Goal: Information Seeking & Learning: Learn about a topic

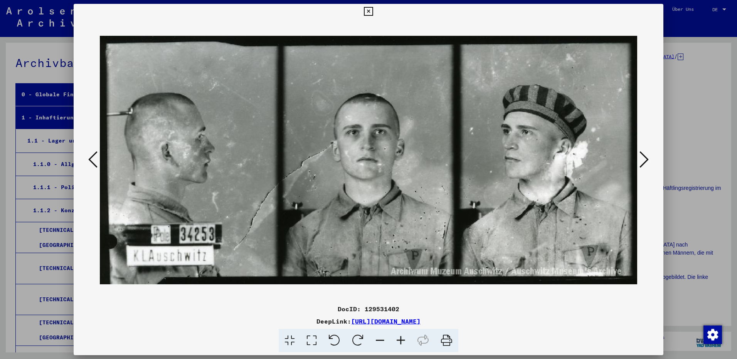
scroll to position [220, 0]
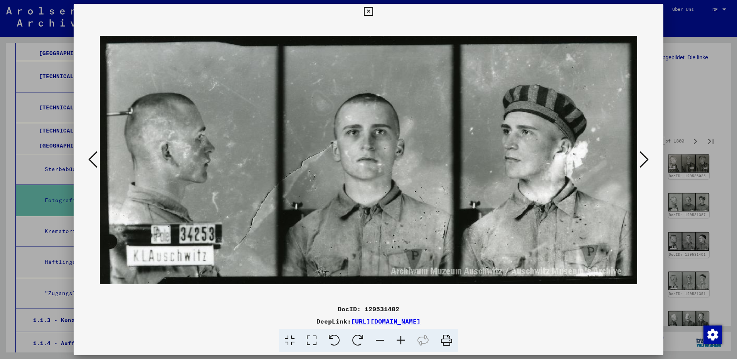
click at [646, 156] on icon at bounding box center [643, 159] width 9 height 18
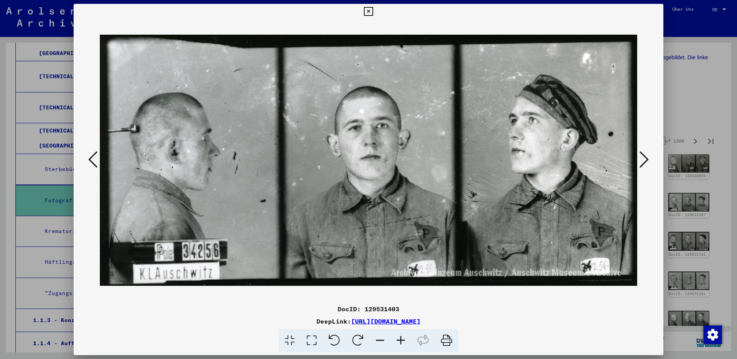
click at [646, 156] on icon at bounding box center [643, 159] width 9 height 18
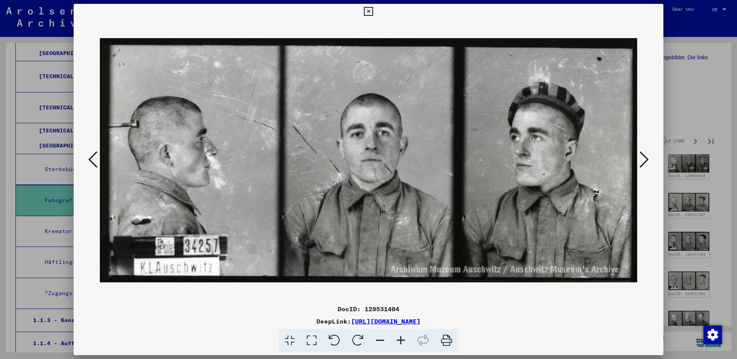
click at [646, 156] on icon at bounding box center [643, 159] width 9 height 18
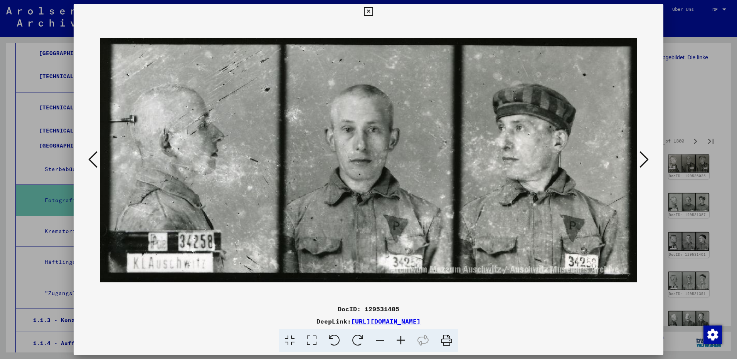
click at [646, 156] on icon at bounding box center [643, 159] width 9 height 18
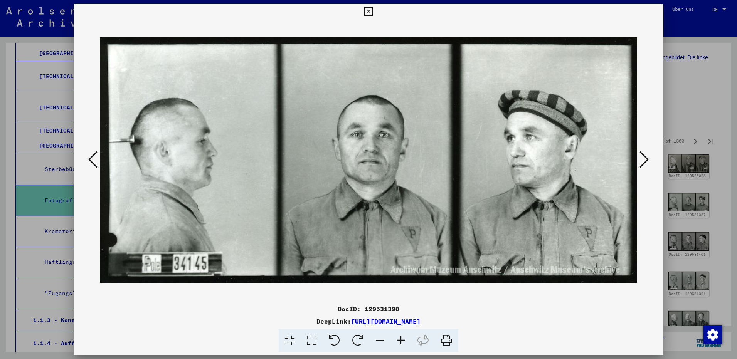
click at [646, 156] on icon at bounding box center [643, 159] width 9 height 18
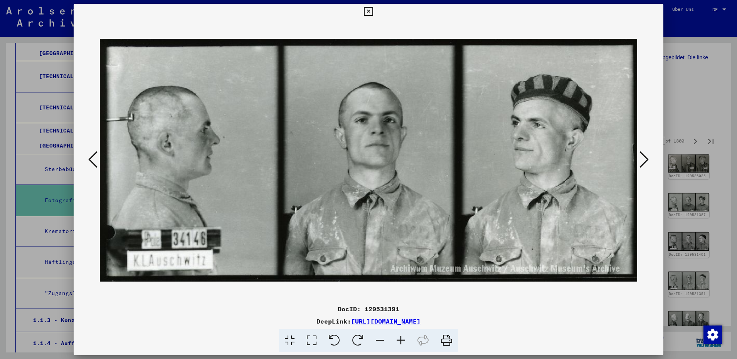
click at [646, 156] on icon at bounding box center [643, 159] width 9 height 18
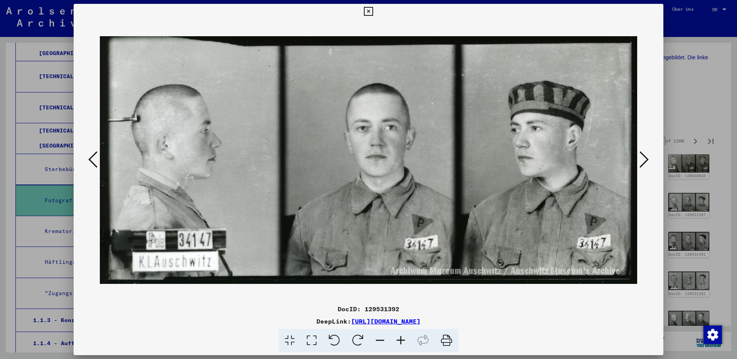
click at [646, 156] on icon at bounding box center [643, 159] width 9 height 18
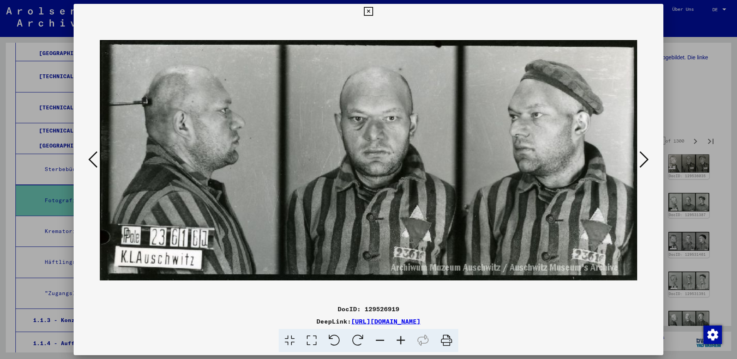
click at [645, 161] on icon at bounding box center [643, 159] width 9 height 18
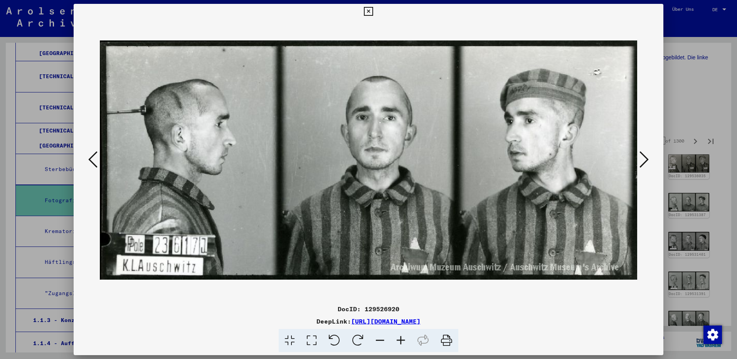
click at [645, 161] on icon at bounding box center [643, 159] width 9 height 18
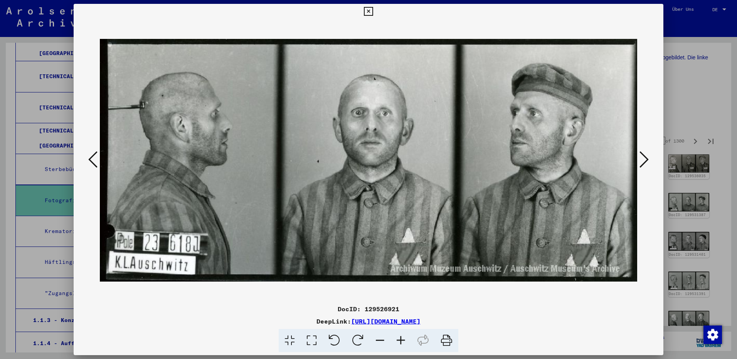
click at [645, 161] on icon at bounding box center [643, 159] width 9 height 18
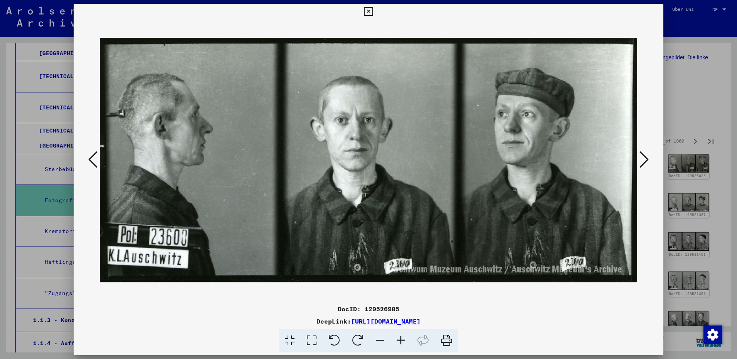
click at [645, 161] on icon at bounding box center [643, 159] width 9 height 18
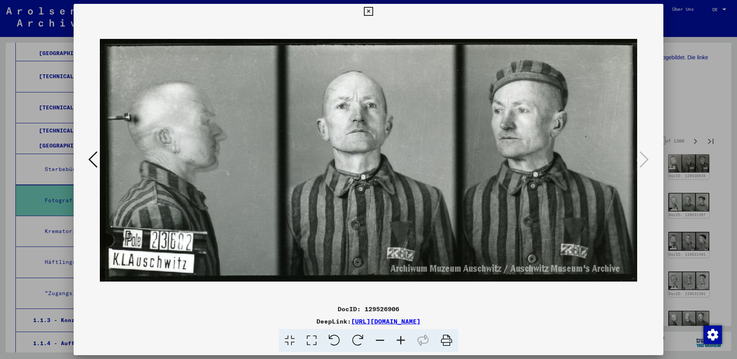
click at [368, 12] on icon at bounding box center [368, 11] width 9 height 9
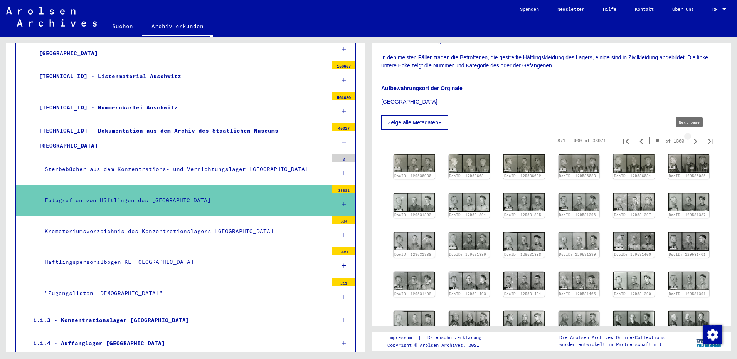
click at [690, 141] on icon "Next page" at bounding box center [695, 141] width 11 height 11
type input "**"
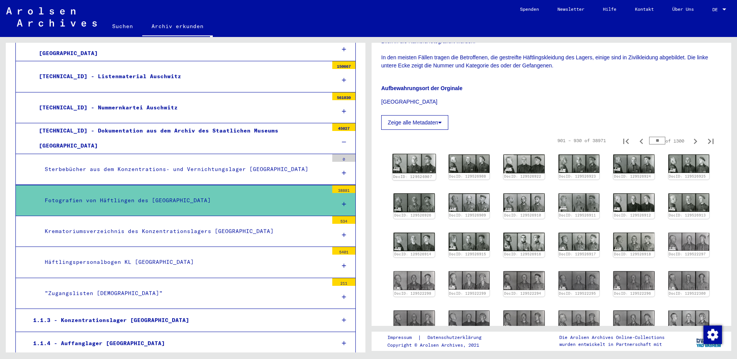
click at [411, 159] on img at bounding box center [413, 163] width 43 height 19
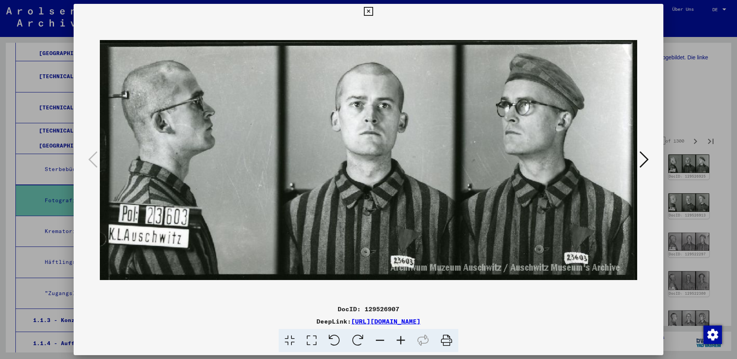
click at [643, 162] on icon at bounding box center [643, 159] width 9 height 18
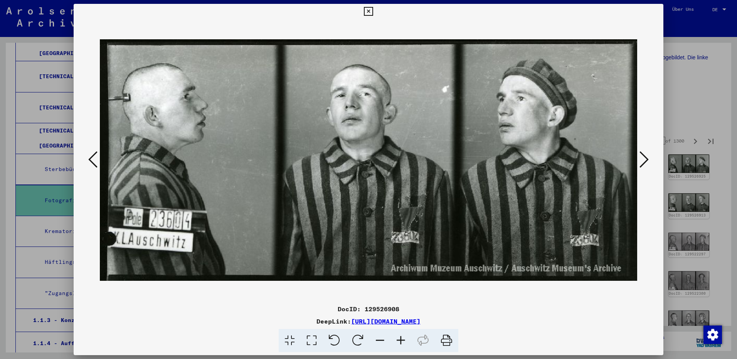
click at [643, 162] on icon at bounding box center [643, 159] width 9 height 18
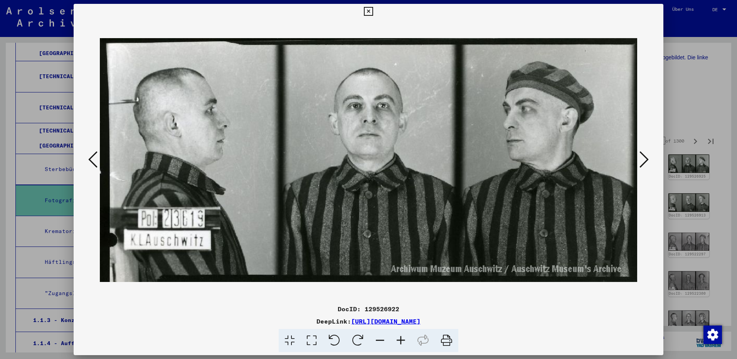
click at [643, 162] on icon at bounding box center [643, 159] width 9 height 18
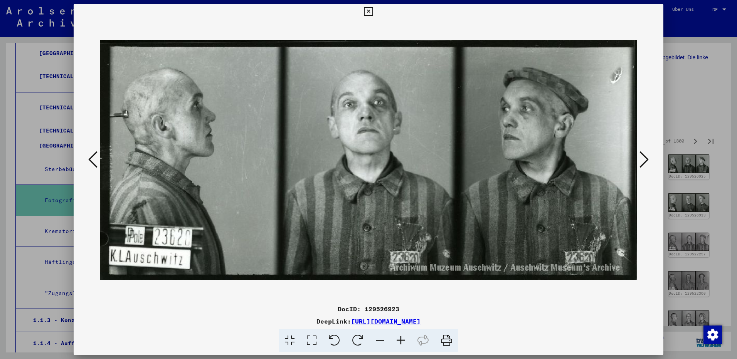
click at [643, 162] on icon at bounding box center [643, 159] width 9 height 18
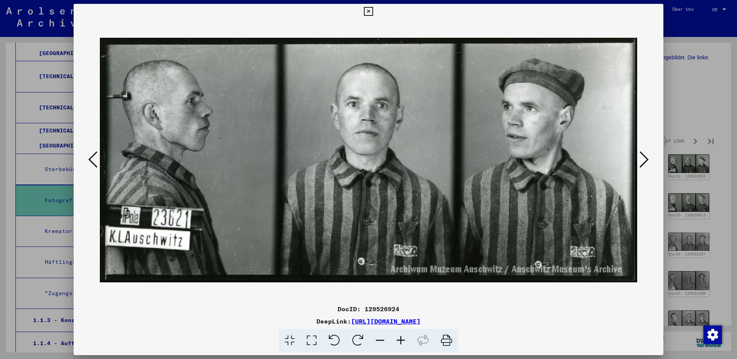
click at [643, 162] on icon at bounding box center [643, 159] width 9 height 18
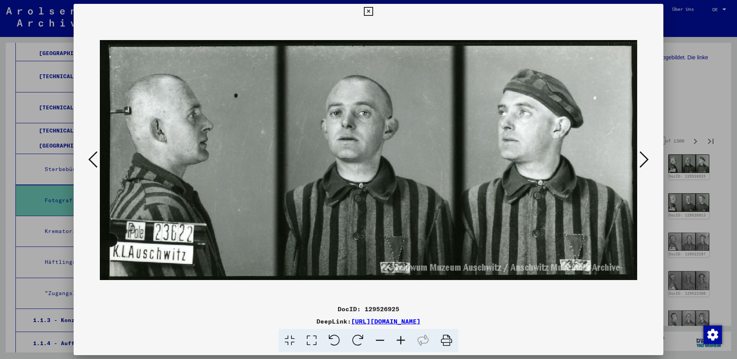
click at [643, 162] on icon at bounding box center [643, 159] width 9 height 18
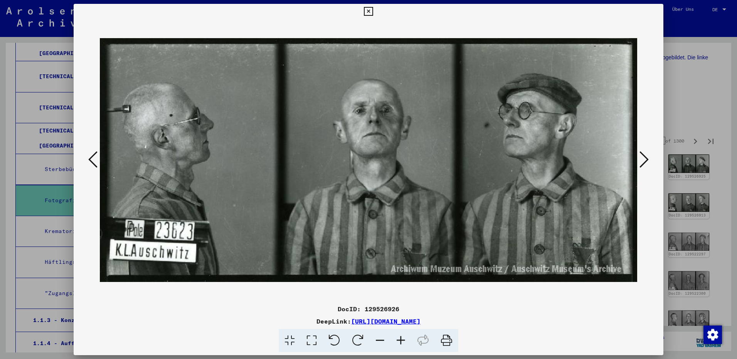
click at [643, 162] on icon at bounding box center [643, 159] width 9 height 18
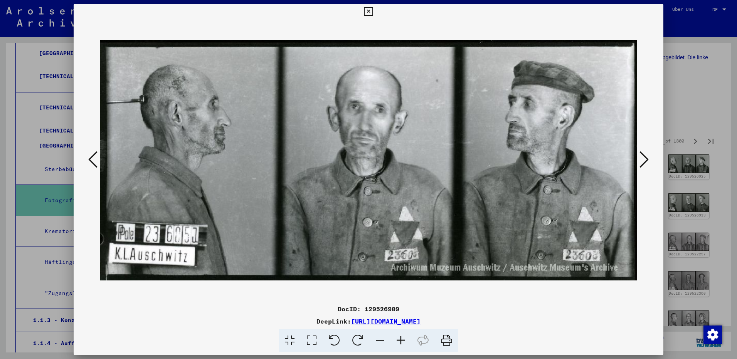
click at [643, 162] on icon at bounding box center [643, 159] width 9 height 18
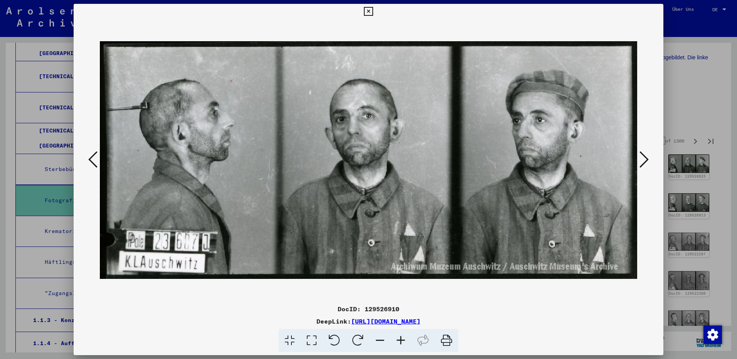
click at [643, 162] on icon at bounding box center [643, 159] width 9 height 18
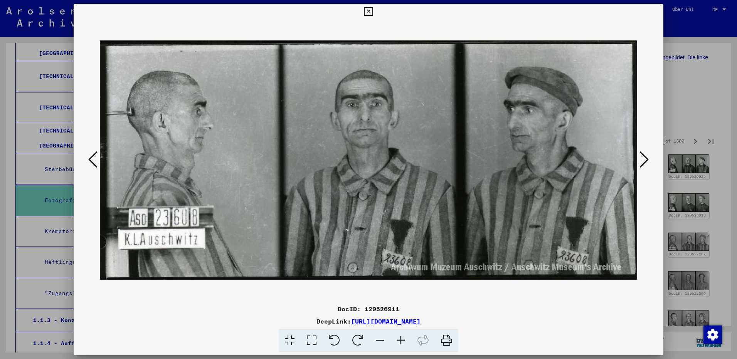
click at [643, 162] on icon at bounding box center [643, 159] width 9 height 18
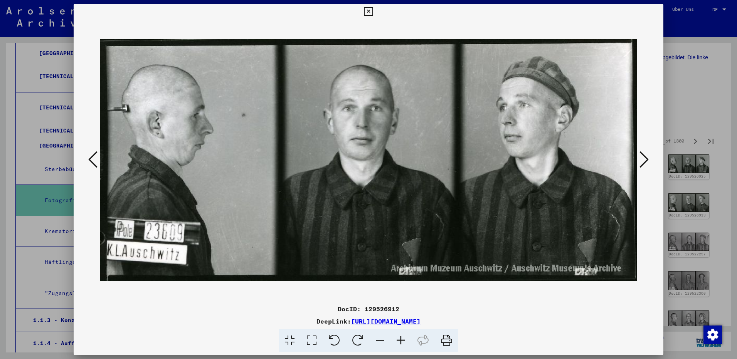
click at [643, 162] on icon at bounding box center [643, 159] width 9 height 18
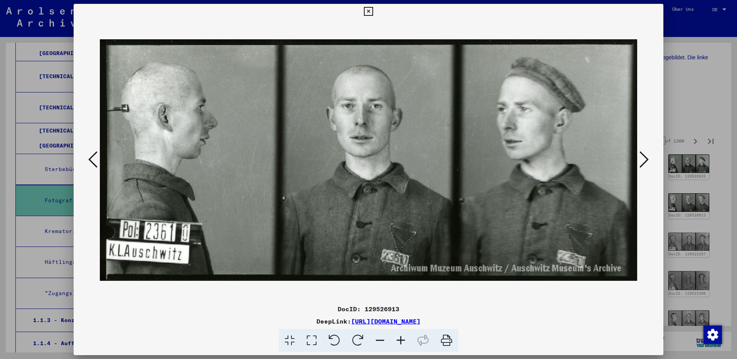
click at [643, 162] on icon at bounding box center [643, 159] width 9 height 18
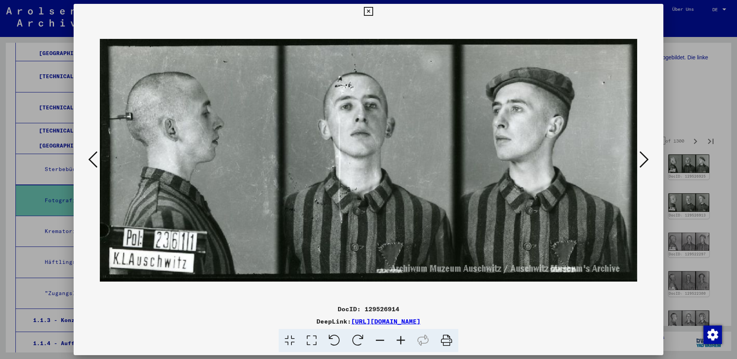
click at [643, 162] on icon at bounding box center [643, 159] width 9 height 18
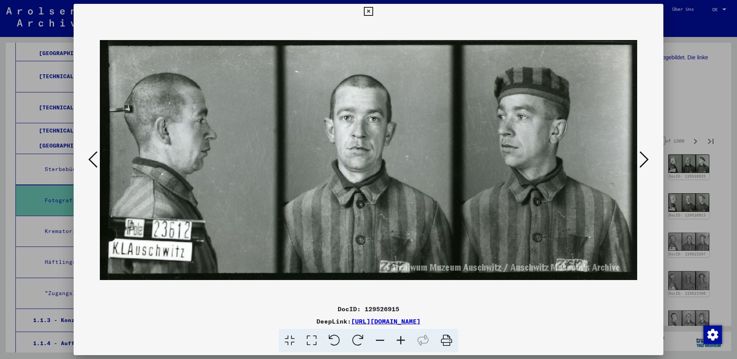
click at [643, 162] on icon at bounding box center [643, 159] width 9 height 18
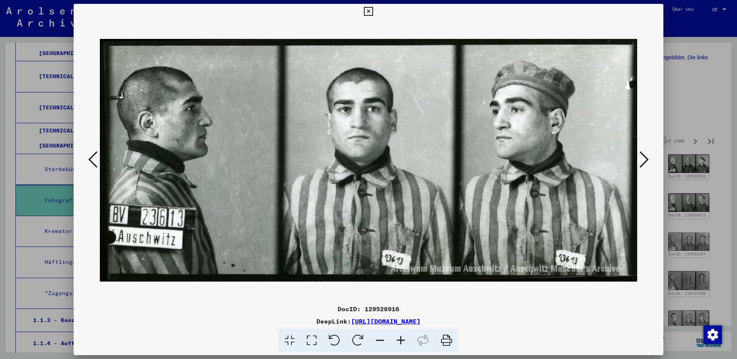
click at [643, 162] on icon at bounding box center [643, 159] width 9 height 18
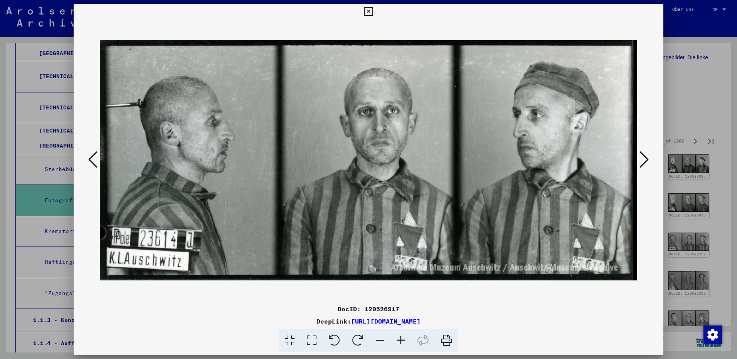
click at [643, 160] on icon at bounding box center [643, 159] width 9 height 18
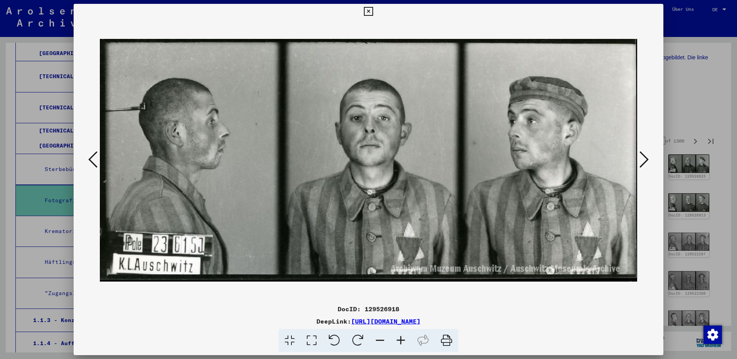
click at [643, 160] on icon at bounding box center [643, 159] width 9 height 18
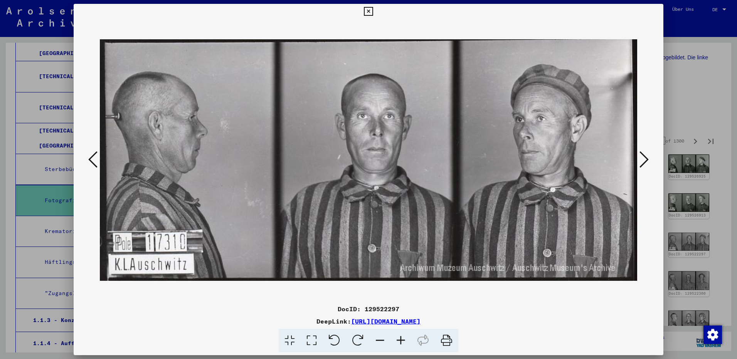
click at [643, 160] on icon at bounding box center [643, 159] width 9 height 18
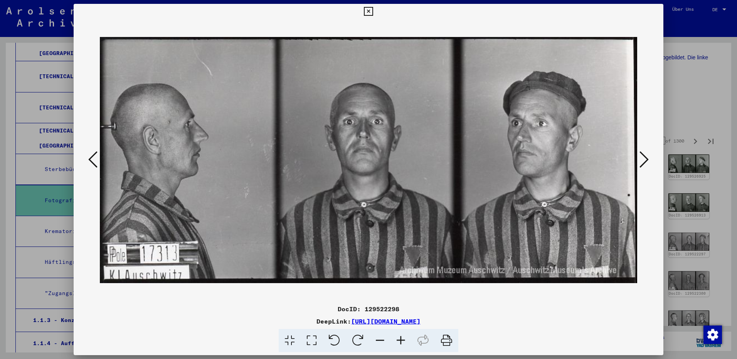
click at [643, 160] on icon at bounding box center [643, 159] width 9 height 18
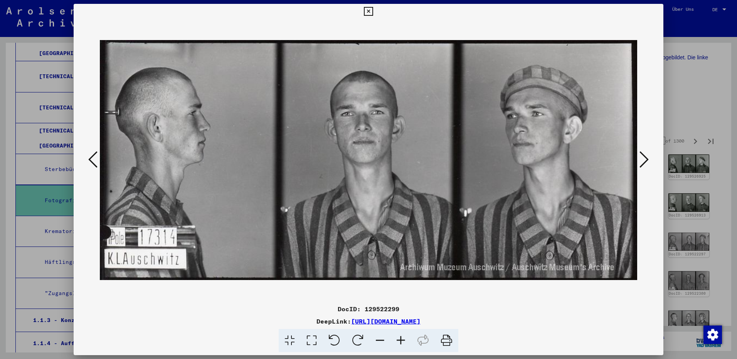
click at [643, 160] on icon at bounding box center [643, 159] width 9 height 18
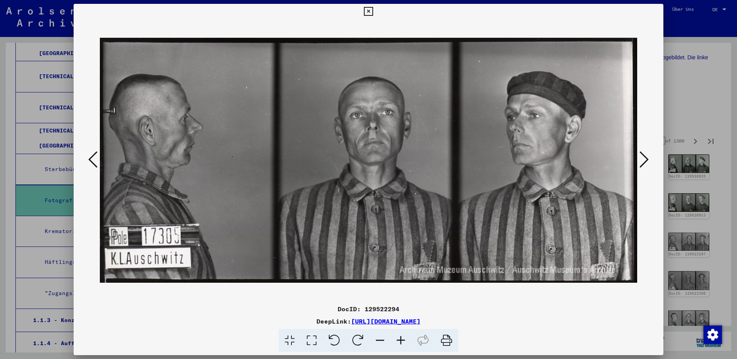
click at [643, 160] on icon at bounding box center [643, 159] width 9 height 18
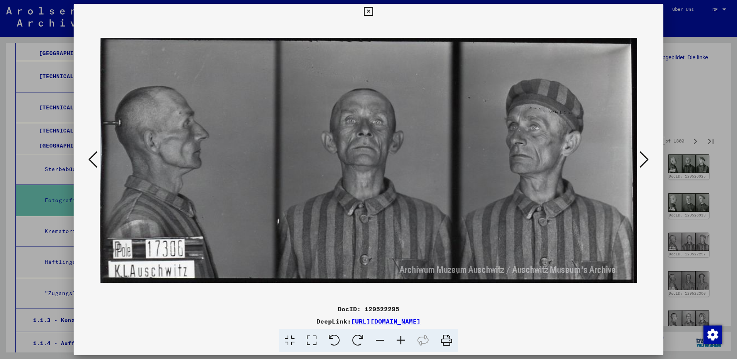
click at [643, 160] on icon at bounding box center [643, 159] width 9 height 18
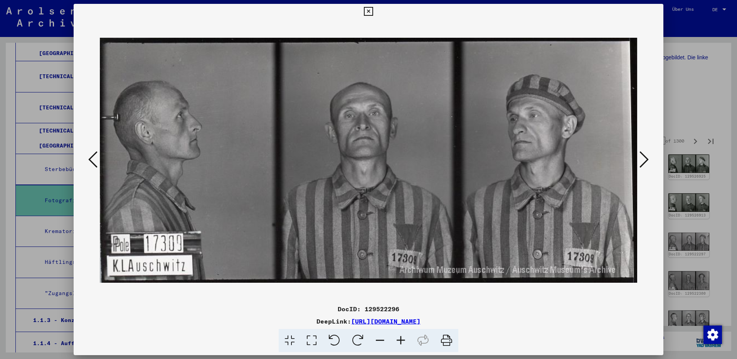
click at [643, 160] on icon at bounding box center [643, 159] width 9 height 18
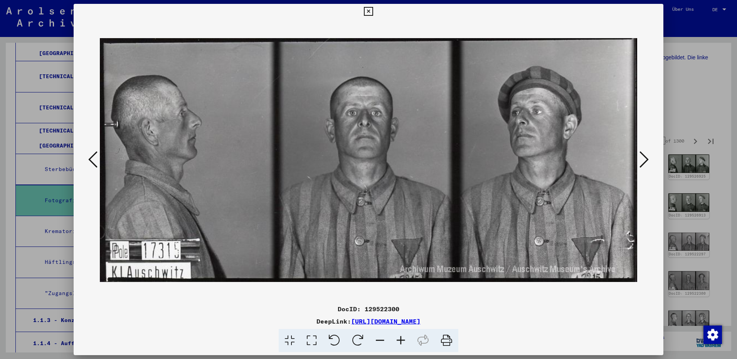
click at [643, 160] on icon at bounding box center [643, 159] width 9 height 18
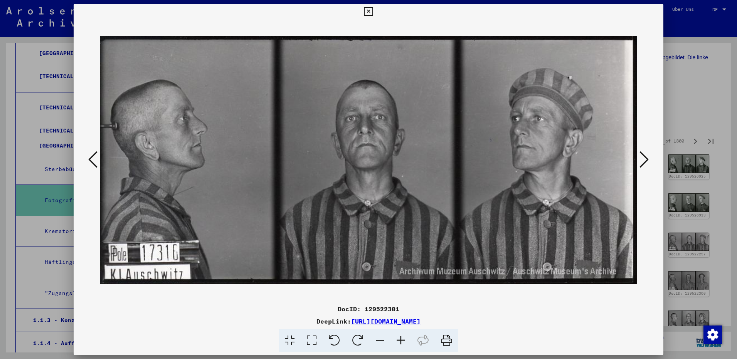
click at [643, 160] on icon at bounding box center [643, 159] width 9 height 18
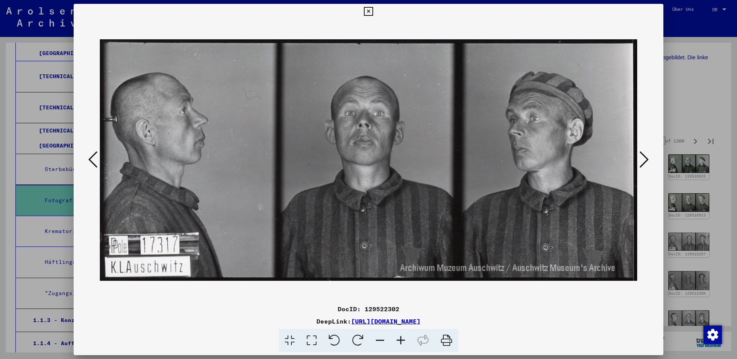
click at [643, 160] on icon at bounding box center [643, 159] width 9 height 18
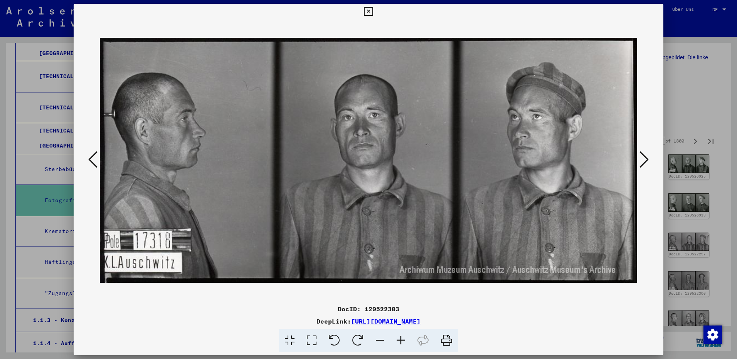
click at [643, 160] on icon at bounding box center [643, 159] width 9 height 18
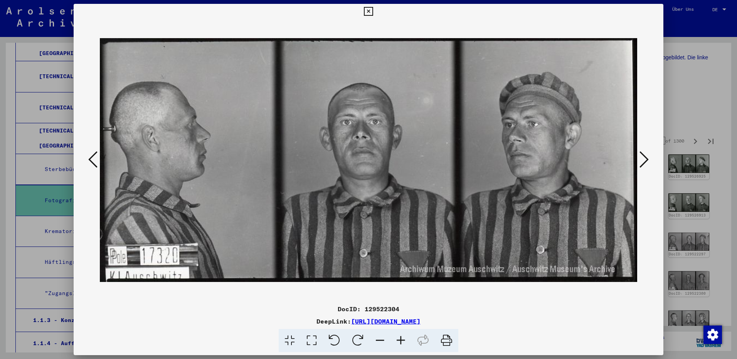
click at [643, 160] on icon at bounding box center [643, 159] width 9 height 18
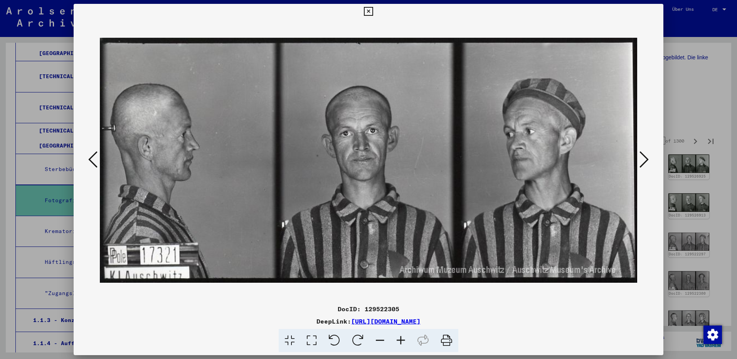
click at [643, 160] on icon at bounding box center [643, 159] width 9 height 18
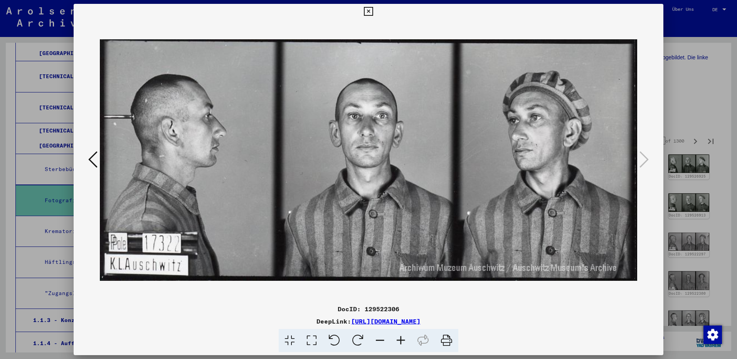
click at [368, 12] on icon at bounding box center [368, 11] width 9 height 9
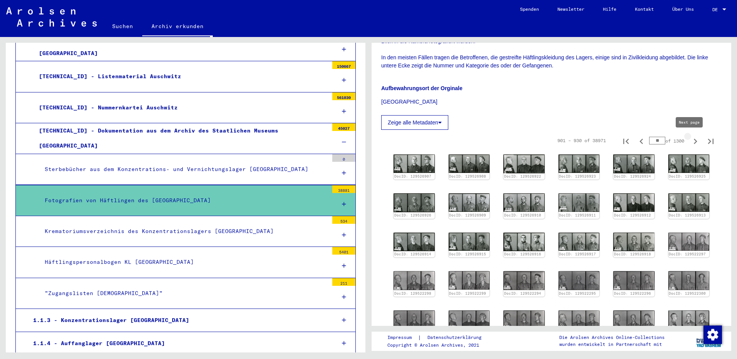
click at [694, 143] on icon "Next page" at bounding box center [695, 141] width 3 height 5
type input "**"
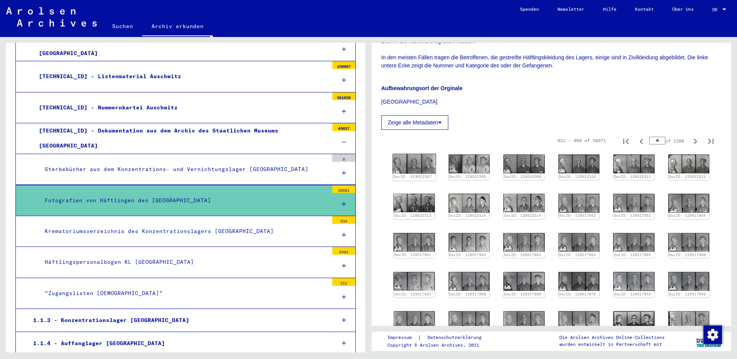
click at [418, 168] on img at bounding box center [413, 164] width 43 height 20
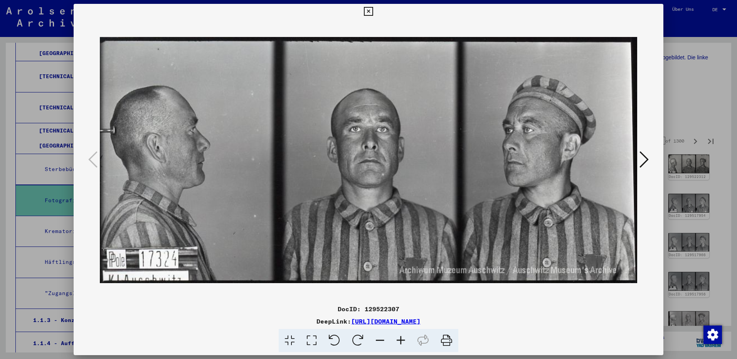
click at [645, 161] on icon at bounding box center [643, 159] width 9 height 18
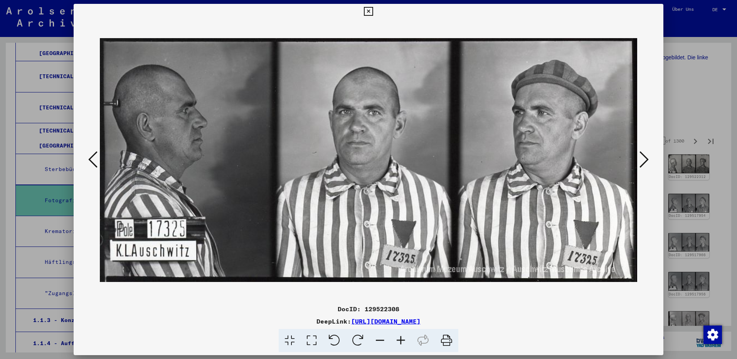
click at [645, 161] on icon at bounding box center [643, 159] width 9 height 18
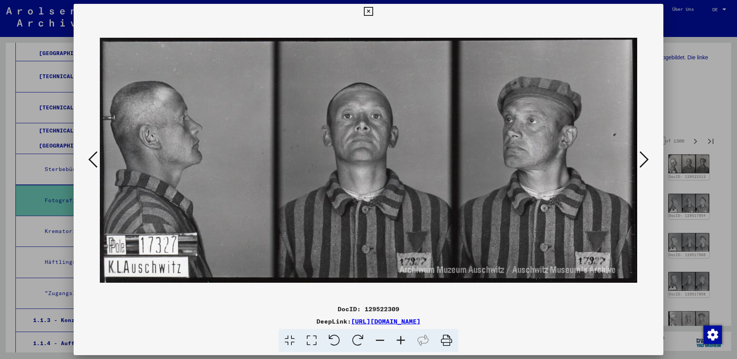
click at [645, 161] on icon at bounding box center [643, 159] width 9 height 18
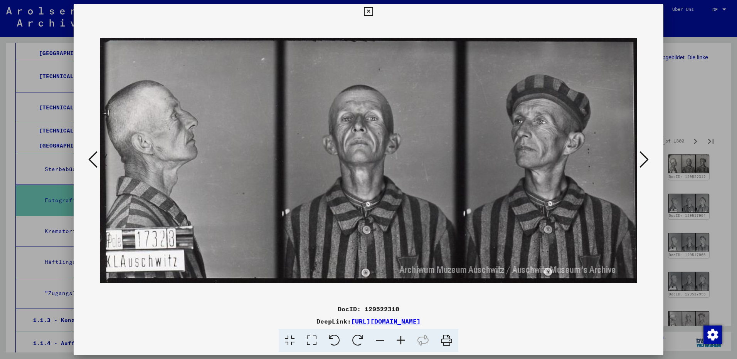
click at [645, 161] on icon at bounding box center [643, 159] width 9 height 18
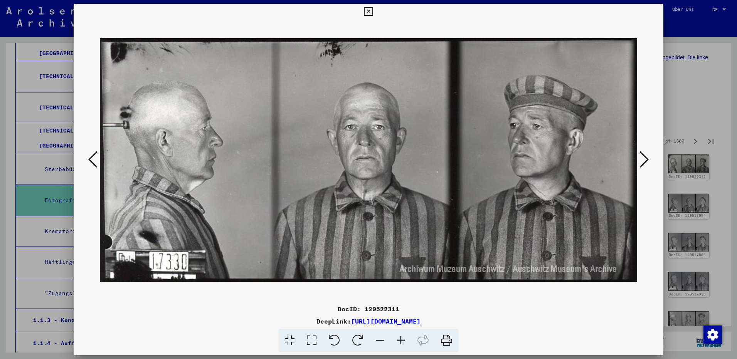
click at [645, 161] on icon at bounding box center [643, 159] width 9 height 18
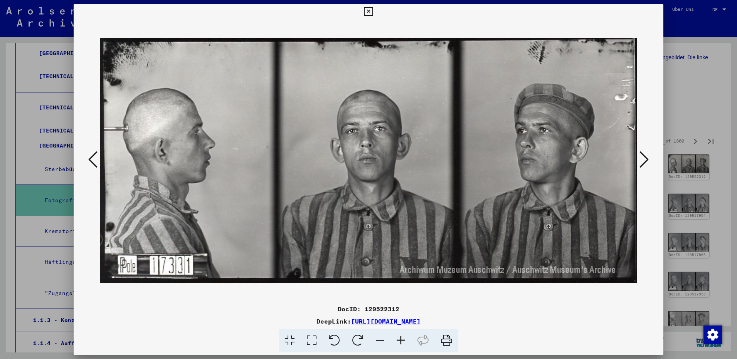
click at [645, 161] on icon at bounding box center [643, 159] width 9 height 18
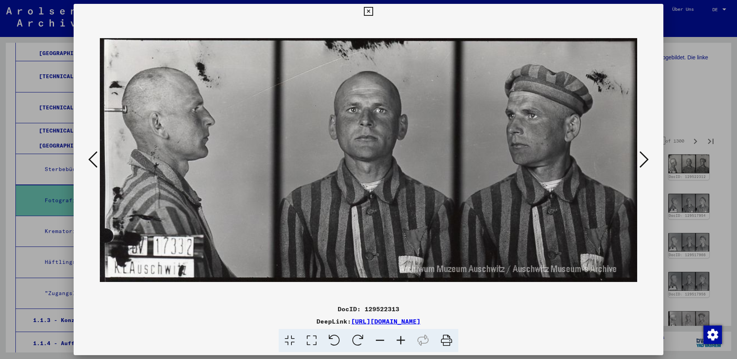
click at [645, 161] on icon at bounding box center [643, 159] width 9 height 18
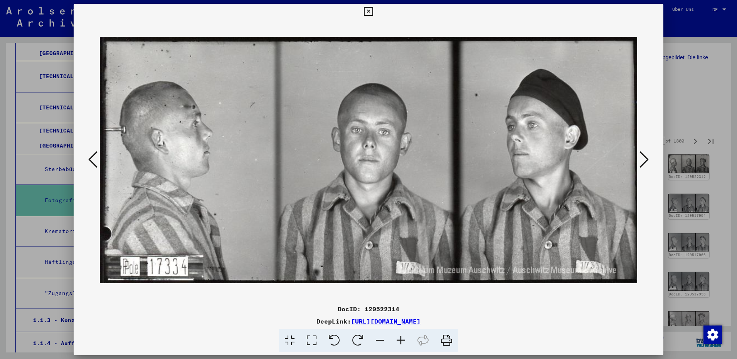
click at [645, 161] on icon at bounding box center [643, 159] width 9 height 18
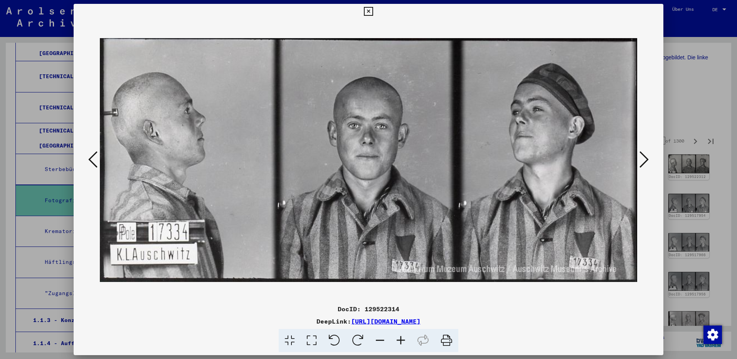
click at [645, 161] on icon at bounding box center [643, 159] width 9 height 18
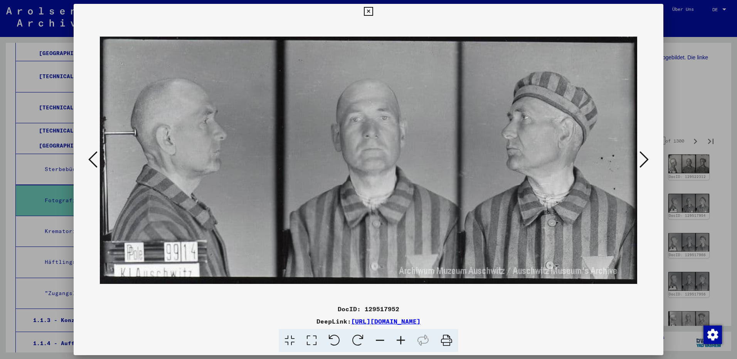
click at [645, 161] on icon at bounding box center [643, 159] width 9 height 18
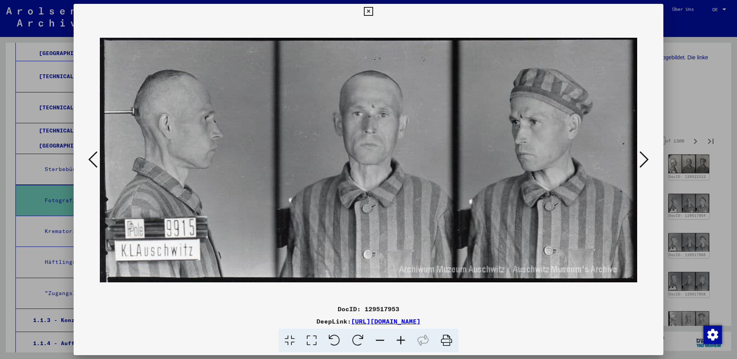
click at [645, 161] on icon at bounding box center [643, 159] width 9 height 18
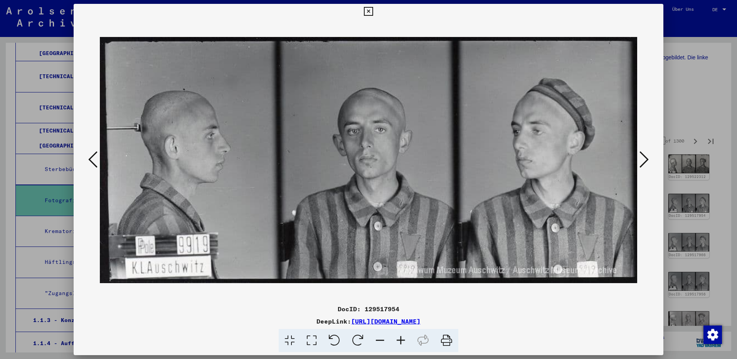
click at [645, 161] on icon at bounding box center [643, 159] width 9 height 18
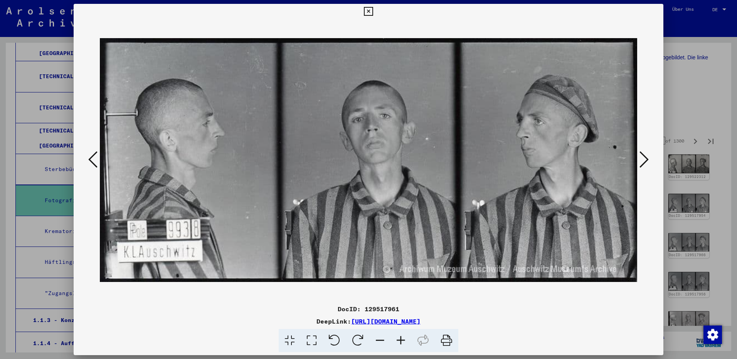
click at [645, 161] on icon at bounding box center [643, 159] width 9 height 18
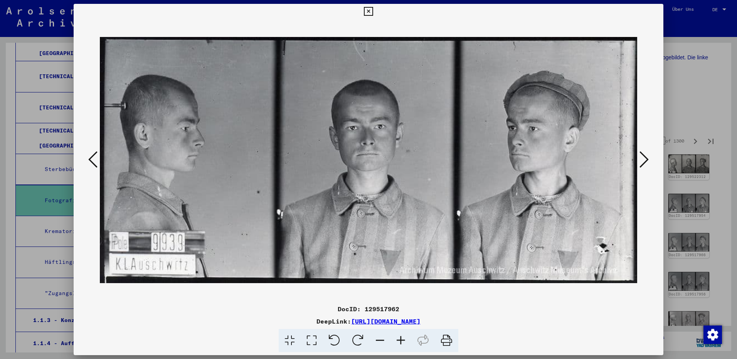
click at [645, 161] on icon at bounding box center [643, 159] width 9 height 18
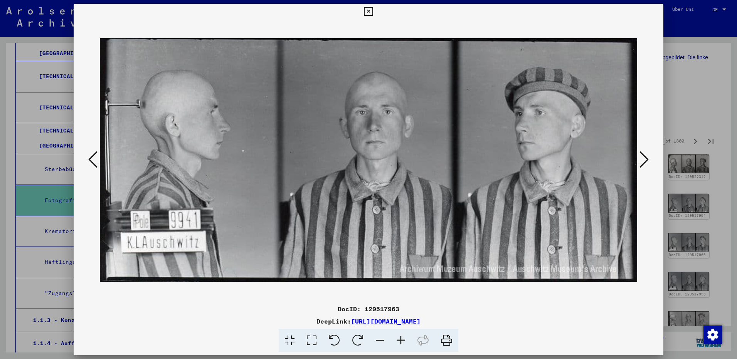
click at [645, 161] on icon at bounding box center [643, 159] width 9 height 18
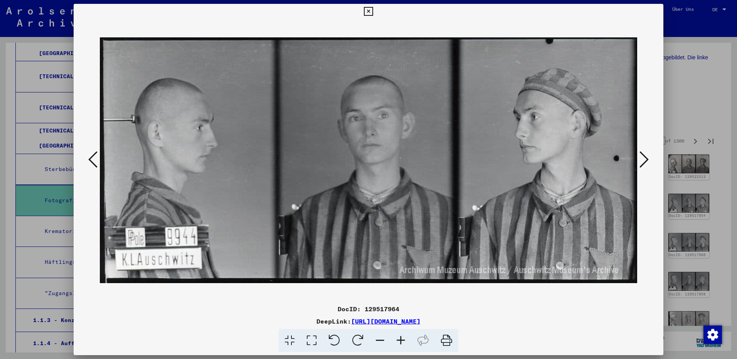
click at [645, 161] on icon at bounding box center [643, 159] width 9 height 18
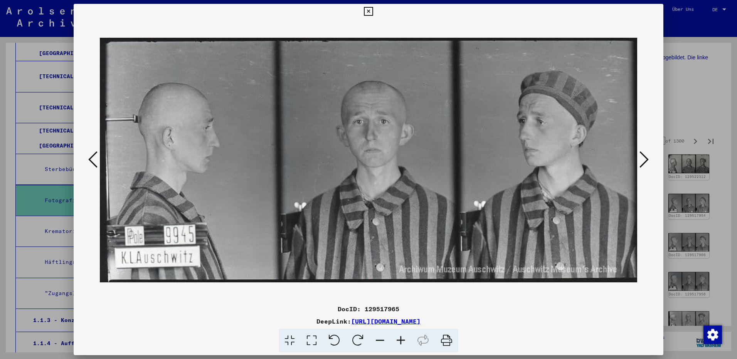
click at [645, 161] on icon at bounding box center [643, 159] width 9 height 18
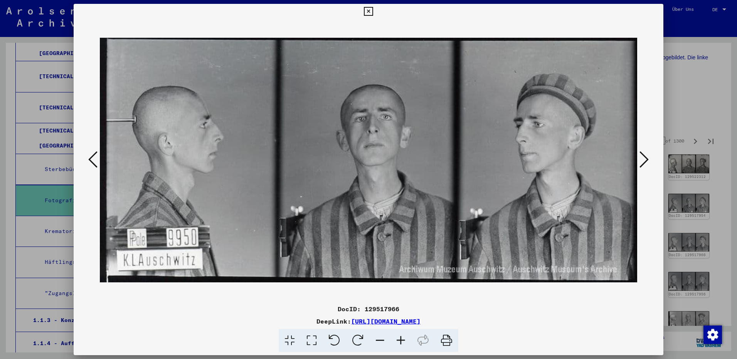
click at [645, 161] on icon at bounding box center [643, 159] width 9 height 18
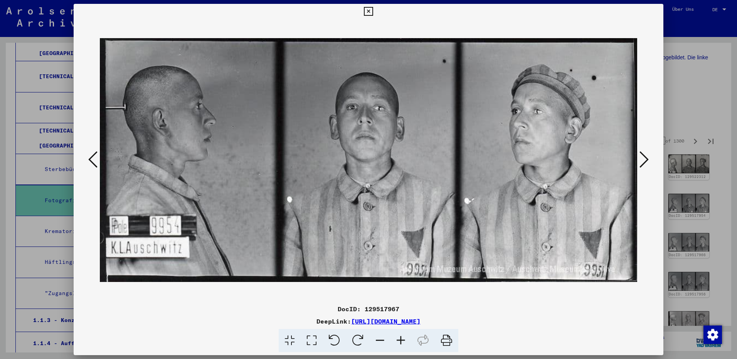
click at [645, 161] on icon at bounding box center [643, 159] width 9 height 18
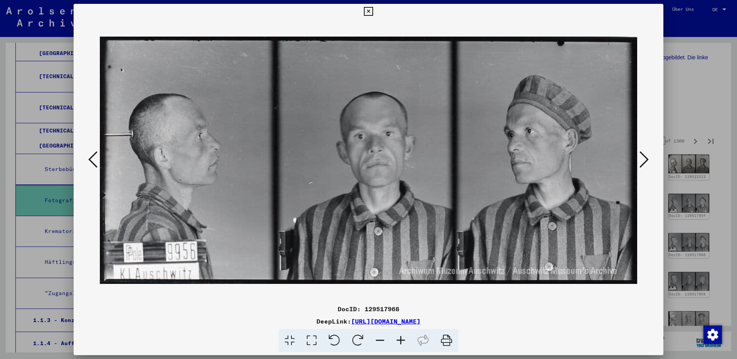
click at [645, 161] on icon at bounding box center [643, 159] width 9 height 18
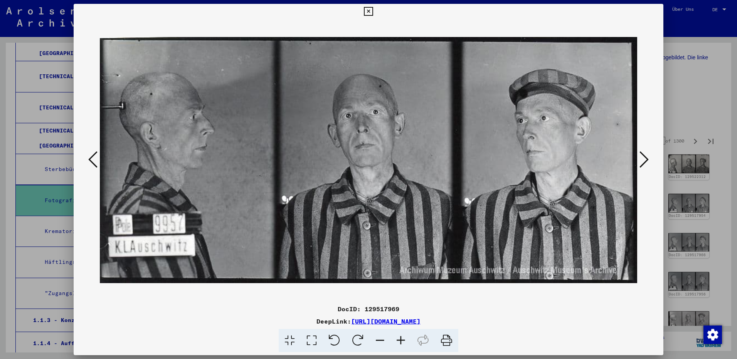
click at [645, 161] on icon at bounding box center [643, 159] width 9 height 18
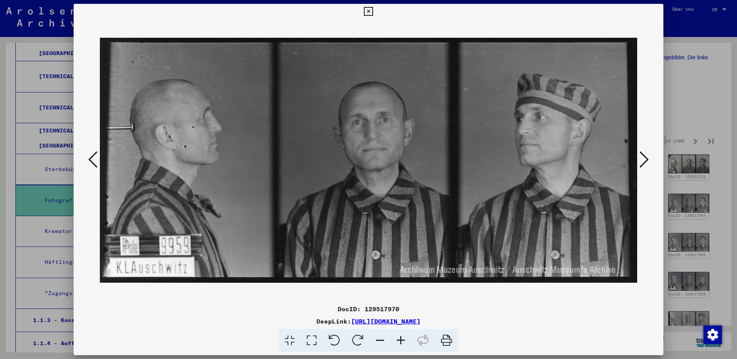
click at [645, 161] on icon at bounding box center [643, 159] width 9 height 18
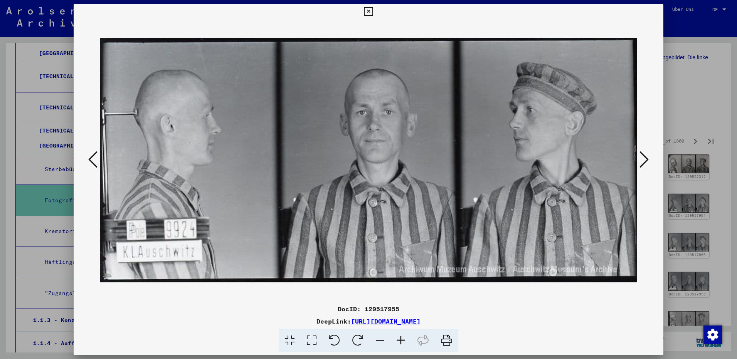
click at [645, 161] on icon at bounding box center [643, 159] width 9 height 18
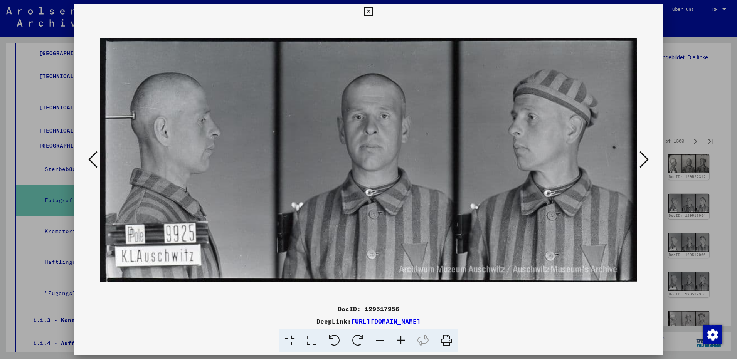
click at [645, 161] on icon at bounding box center [643, 159] width 9 height 18
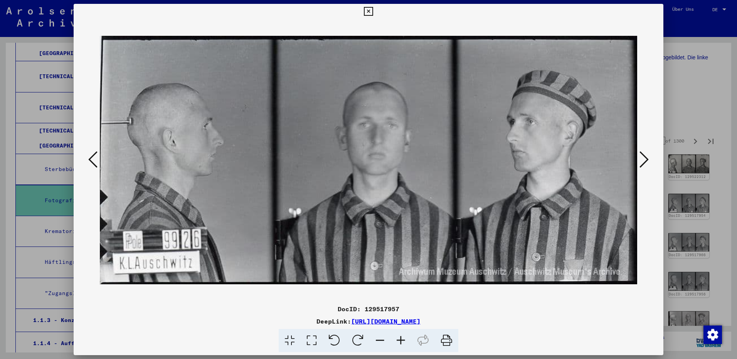
click at [645, 161] on icon at bounding box center [643, 159] width 9 height 18
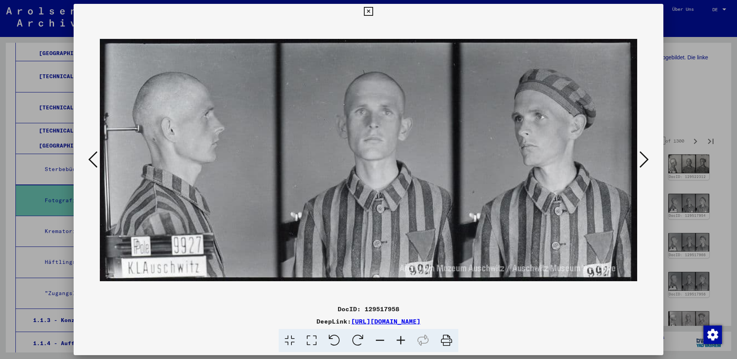
click at [645, 161] on icon at bounding box center [643, 159] width 9 height 18
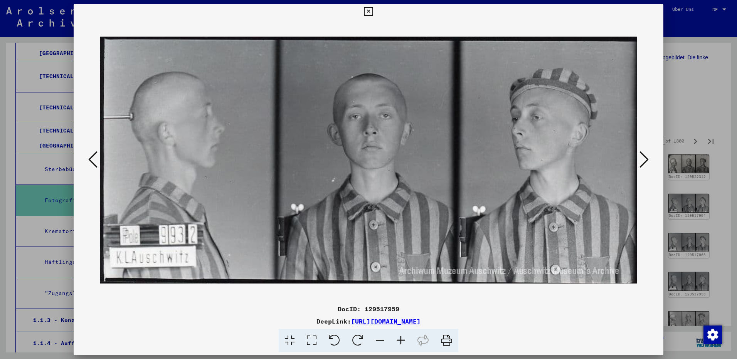
click at [645, 161] on icon at bounding box center [643, 159] width 9 height 18
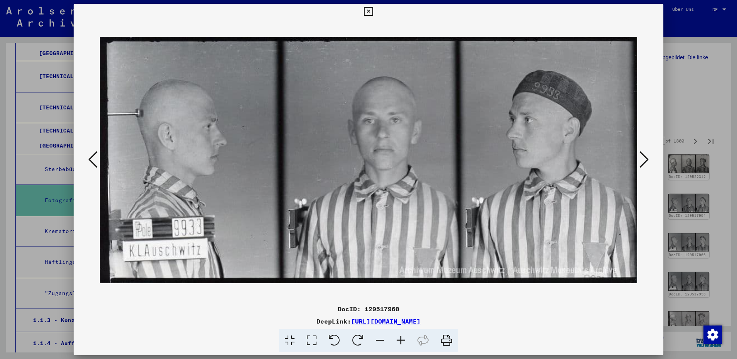
click at [645, 161] on icon at bounding box center [643, 159] width 9 height 18
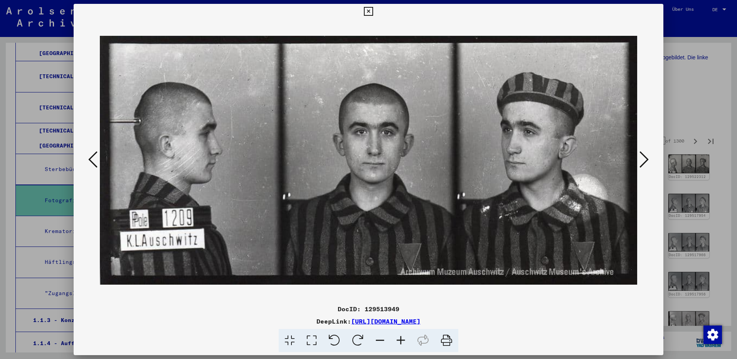
click at [645, 161] on icon at bounding box center [643, 159] width 9 height 18
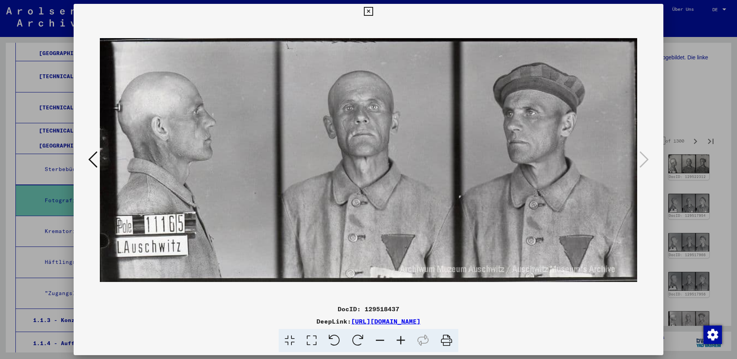
click at [368, 10] on icon at bounding box center [368, 11] width 9 height 9
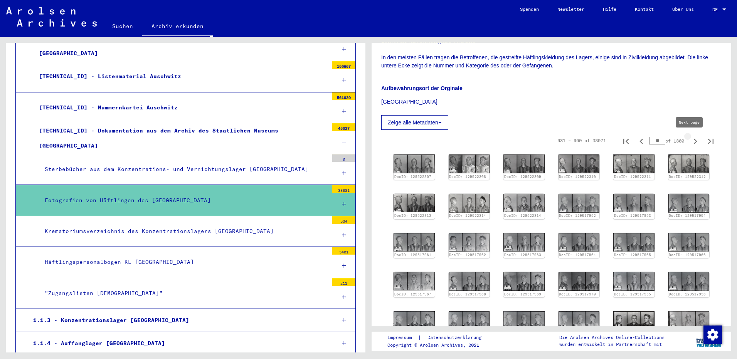
click at [691, 139] on icon "Next page" at bounding box center [695, 141] width 11 height 11
type input "**"
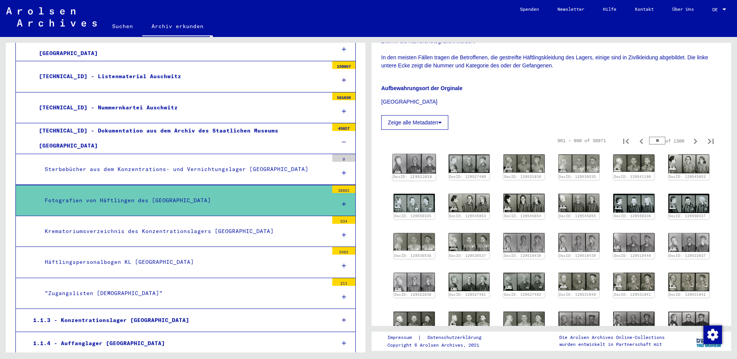
click at [411, 157] on img at bounding box center [413, 164] width 43 height 20
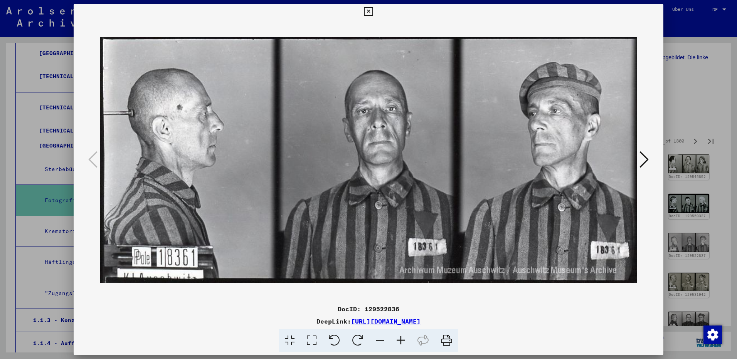
click at [641, 161] on icon at bounding box center [643, 159] width 9 height 18
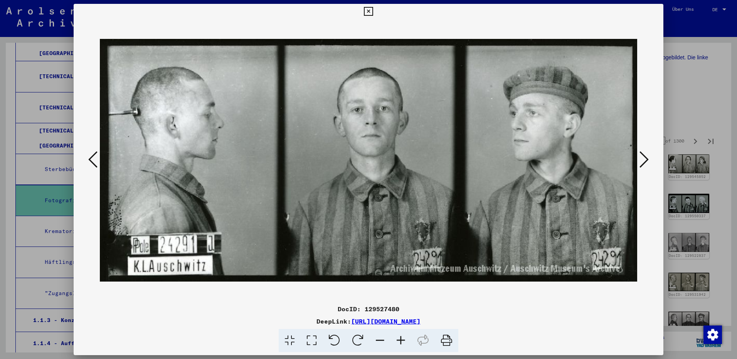
click at [645, 162] on icon at bounding box center [643, 159] width 9 height 18
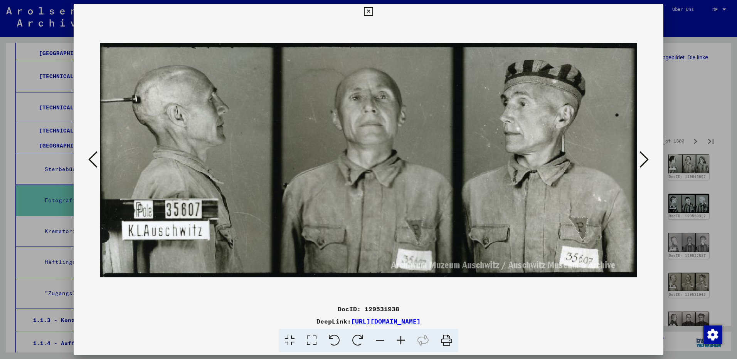
click at [645, 162] on icon at bounding box center [643, 159] width 9 height 18
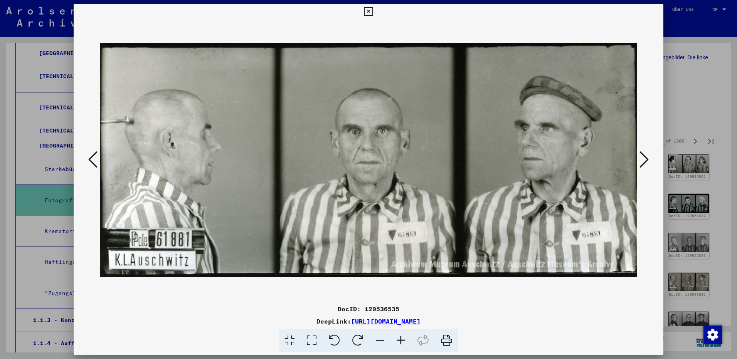
click at [645, 162] on icon at bounding box center [643, 159] width 9 height 18
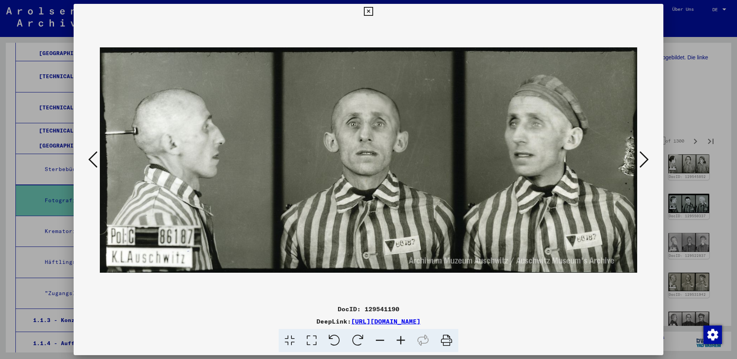
click at [645, 162] on icon at bounding box center [643, 159] width 9 height 18
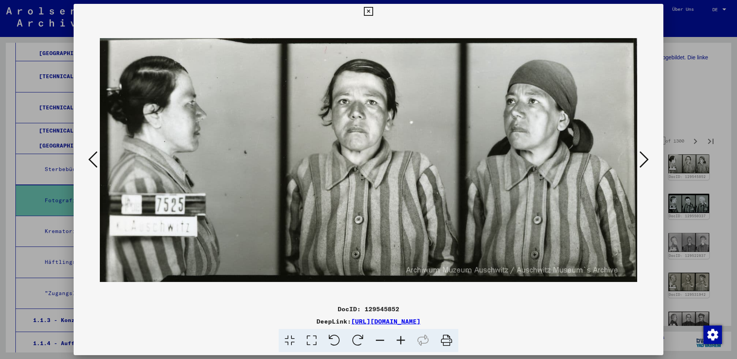
click at [645, 162] on icon at bounding box center [643, 159] width 9 height 18
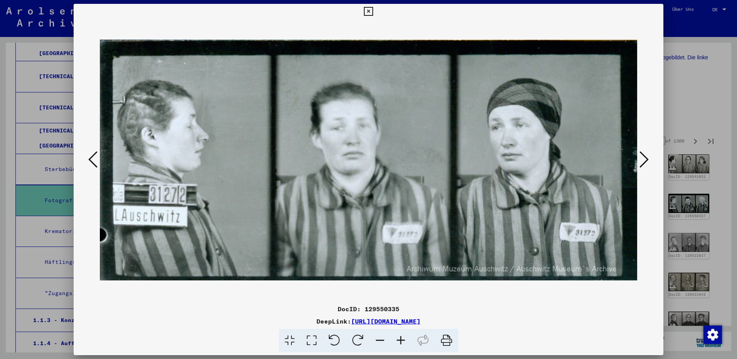
click at [645, 162] on icon at bounding box center [643, 159] width 9 height 18
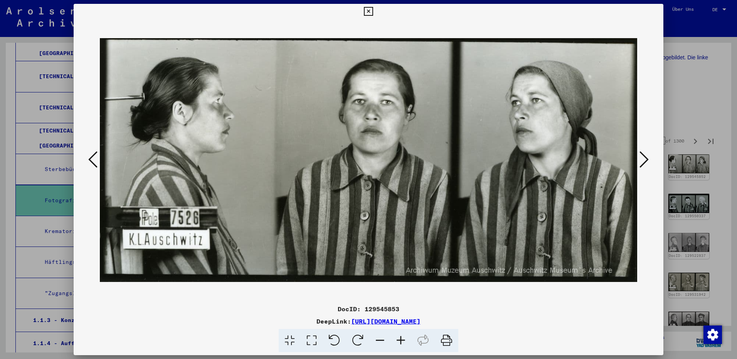
click at [645, 162] on icon at bounding box center [643, 159] width 9 height 18
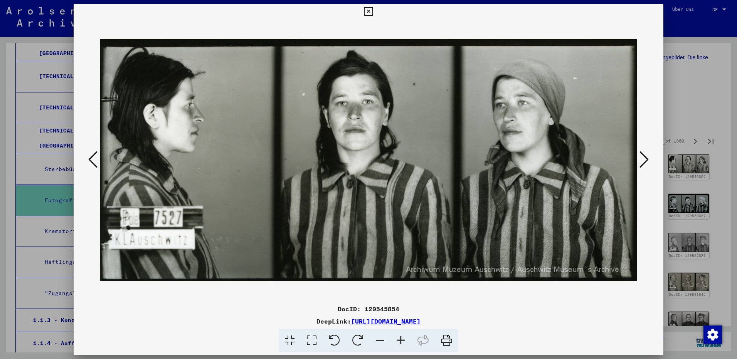
click at [645, 162] on icon at bounding box center [643, 159] width 9 height 18
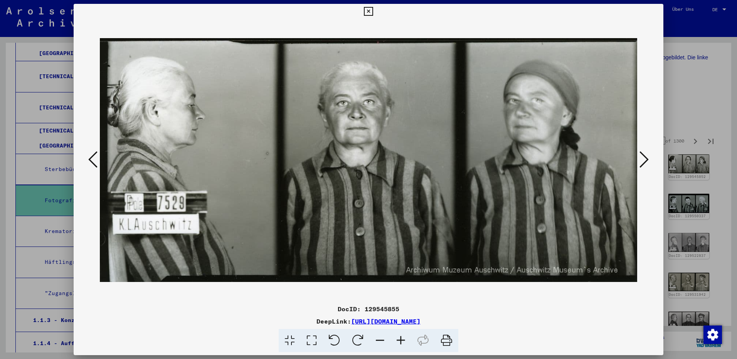
click at [97, 158] on icon at bounding box center [92, 159] width 9 height 18
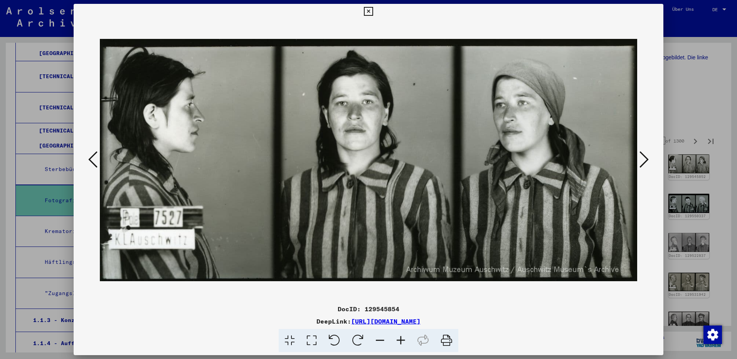
click at [97, 158] on icon at bounding box center [92, 159] width 9 height 18
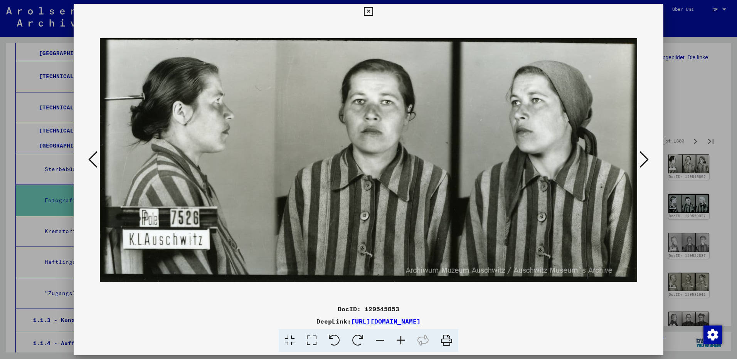
click at [643, 159] on icon at bounding box center [643, 159] width 9 height 18
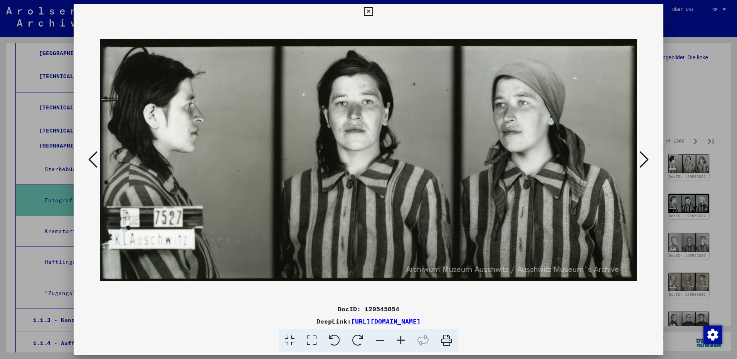
click at [643, 159] on icon at bounding box center [643, 159] width 9 height 18
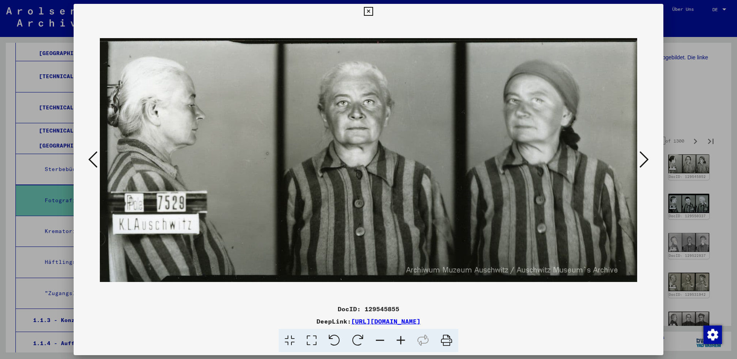
click at [643, 159] on icon at bounding box center [643, 159] width 9 height 18
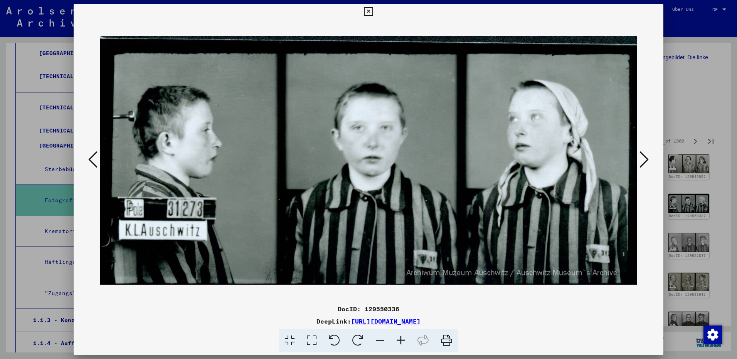
click at [643, 159] on icon at bounding box center [643, 159] width 9 height 18
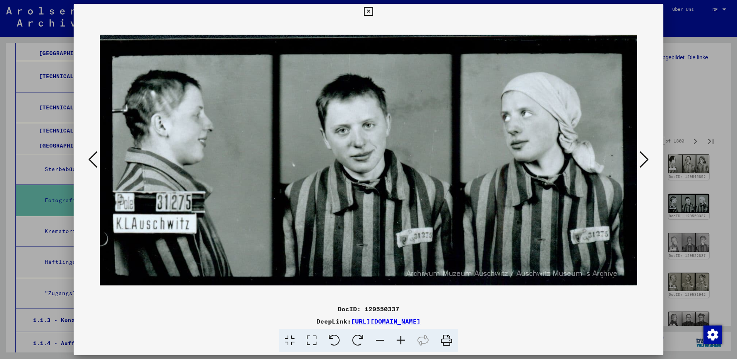
click at [643, 159] on icon at bounding box center [643, 159] width 9 height 18
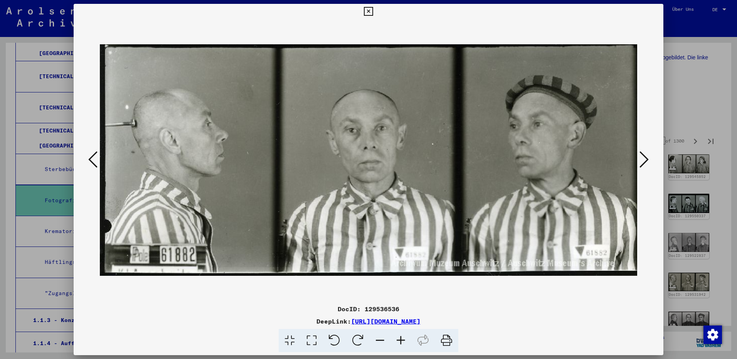
click at [643, 159] on icon at bounding box center [643, 159] width 9 height 18
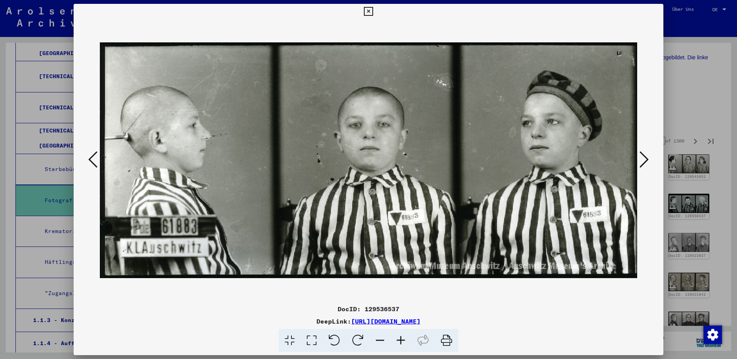
click at [643, 159] on icon at bounding box center [643, 159] width 9 height 18
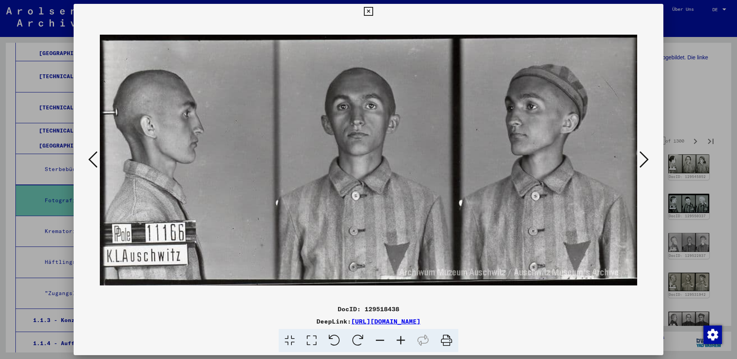
click at [643, 159] on icon at bounding box center [643, 159] width 9 height 18
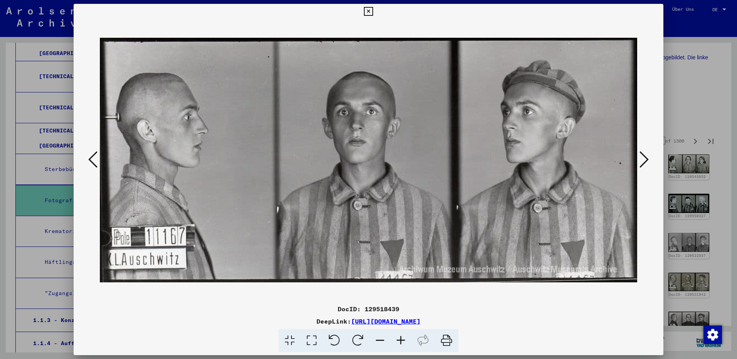
click at [643, 159] on icon at bounding box center [643, 159] width 9 height 18
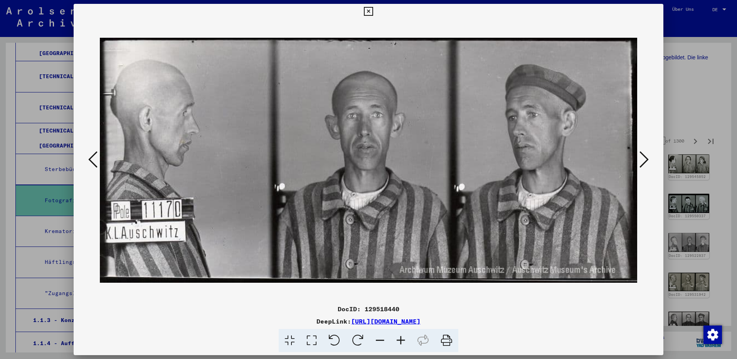
click at [643, 159] on icon at bounding box center [643, 159] width 9 height 18
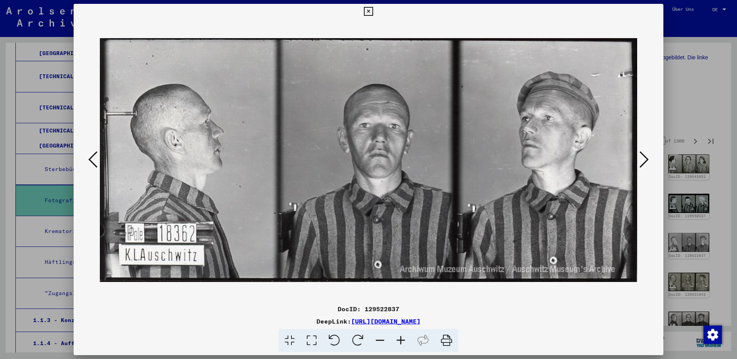
click at [643, 159] on icon at bounding box center [643, 159] width 9 height 18
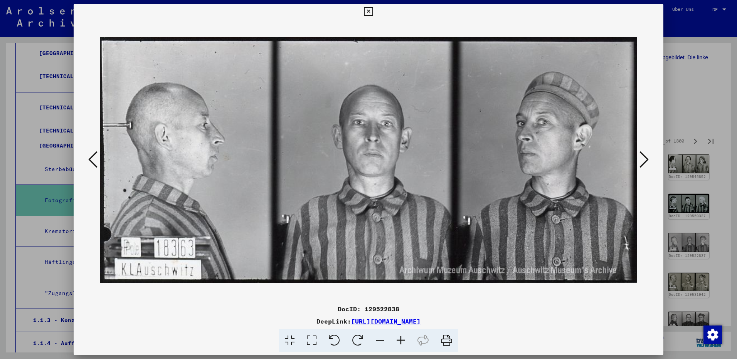
click at [643, 159] on icon at bounding box center [643, 159] width 9 height 18
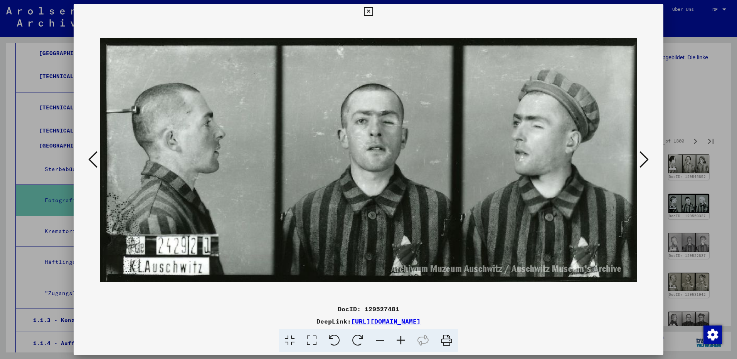
click at [643, 161] on icon at bounding box center [643, 159] width 9 height 18
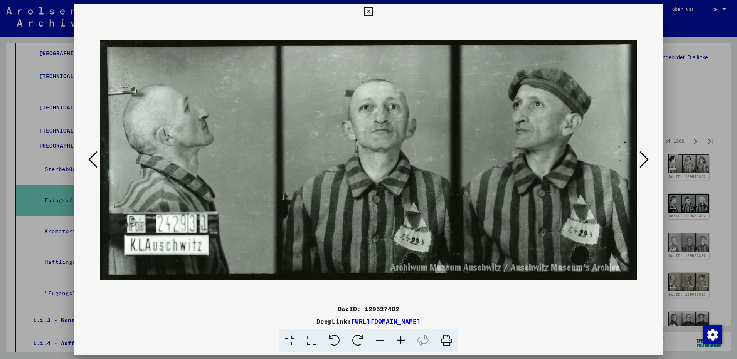
click at [643, 161] on icon at bounding box center [643, 159] width 9 height 18
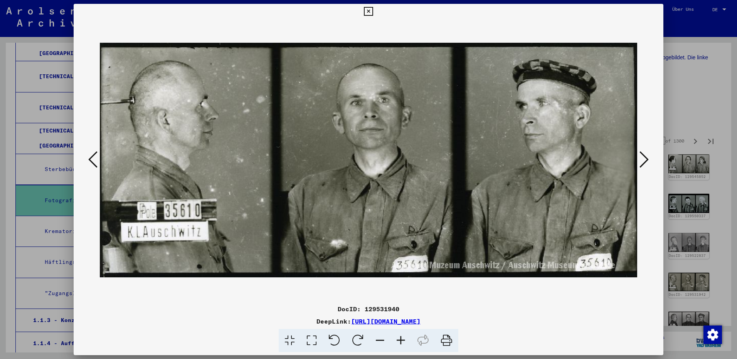
click at [643, 161] on icon at bounding box center [643, 159] width 9 height 18
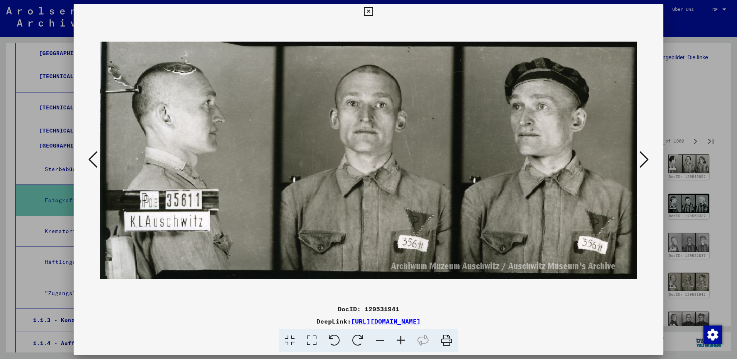
click at [643, 161] on icon at bounding box center [643, 159] width 9 height 18
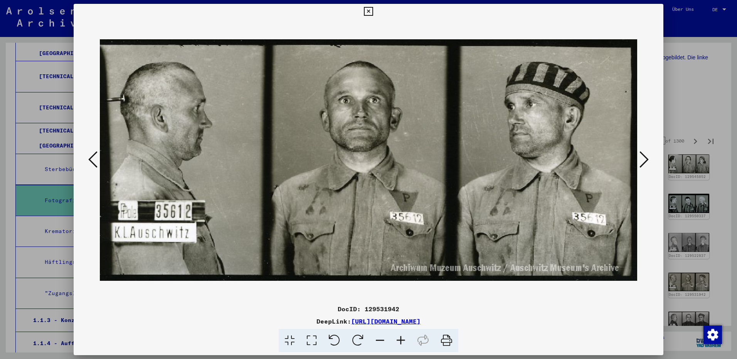
click at [643, 161] on icon at bounding box center [643, 159] width 9 height 18
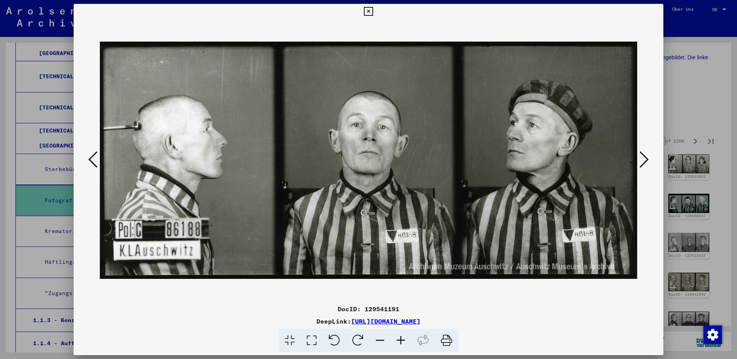
click at [643, 161] on icon at bounding box center [643, 159] width 9 height 18
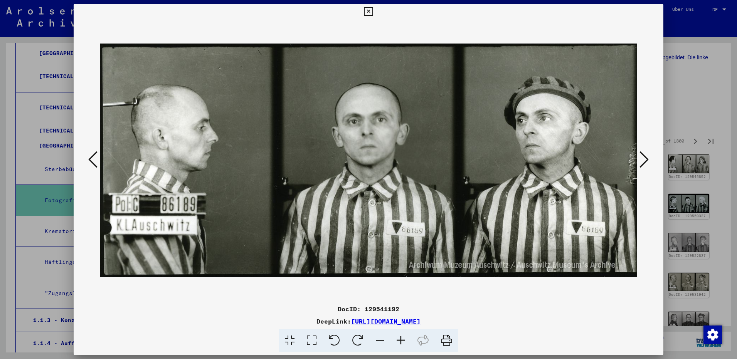
click at [643, 161] on icon at bounding box center [643, 159] width 9 height 18
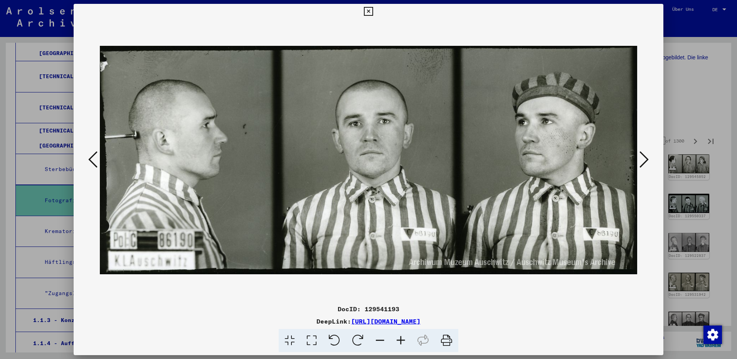
click at [643, 161] on icon at bounding box center [643, 159] width 9 height 18
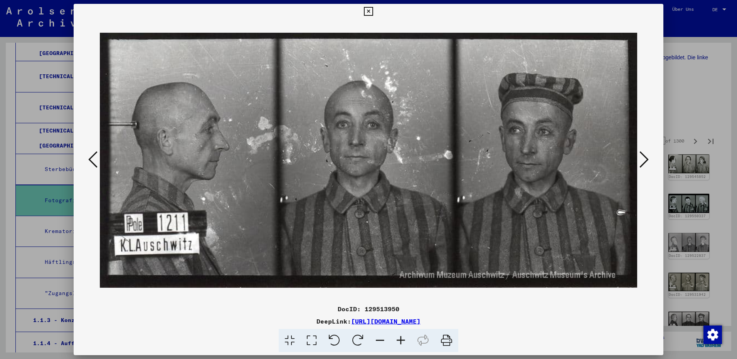
click at [643, 161] on icon at bounding box center [643, 159] width 9 height 18
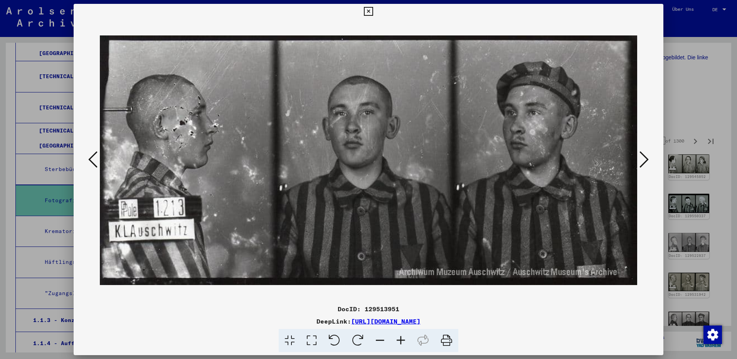
click at [643, 161] on icon at bounding box center [643, 159] width 9 height 18
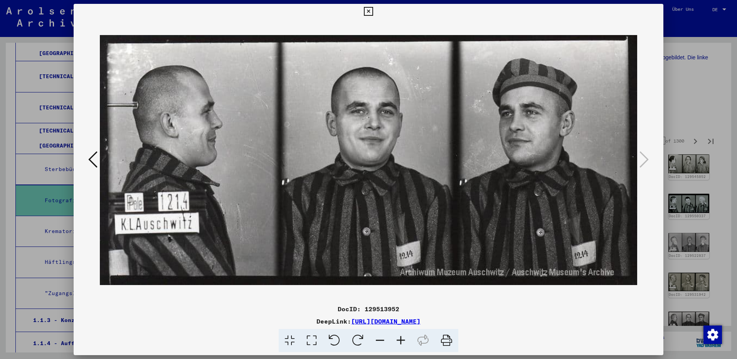
click at [371, 12] on icon at bounding box center [368, 11] width 9 height 9
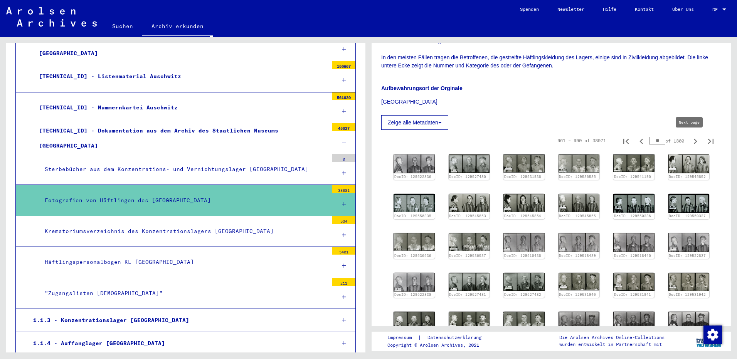
click at [690, 139] on icon "Next page" at bounding box center [695, 141] width 11 height 11
type input "**"
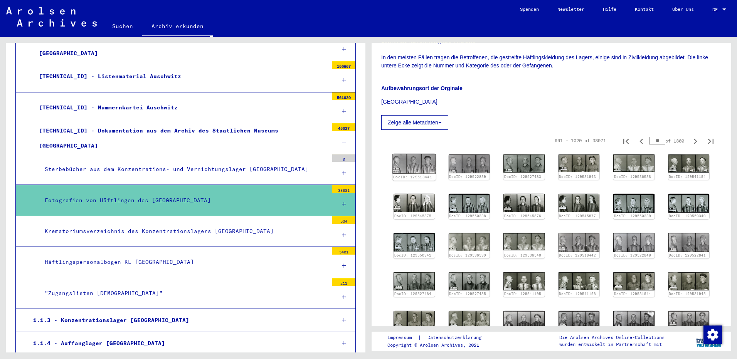
click at [414, 161] on img at bounding box center [413, 164] width 43 height 20
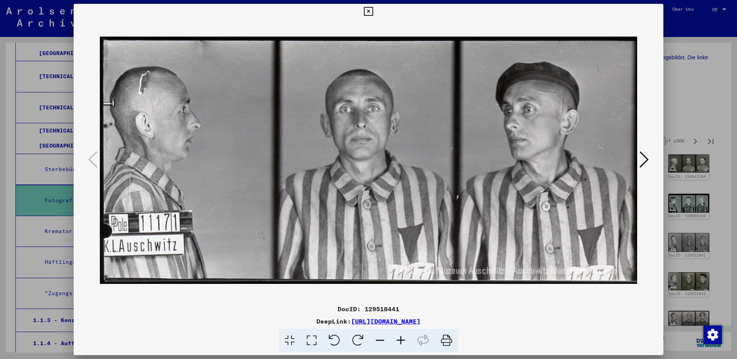
click at [644, 163] on icon at bounding box center [643, 159] width 9 height 18
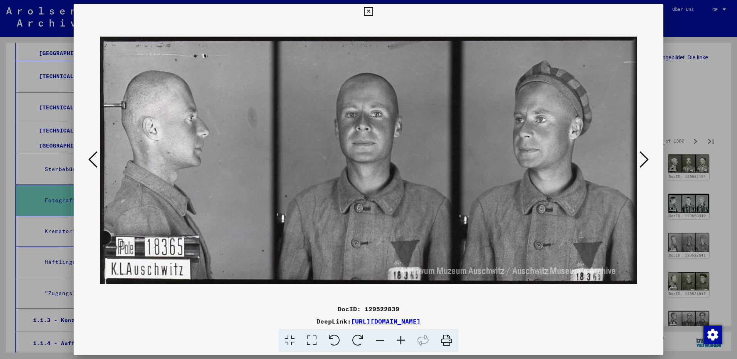
click at [644, 163] on icon at bounding box center [643, 159] width 9 height 18
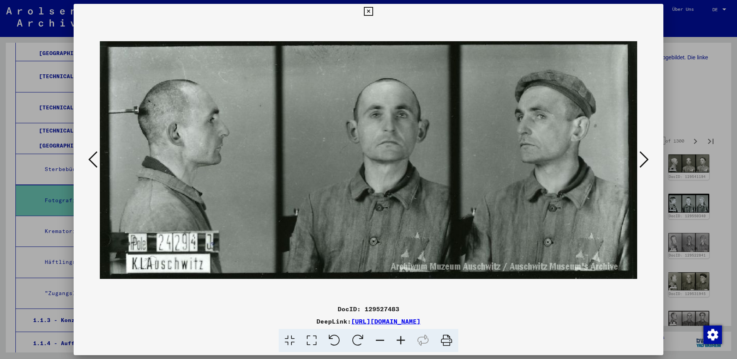
click at [644, 163] on icon at bounding box center [643, 159] width 9 height 18
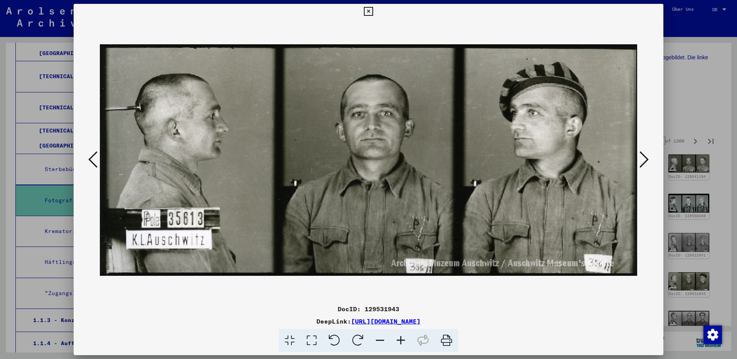
click at [644, 163] on icon at bounding box center [643, 159] width 9 height 18
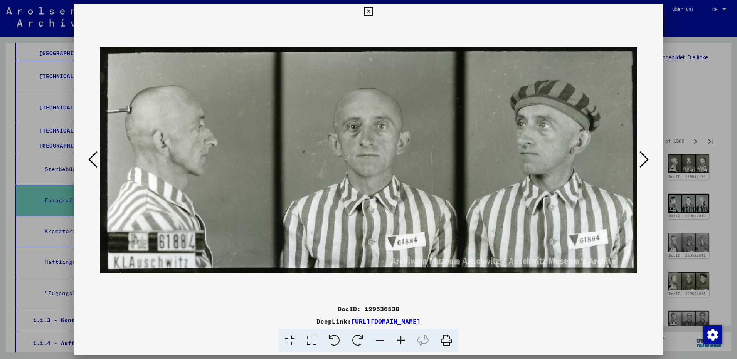
click at [644, 163] on icon at bounding box center [643, 159] width 9 height 18
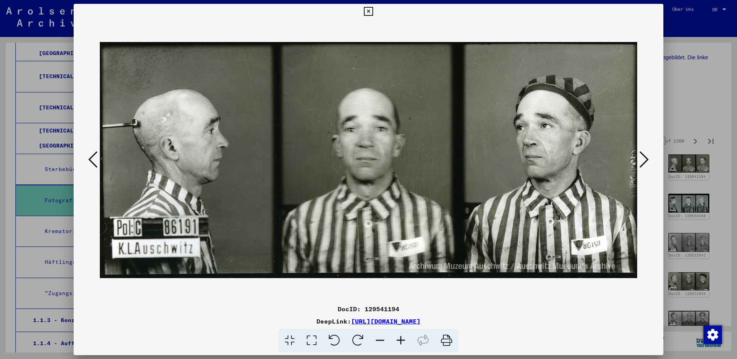
click at [644, 163] on icon at bounding box center [643, 159] width 9 height 18
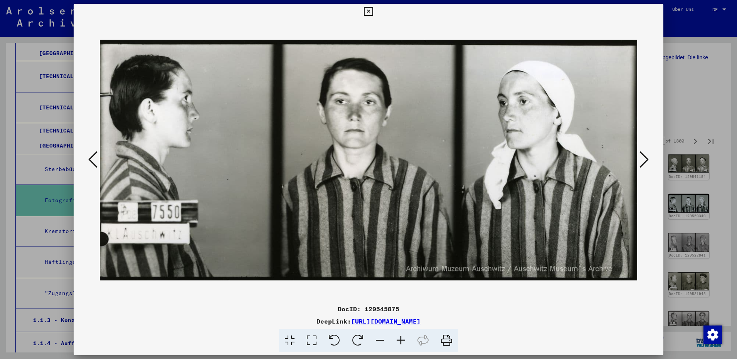
click at [644, 163] on icon at bounding box center [643, 159] width 9 height 18
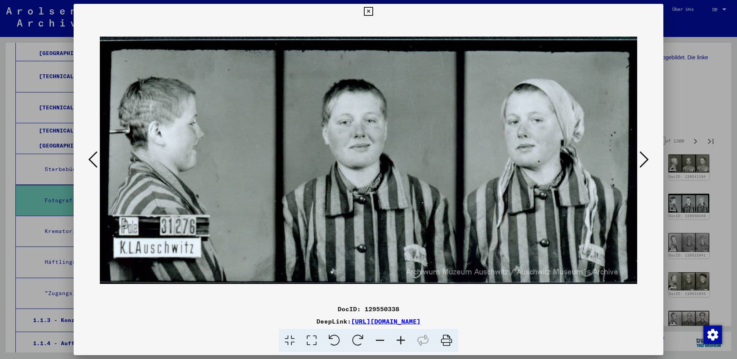
click at [644, 163] on icon at bounding box center [643, 159] width 9 height 18
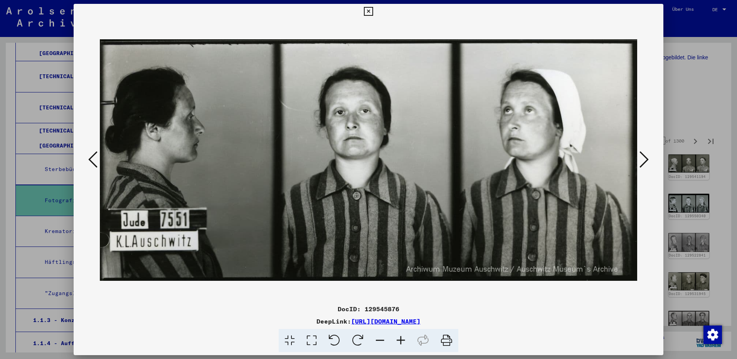
click at [644, 163] on icon at bounding box center [643, 159] width 9 height 18
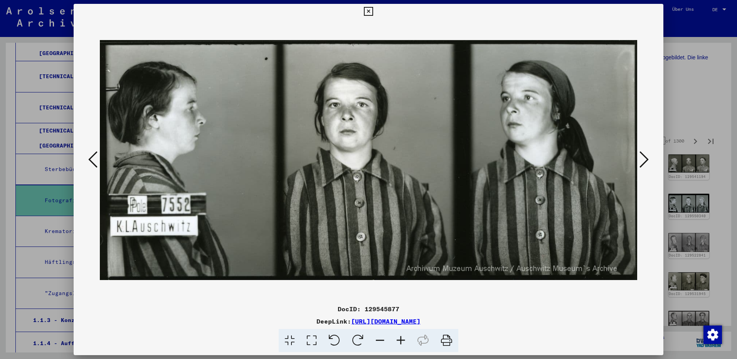
click at [644, 163] on icon at bounding box center [643, 159] width 9 height 18
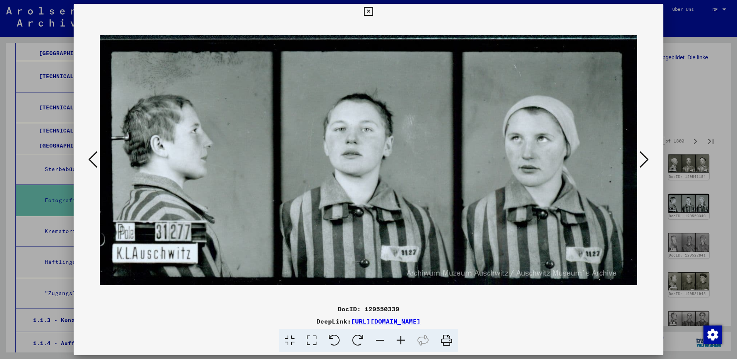
click at [644, 163] on icon at bounding box center [643, 159] width 9 height 18
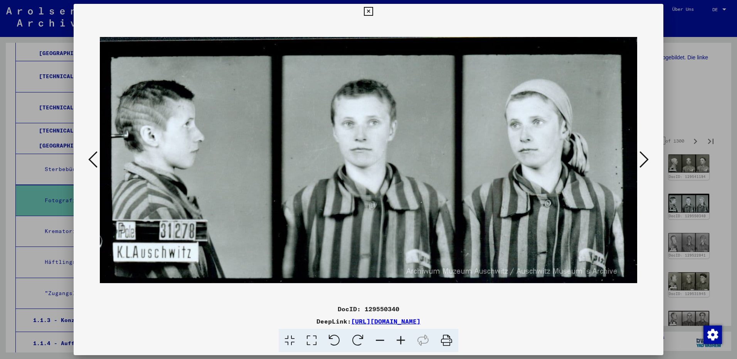
click at [644, 163] on icon at bounding box center [643, 159] width 9 height 18
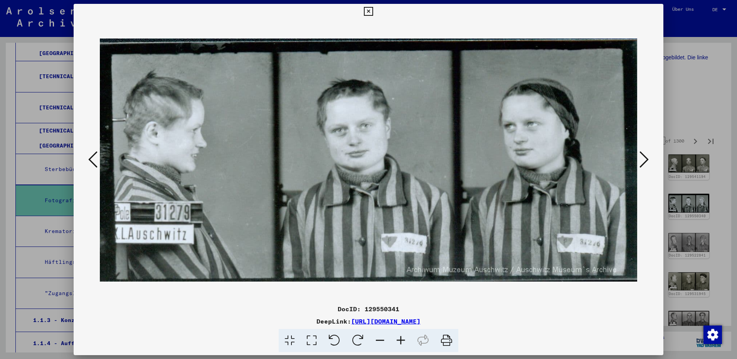
click at [644, 163] on icon at bounding box center [643, 159] width 9 height 18
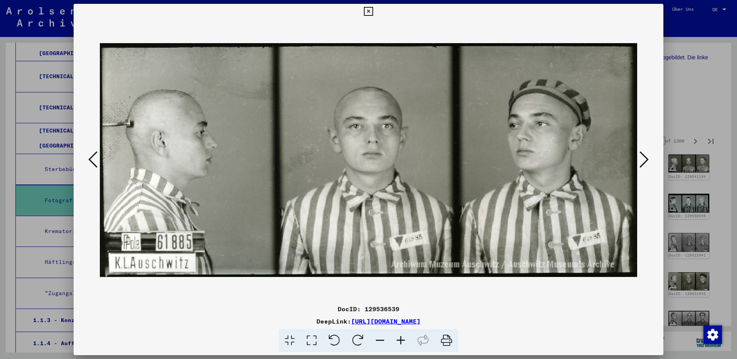
click at [644, 163] on icon at bounding box center [643, 159] width 9 height 18
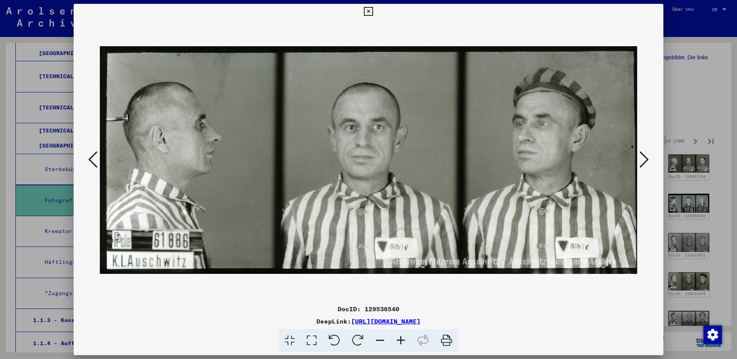
click at [644, 163] on icon at bounding box center [643, 159] width 9 height 18
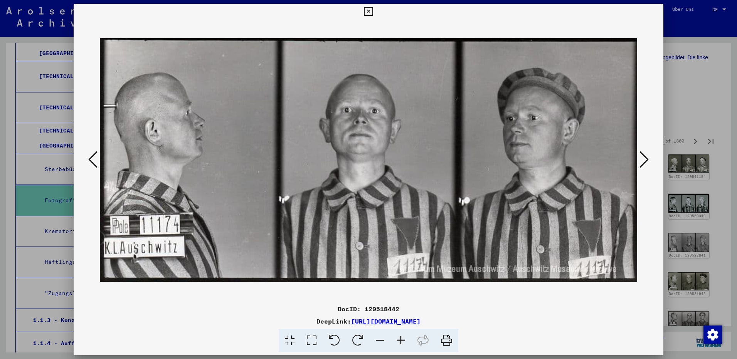
click at [644, 163] on icon at bounding box center [643, 159] width 9 height 18
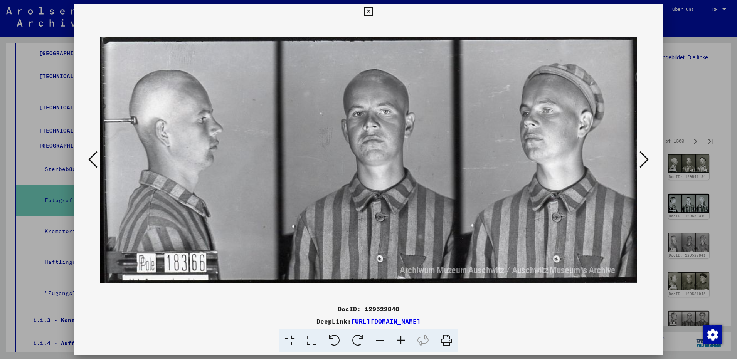
click at [644, 163] on icon at bounding box center [643, 159] width 9 height 18
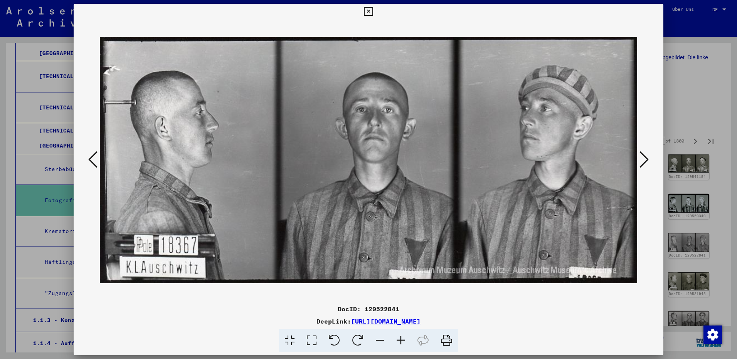
click at [644, 163] on icon at bounding box center [643, 159] width 9 height 18
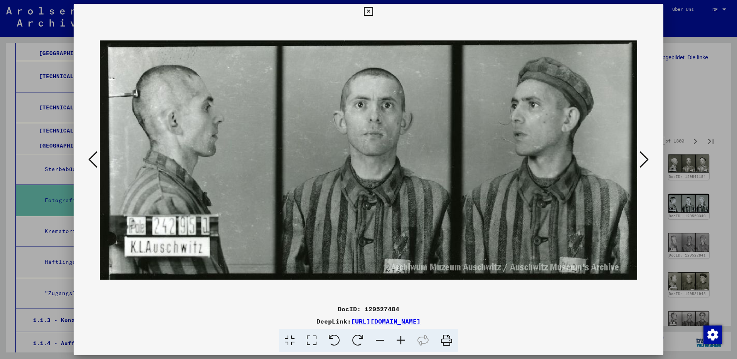
click at [644, 163] on icon at bounding box center [643, 159] width 9 height 18
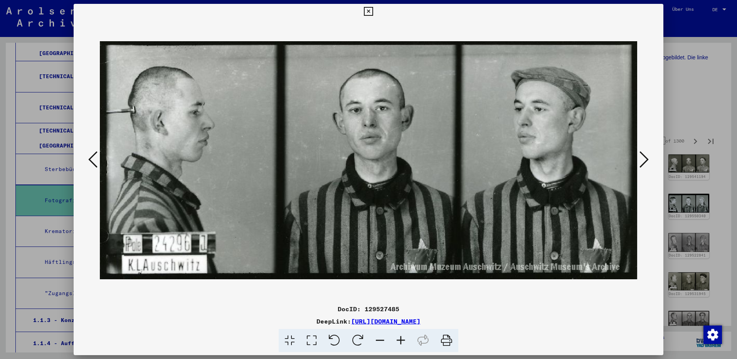
click at [644, 163] on icon at bounding box center [643, 159] width 9 height 18
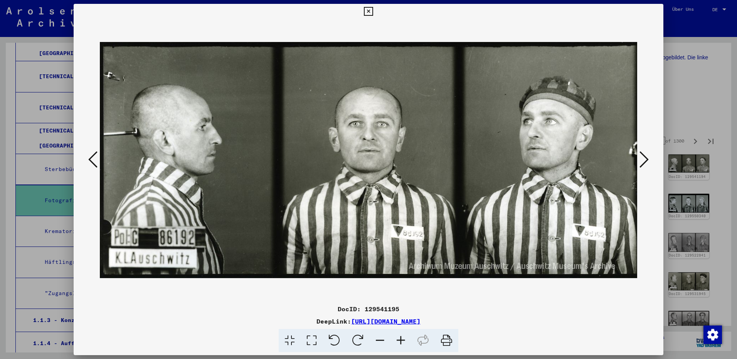
click at [644, 163] on icon at bounding box center [643, 159] width 9 height 18
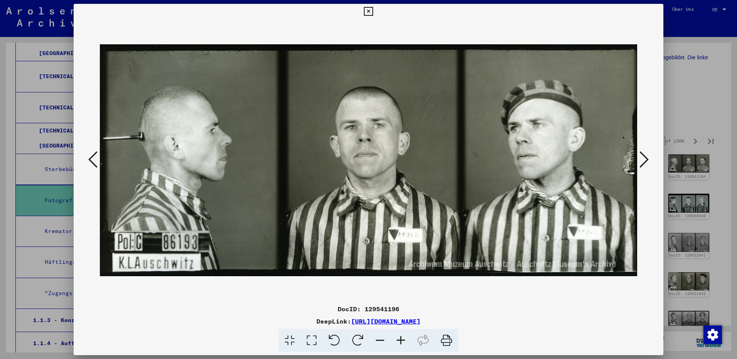
click at [644, 163] on icon at bounding box center [643, 159] width 9 height 18
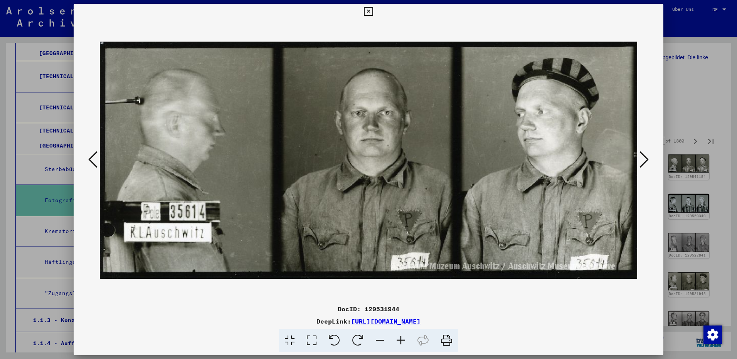
click at [644, 163] on icon at bounding box center [643, 159] width 9 height 18
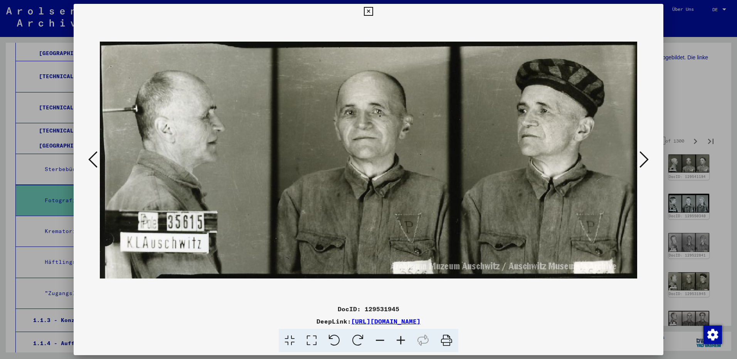
click at [644, 163] on icon at bounding box center [643, 159] width 9 height 18
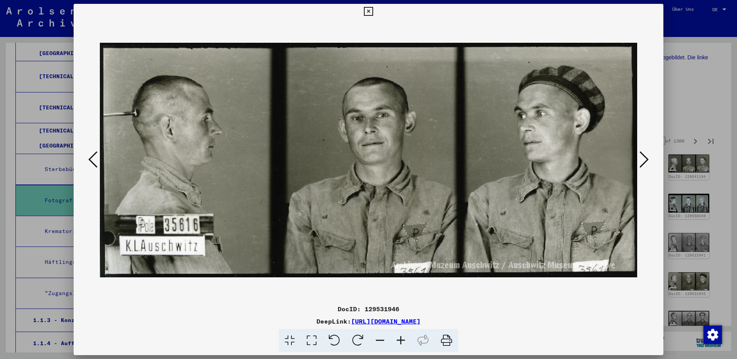
click at [644, 163] on icon at bounding box center [643, 159] width 9 height 18
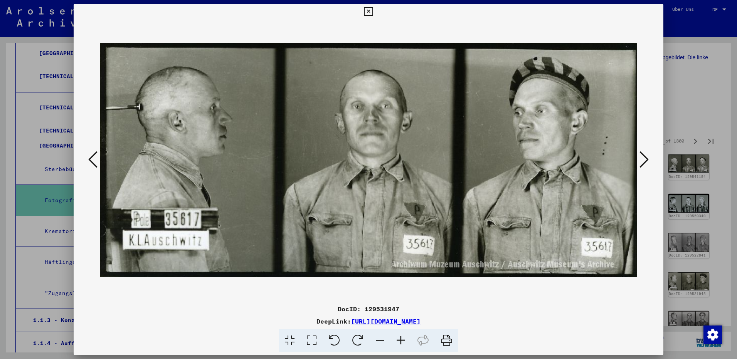
click at [644, 163] on icon at bounding box center [643, 159] width 9 height 18
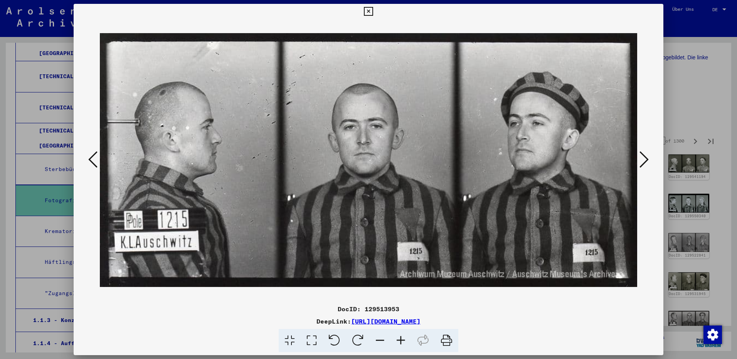
click at [644, 163] on icon at bounding box center [643, 159] width 9 height 18
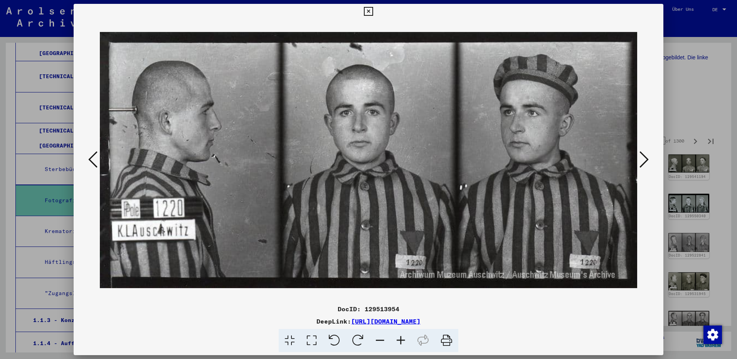
click at [644, 163] on icon at bounding box center [643, 159] width 9 height 18
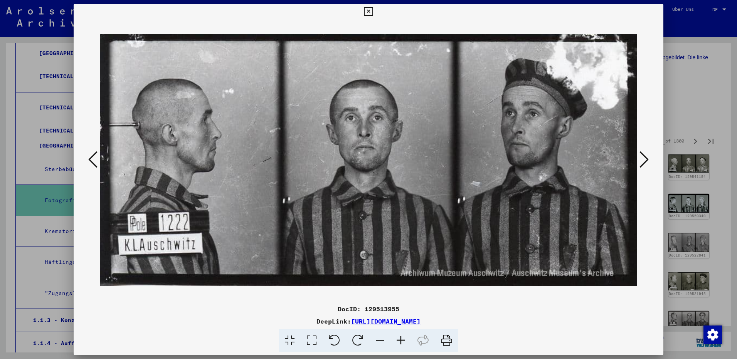
click at [644, 163] on icon at bounding box center [643, 159] width 9 height 18
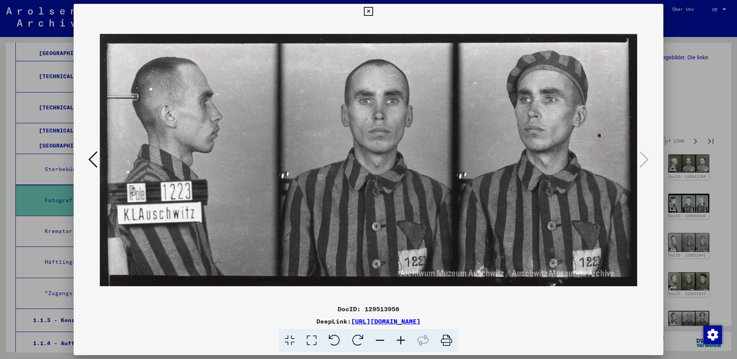
click at [368, 13] on icon at bounding box center [368, 11] width 9 height 9
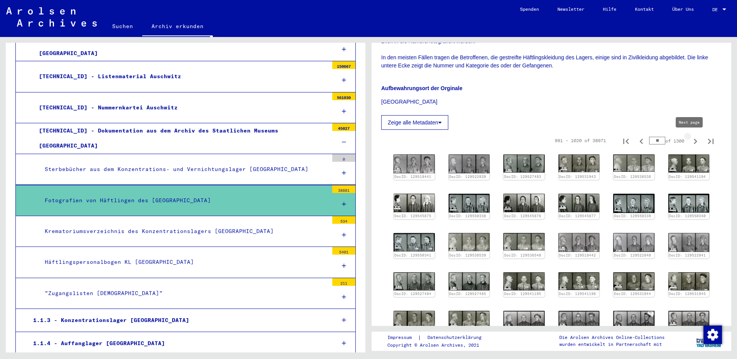
click at [690, 141] on icon "Next page" at bounding box center [695, 141] width 11 height 11
type input "**"
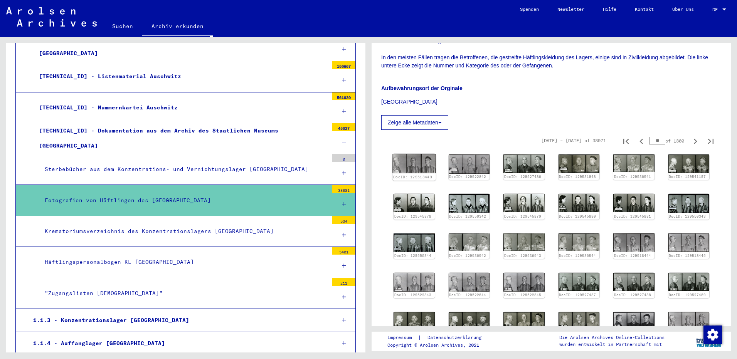
click at [417, 163] on img at bounding box center [413, 164] width 43 height 20
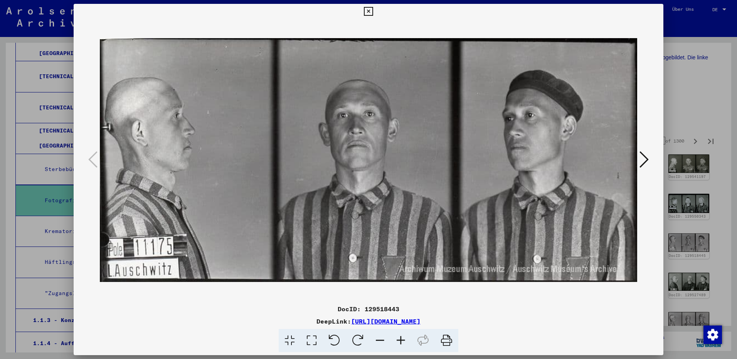
click at [644, 165] on icon at bounding box center [643, 159] width 9 height 18
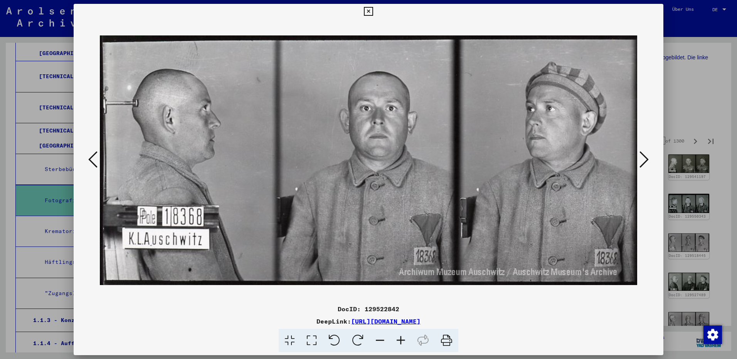
click at [644, 165] on icon at bounding box center [643, 159] width 9 height 18
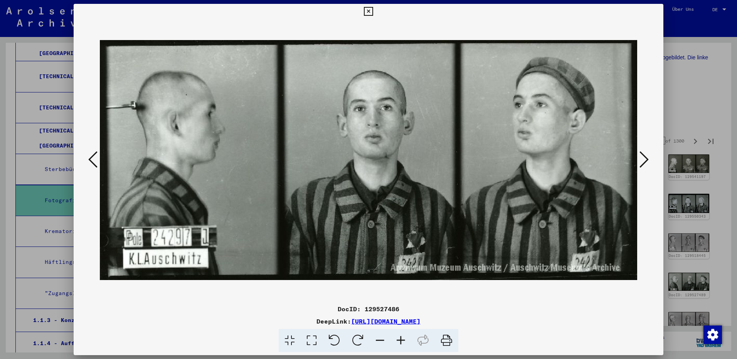
click at [644, 165] on icon at bounding box center [643, 159] width 9 height 18
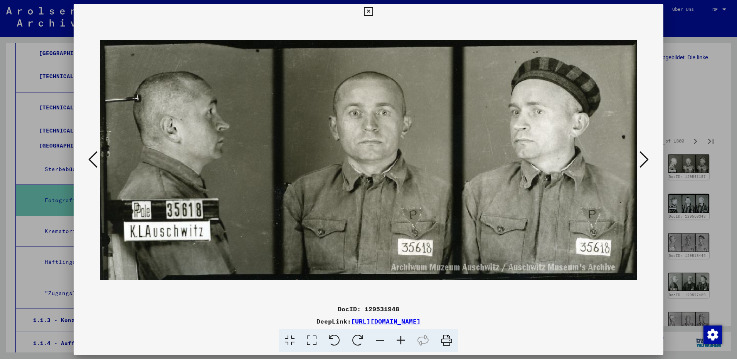
click at [644, 165] on icon at bounding box center [643, 159] width 9 height 18
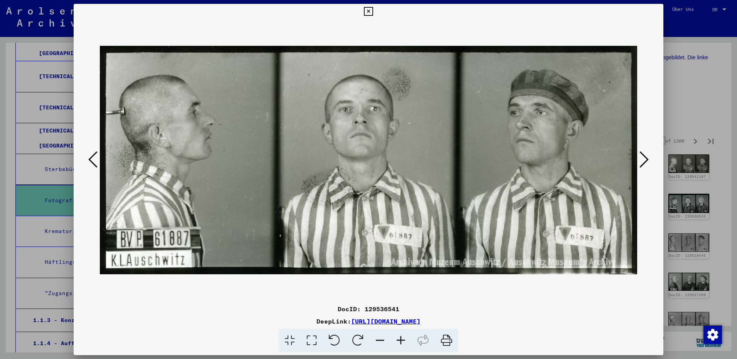
click at [644, 165] on icon at bounding box center [643, 159] width 9 height 18
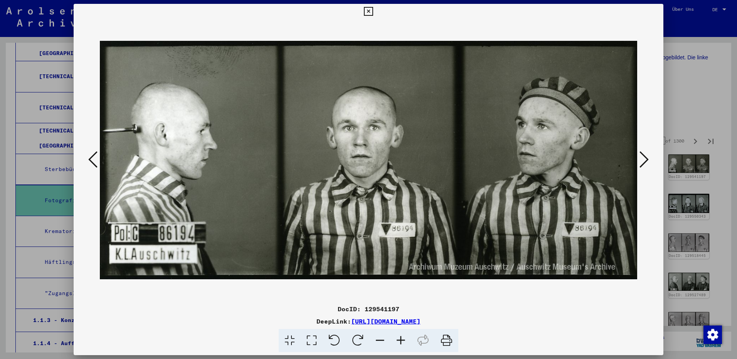
click at [644, 165] on icon at bounding box center [643, 159] width 9 height 18
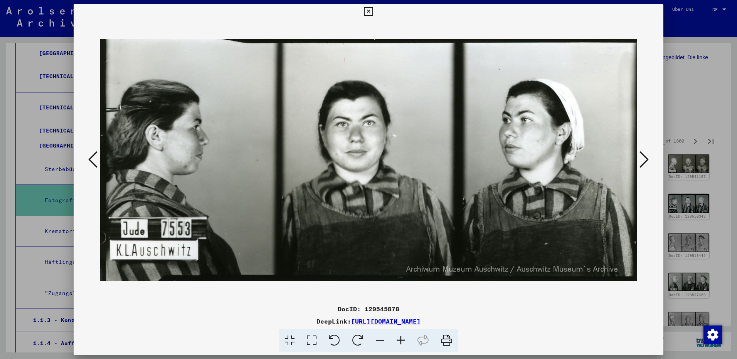
click at [644, 165] on icon at bounding box center [643, 159] width 9 height 18
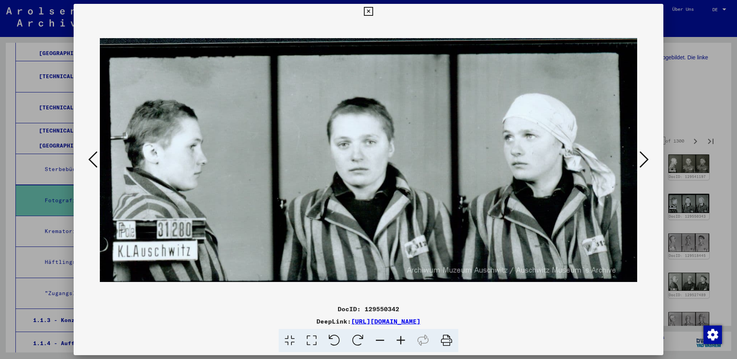
click at [644, 165] on icon at bounding box center [643, 159] width 9 height 18
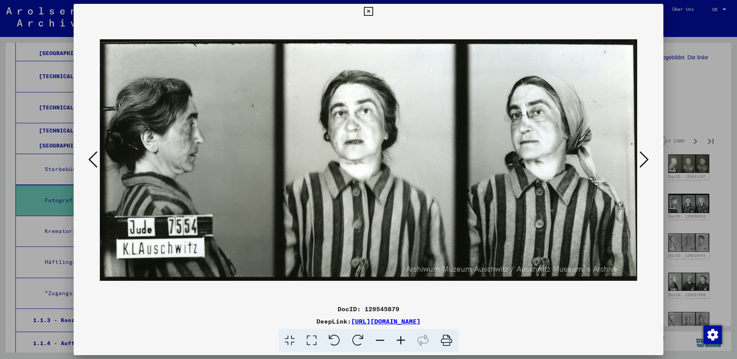
click at [644, 165] on icon at bounding box center [643, 159] width 9 height 18
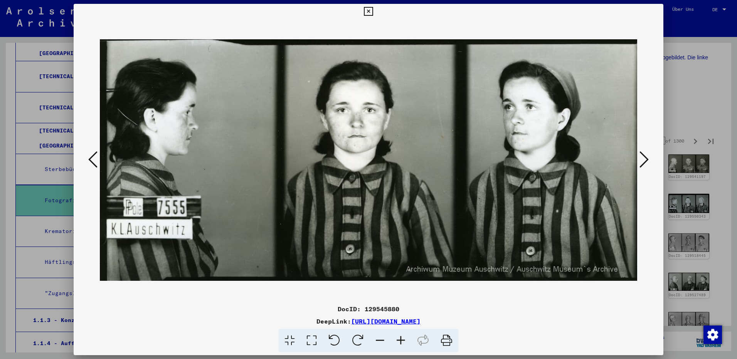
click at [644, 165] on icon at bounding box center [643, 159] width 9 height 18
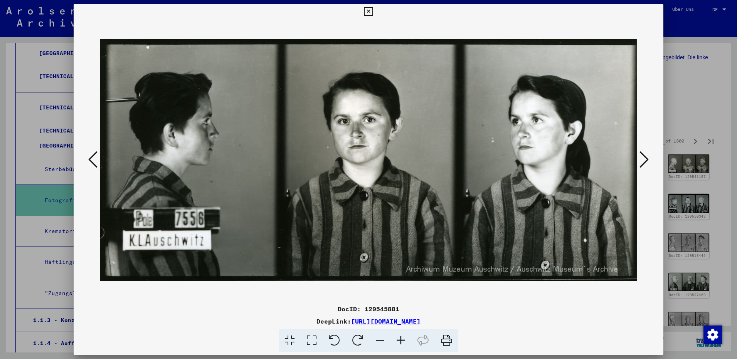
click at [644, 165] on icon at bounding box center [643, 159] width 9 height 18
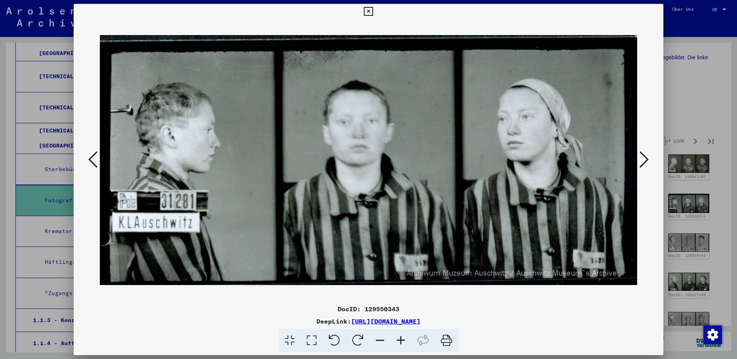
click at [644, 165] on icon at bounding box center [643, 159] width 9 height 18
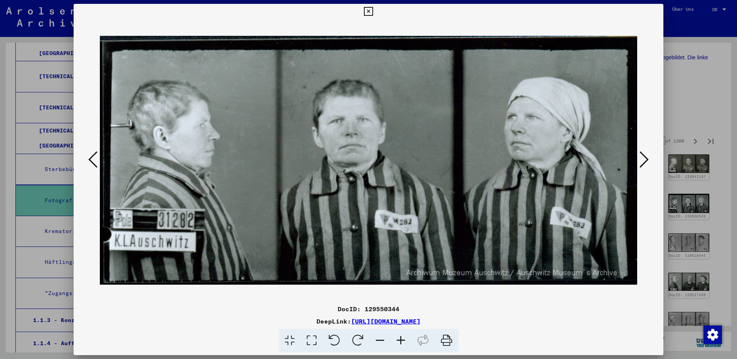
click at [644, 165] on icon at bounding box center [643, 159] width 9 height 18
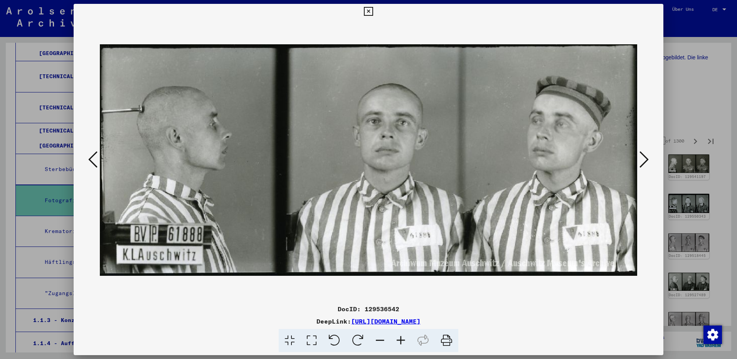
click at [644, 165] on icon at bounding box center [643, 159] width 9 height 18
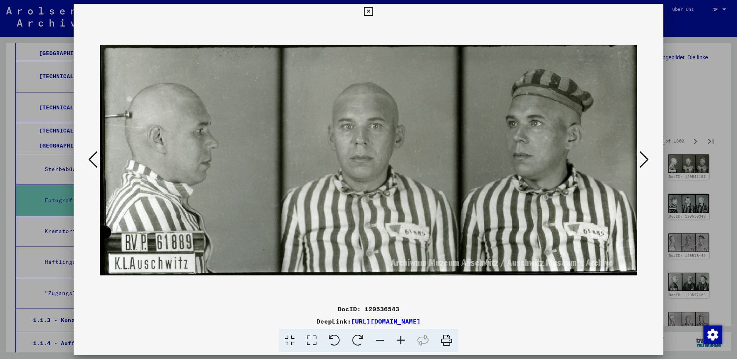
click at [91, 158] on icon at bounding box center [92, 159] width 9 height 18
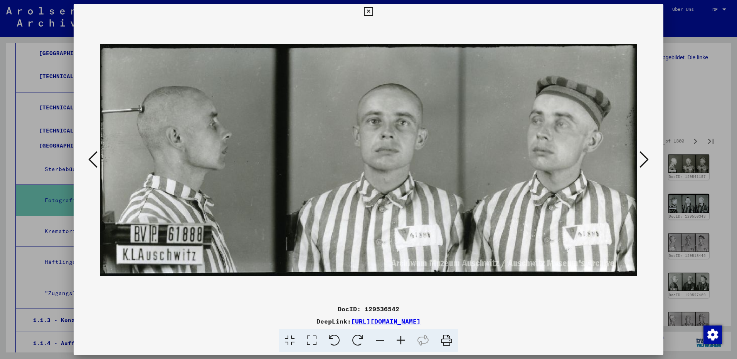
click at [642, 161] on icon at bounding box center [643, 159] width 9 height 18
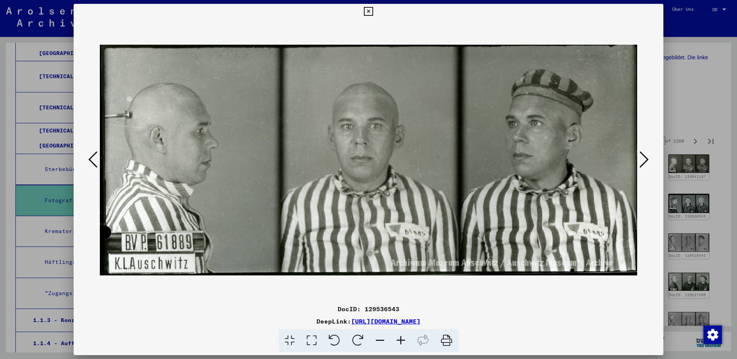
click at [642, 161] on icon at bounding box center [643, 159] width 9 height 18
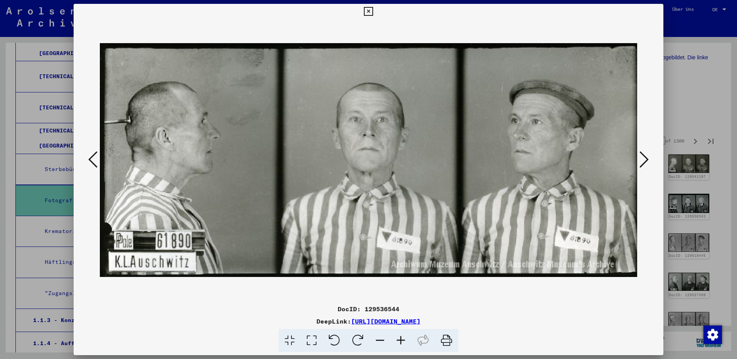
click at [642, 161] on icon at bounding box center [643, 159] width 9 height 18
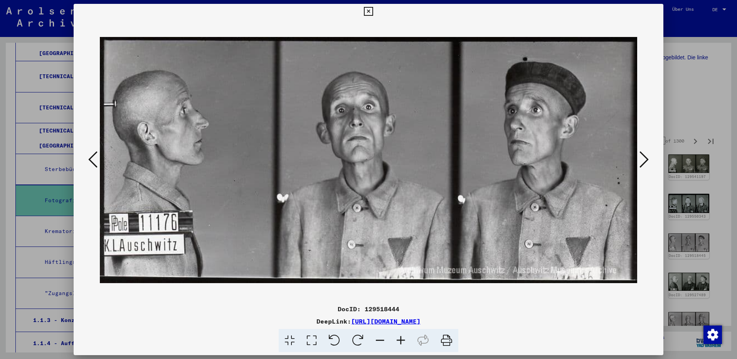
click at [642, 161] on icon at bounding box center [643, 159] width 9 height 18
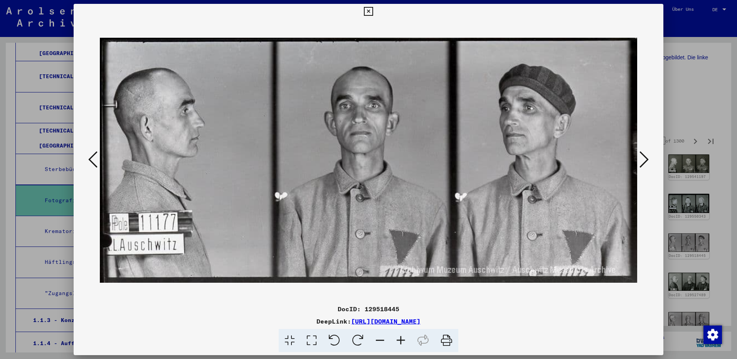
click at [642, 161] on icon at bounding box center [643, 159] width 9 height 18
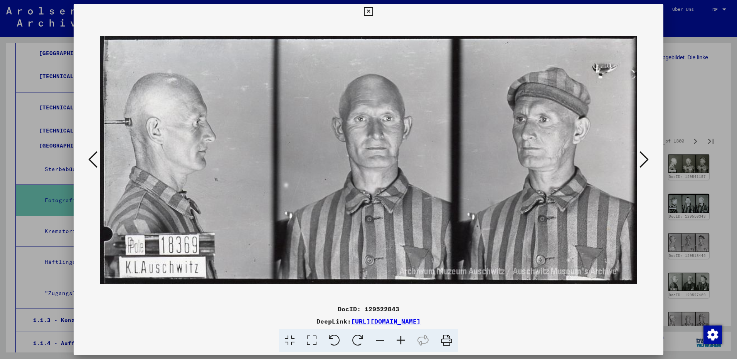
click at [642, 161] on icon at bounding box center [643, 159] width 9 height 18
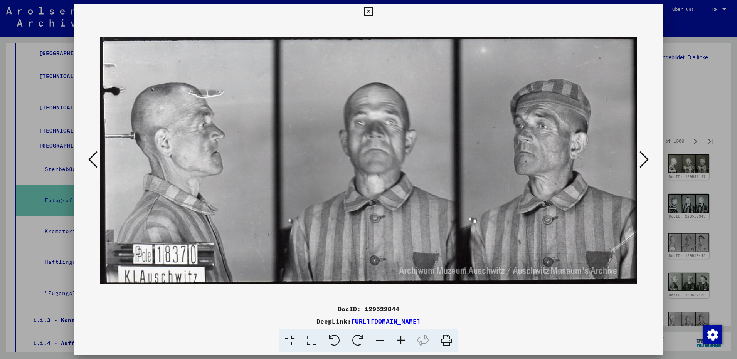
click at [642, 161] on icon at bounding box center [643, 159] width 9 height 18
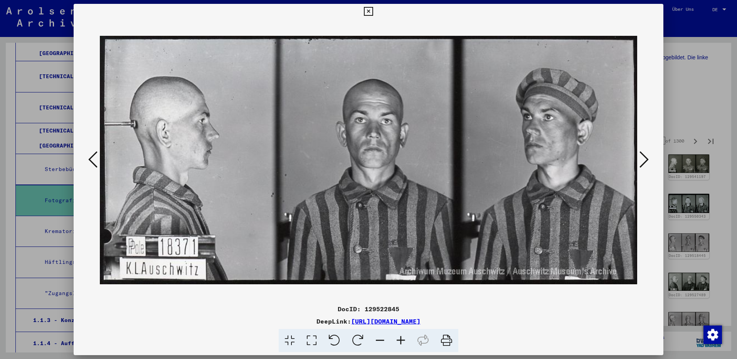
click at [642, 161] on icon at bounding box center [643, 159] width 9 height 18
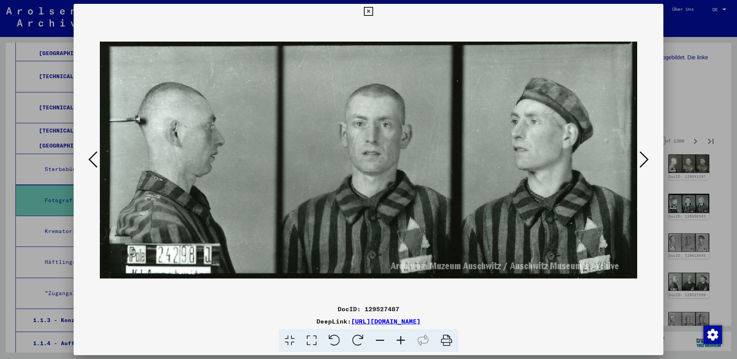
click at [642, 161] on icon at bounding box center [643, 159] width 9 height 18
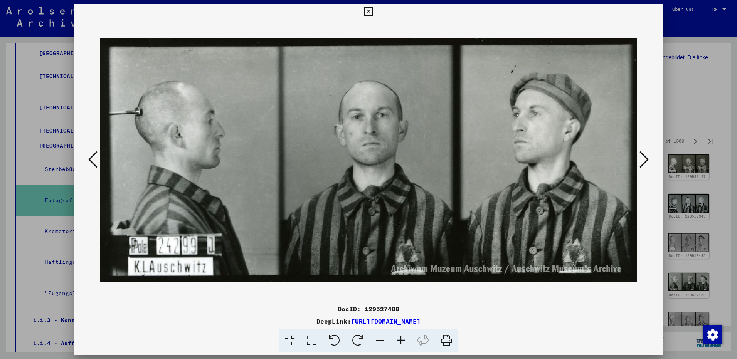
click at [92, 156] on icon at bounding box center [92, 159] width 9 height 18
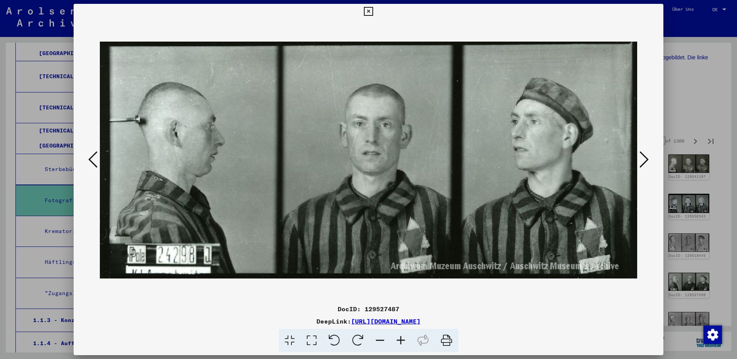
click at [645, 163] on icon at bounding box center [643, 159] width 9 height 18
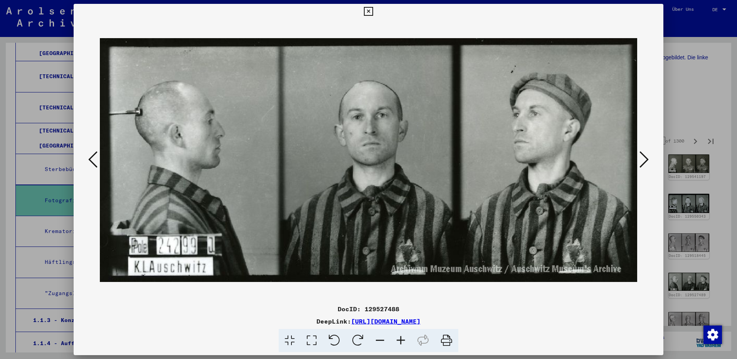
click at [645, 163] on icon at bounding box center [643, 159] width 9 height 18
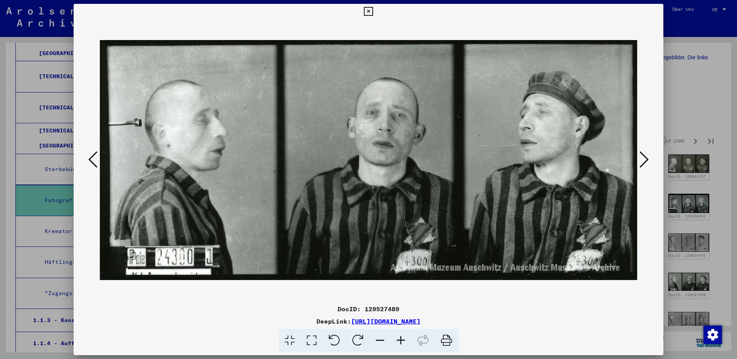
click at [645, 163] on icon at bounding box center [643, 159] width 9 height 18
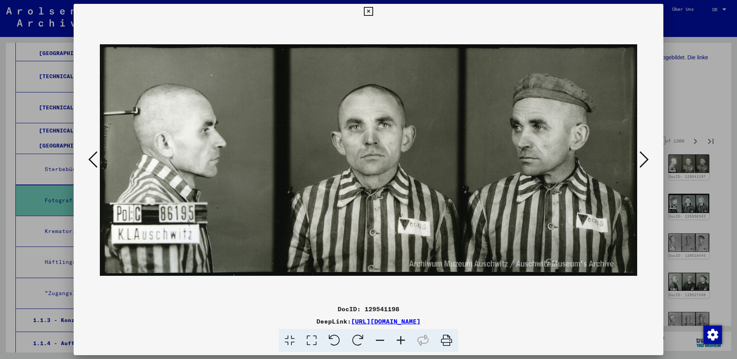
click at [645, 163] on icon at bounding box center [643, 159] width 9 height 18
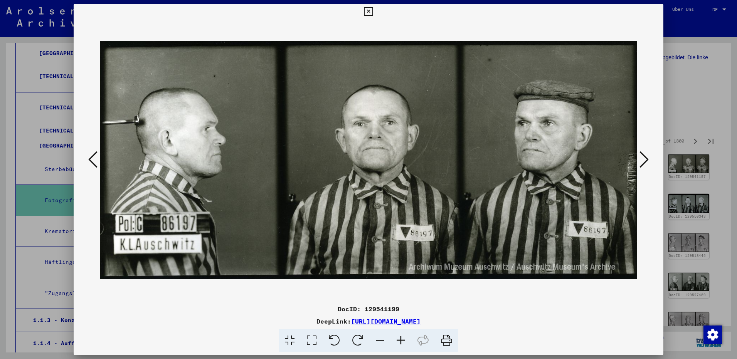
click at [645, 163] on icon at bounding box center [643, 159] width 9 height 18
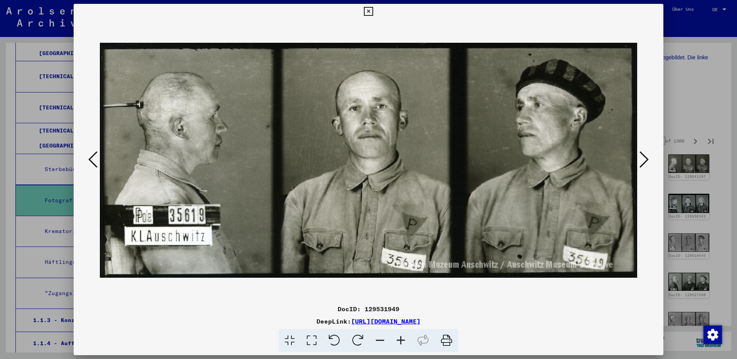
click at [645, 163] on icon at bounding box center [643, 159] width 9 height 18
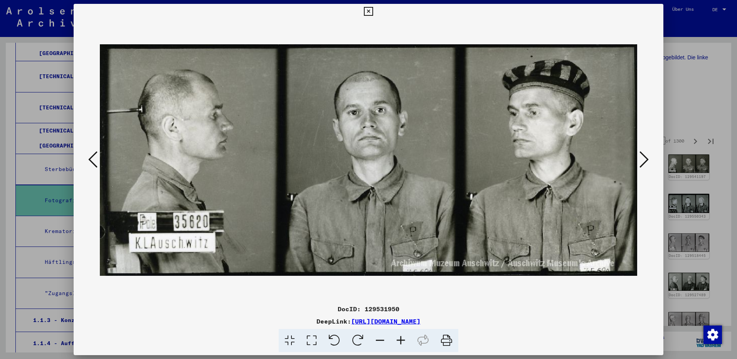
click at [645, 163] on icon at bounding box center [643, 159] width 9 height 18
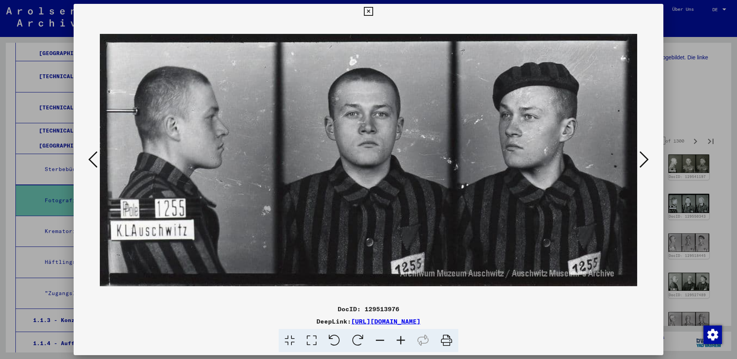
click at [645, 163] on icon at bounding box center [643, 159] width 9 height 18
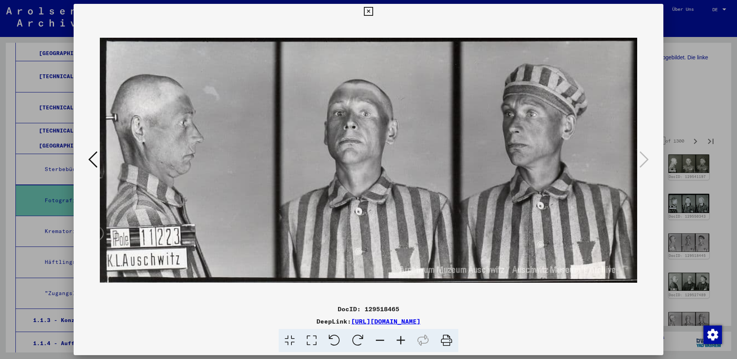
click at [368, 10] on icon at bounding box center [368, 11] width 9 height 9
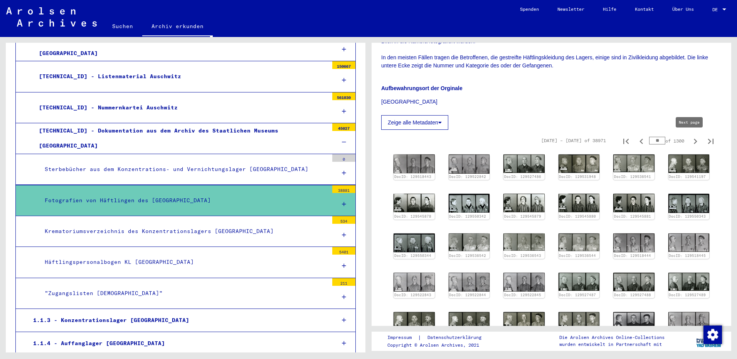
click at [690, 140] on icon "Next page" at bounding box center [695, 141] width 11 height 11
type input "**"
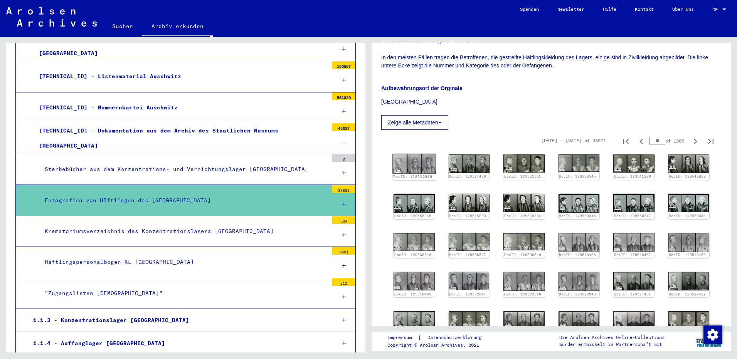
click at [414, 165] on img at bounding box center [413, 164] width 43 height 20
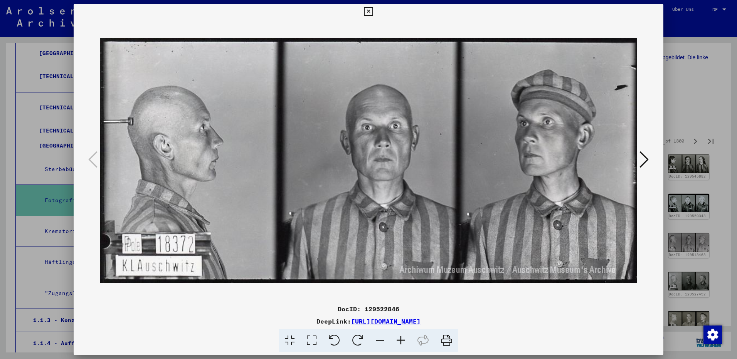
click at [643, 165] on icon at bounding box center [643, 159] width 9 height 18
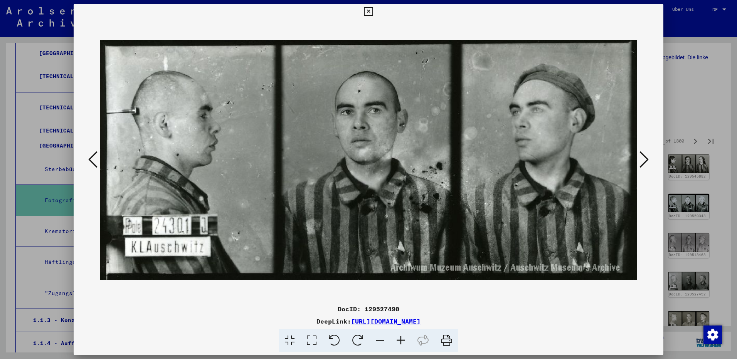
click at [643, 165] on icon at bounding box center [643, 159] width 9 height 18
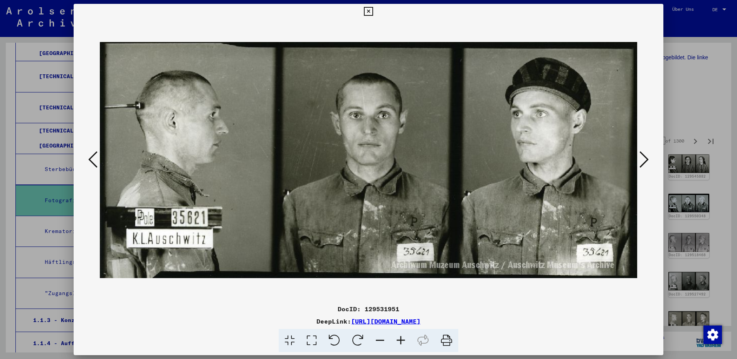
click at [643, 165] on icon at bounding box center [643, 159] width 9 height 18
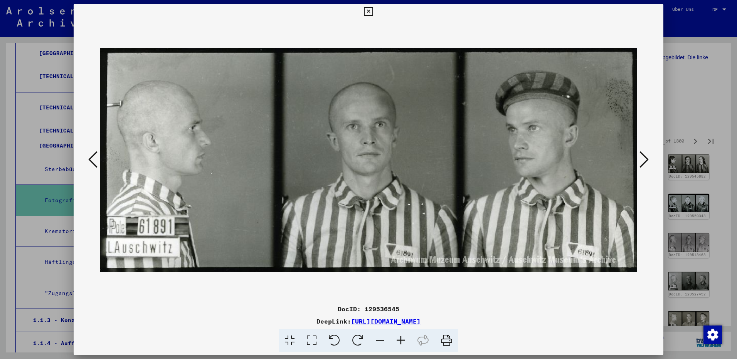
click at [643, 165] on icon at bounding box center [643, 159] width 9 height 18
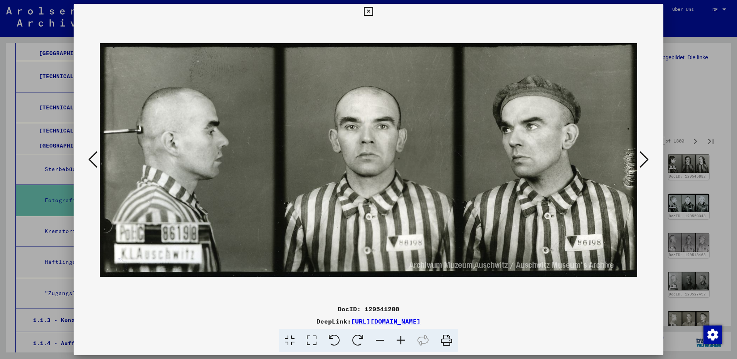
click at [643, 165] on icon at bounding box center [643, 159] width 9 height 18
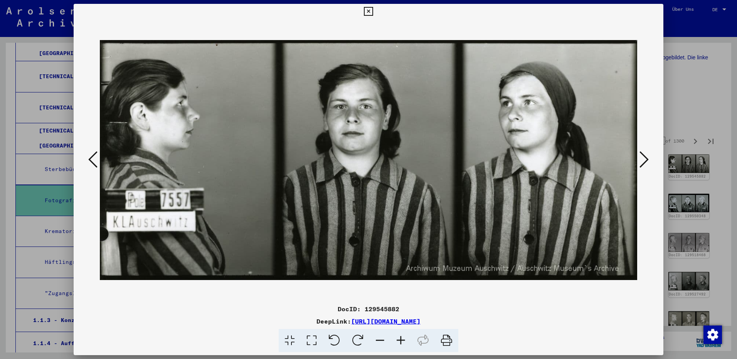
click at [643, 165] on icon at bounding box center [643, 159] width 9 height 18
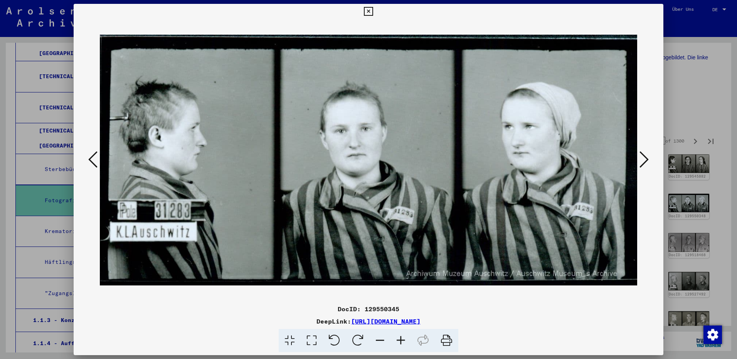
click at [643, 165] on icon at bounding box center [643, 159] width 9 height 18
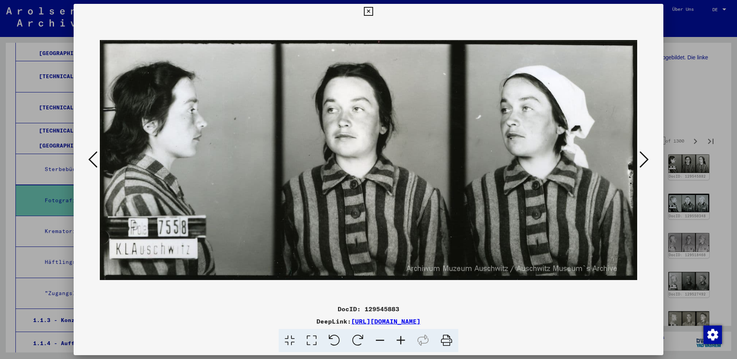
click at [643, 165] on icon at bounding box center [643, 159] width 9 height 18
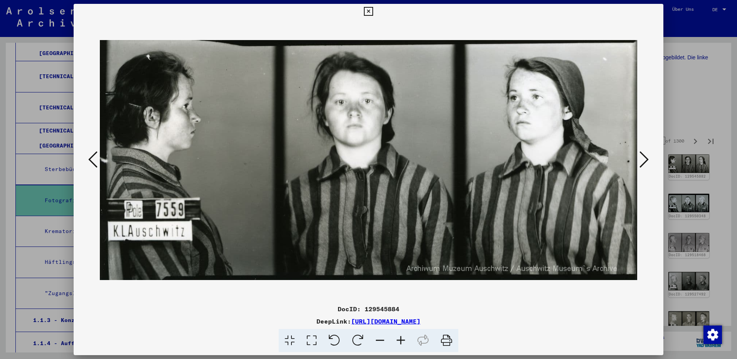
click at [643, 165] on icon at bounding box center [643, 159] width 9 height 18
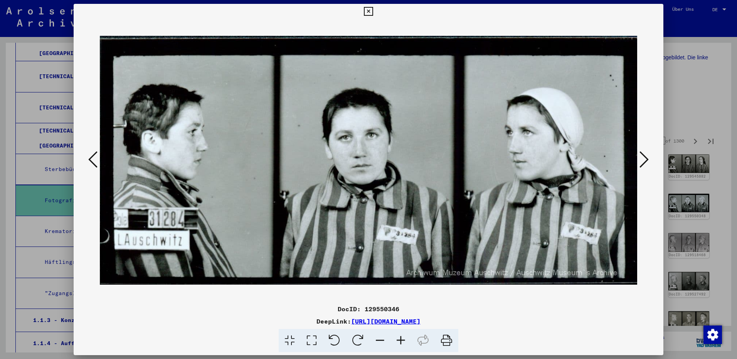
click at [643, 165] on icon at bounding box center [643, 159] width 9 height 18
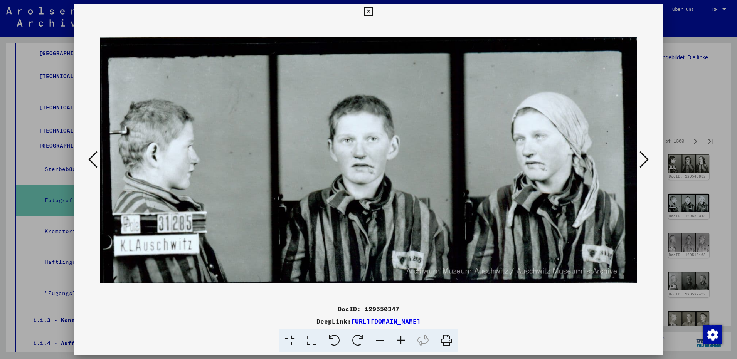
click at [643, 165] on icon at bounding box center [643, 159] width 9 height 18
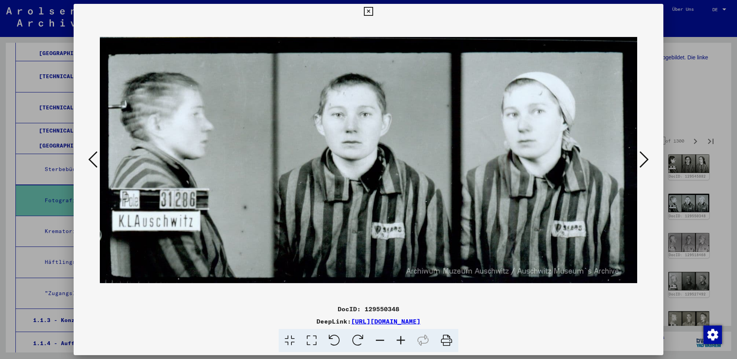
click at [643, 165] on icon at bounding box center [643, 159] width 9 height 18
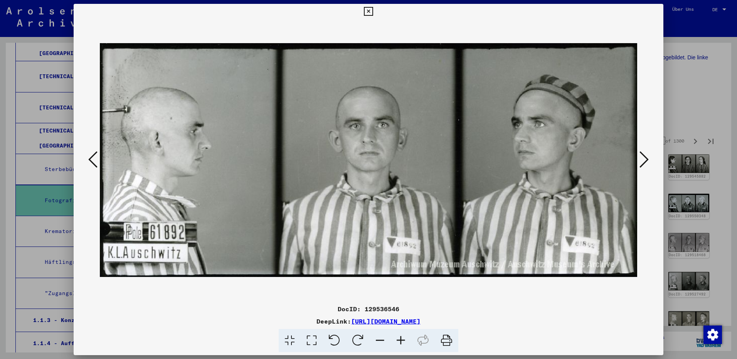
click at [643, 165] on icon at bounding box center [643, 159] width 9 height 18
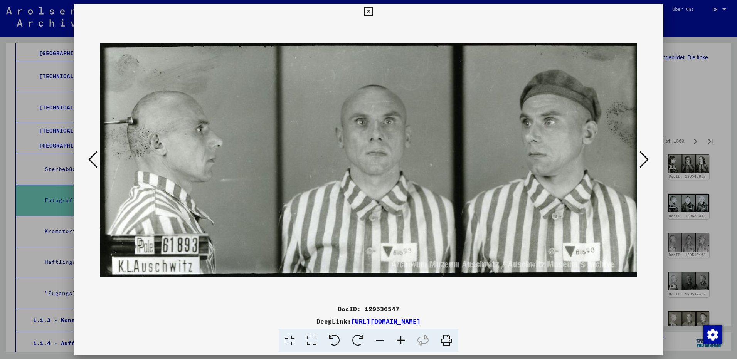
click at [643, 165] on icon at bounding box center [643, 159] width 9 height 18
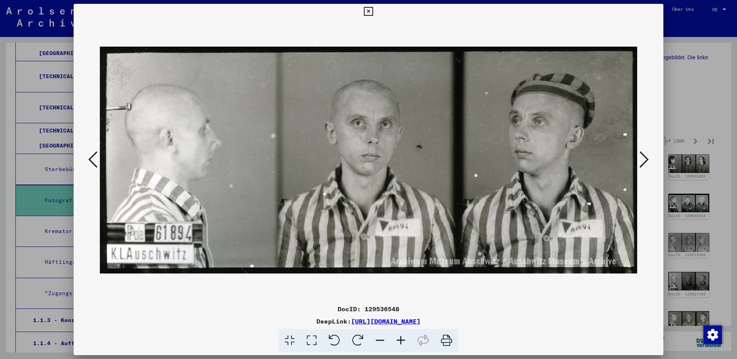
click at [643, 165] on icon at bounding box center [643, 159] width 9 height 18
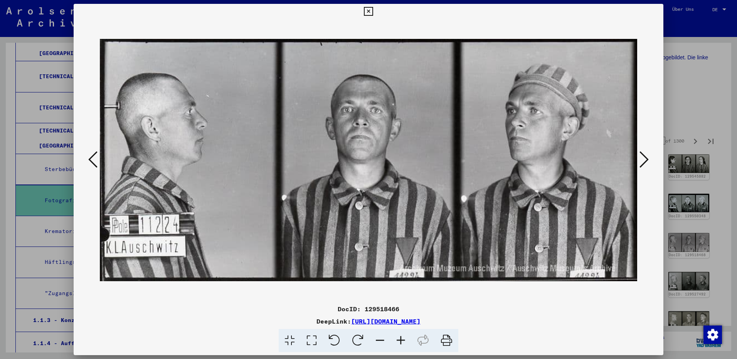
click at [643, 165] on icon at bounding box center [643, 159] width 9 height 18
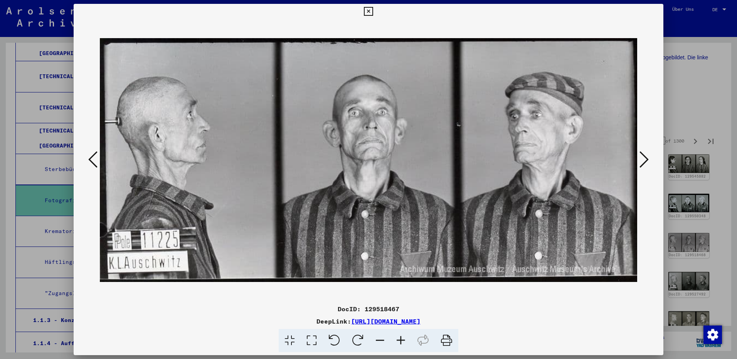
click at [643, 165] on icon at bounding box center [643, 159] width 9 height 18
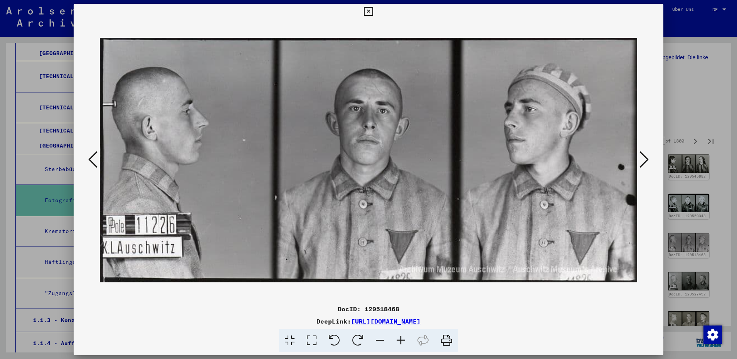
click at [643, 165] on icon at bounding box center [643, 159] width 9 height 18
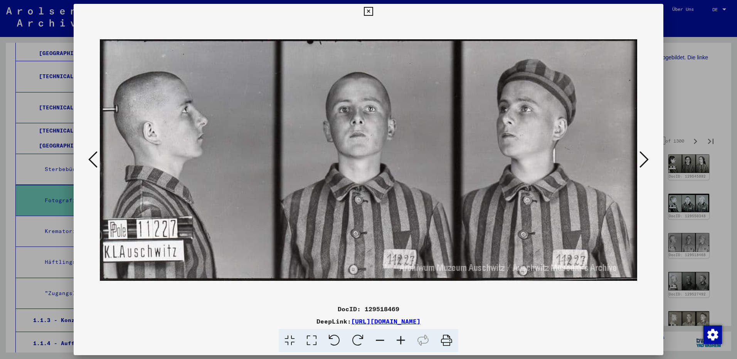
click at [643, 165] on icon at bounding box center [643, 159] width 9 height 18
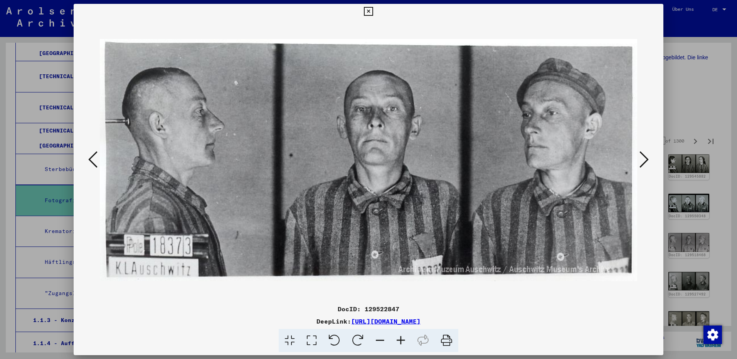
click at [643, 165] on icon at bounding box center [643, 159] width 9 height 18
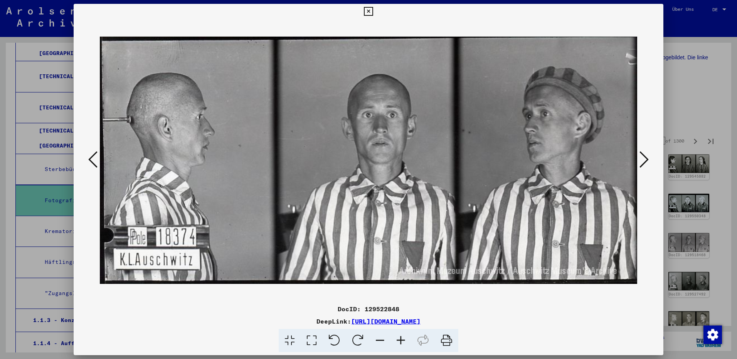
click at [643, 165] on icon at bounding box center [643, 159] width 9 height 18
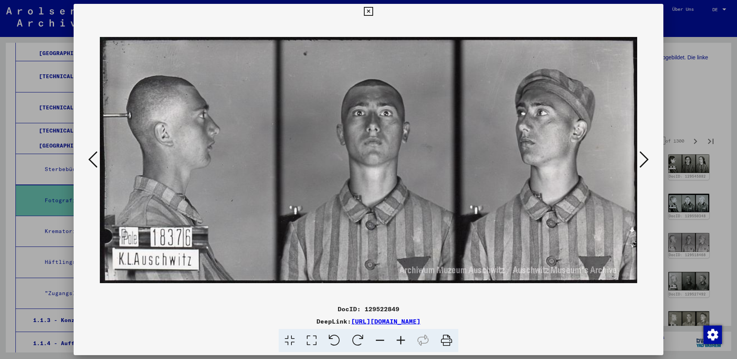
click at [643, 165] on icon at bounding box center [643, 159] width 9 height 18
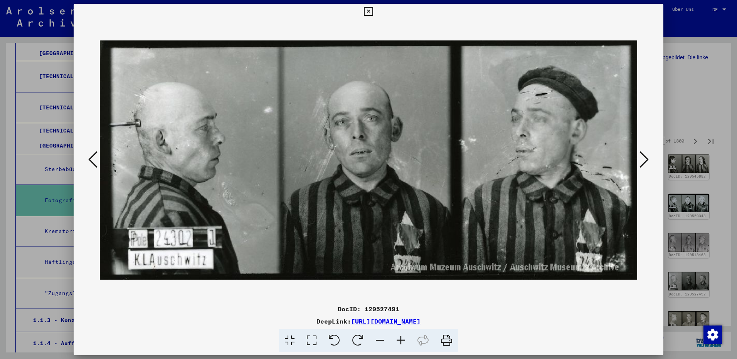
click at [643, 165] on icon at bounding box center [643, 159] width 9 height 18
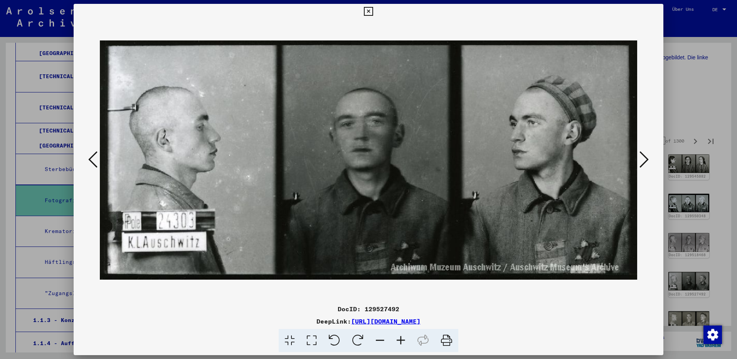
click at [643, 165] on icon at bounding box center [643, 159] width 9 height 18
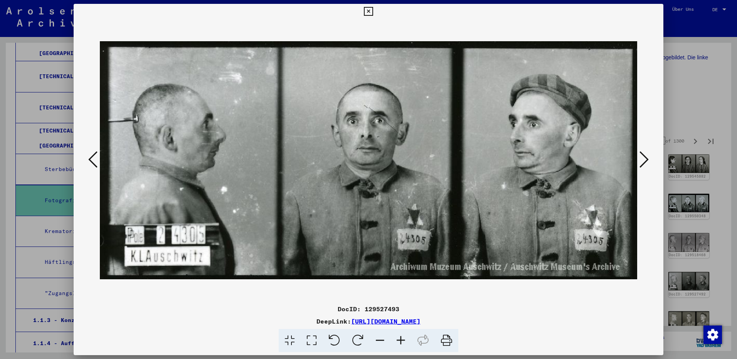
click at [643, 165] on icon at bounding box center [643, 159] width 9 height 18
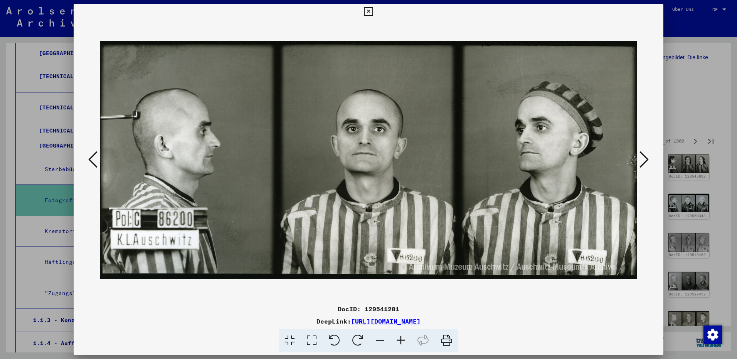
click at [643, 165] on icon at bounding box center [643, 159] width 9 height 18
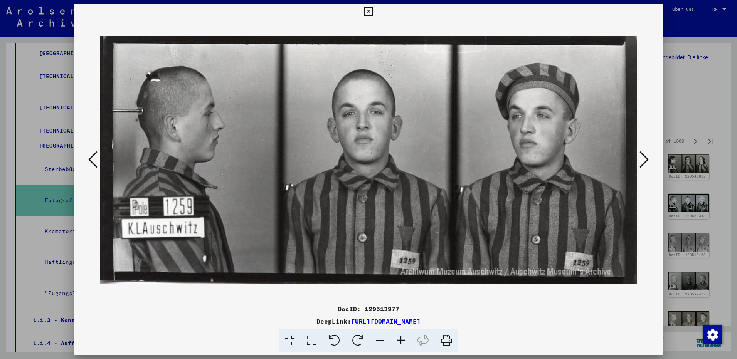
click at [643, 165] on icon at bounding box center [643, 159] width 9 height 18
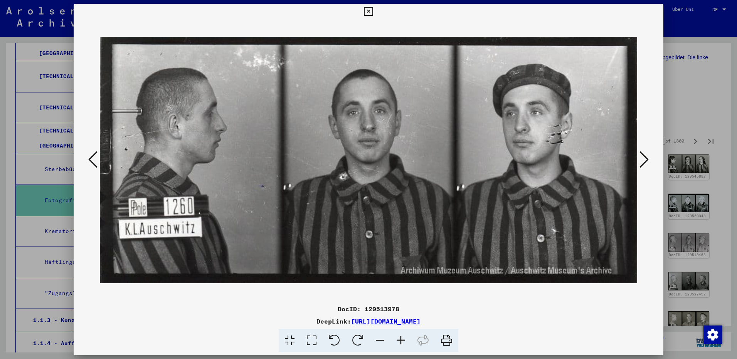
click at [643, 165] on icon at bounding box center [643, 159] width 9 height 18
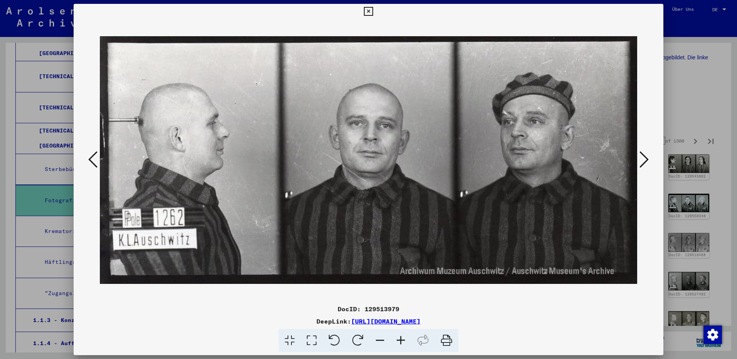
click at [643, 165] on icon at bounding box center [643, 159] width 9 height 18
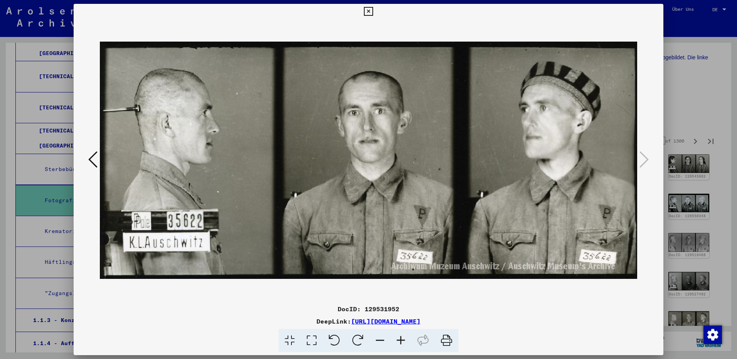
click at [367, 13] on icon at bounding box center [368, 11] width 9 height 9
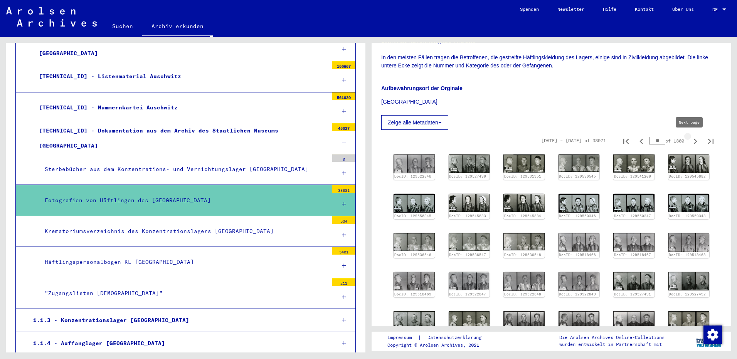
click at [690, 142] on icon "Next page" at bounding box center [695, 141] width 11 height 11
type input "**"
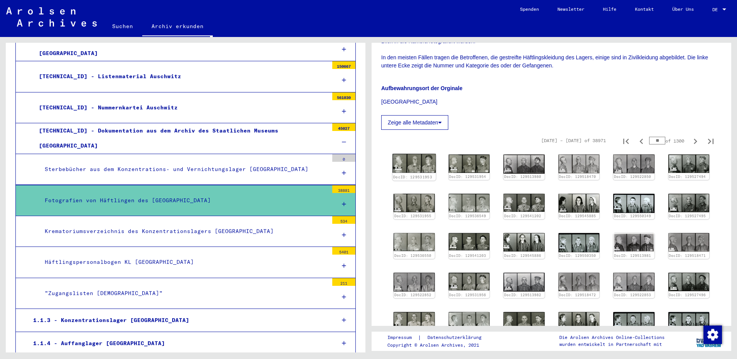
click at [423, 163] on img at bounding box center [413, 163] width 43 height 19
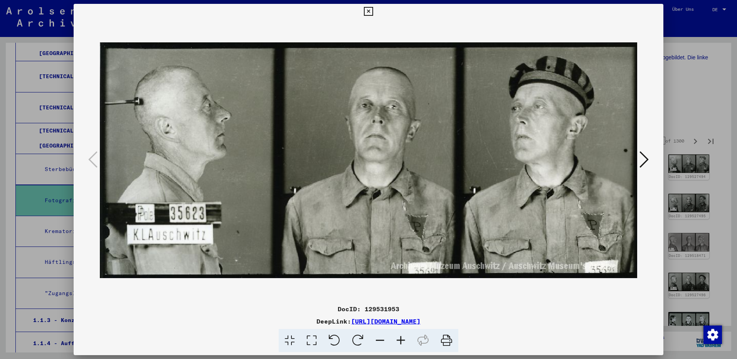
click at [642, 165] on icon at bounding box center [643, 159] width 9 height 18
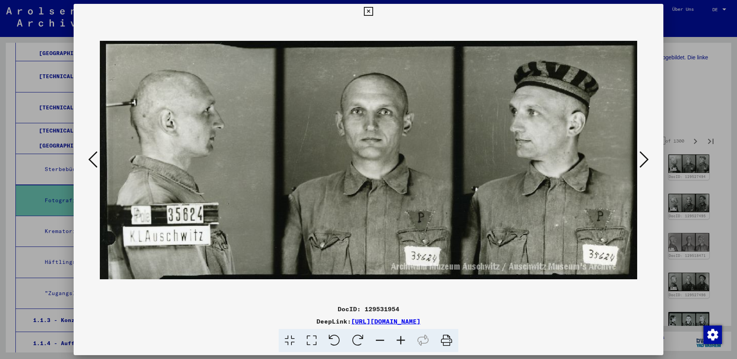
click at [642, 165] on icon at bounding box center [643, 159] width 9 height 18
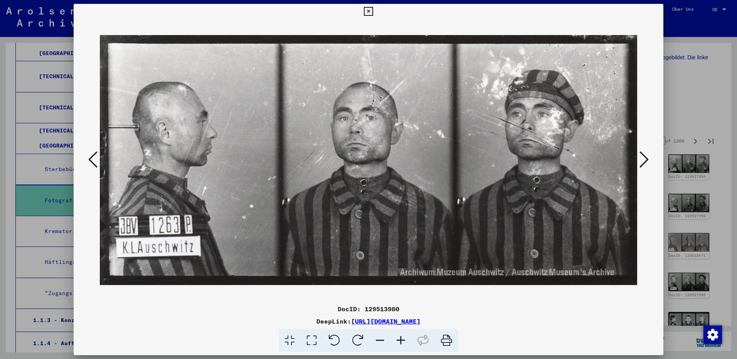
click at [642, 165] on icon at bounding box center [643, 159] width 9 height 18
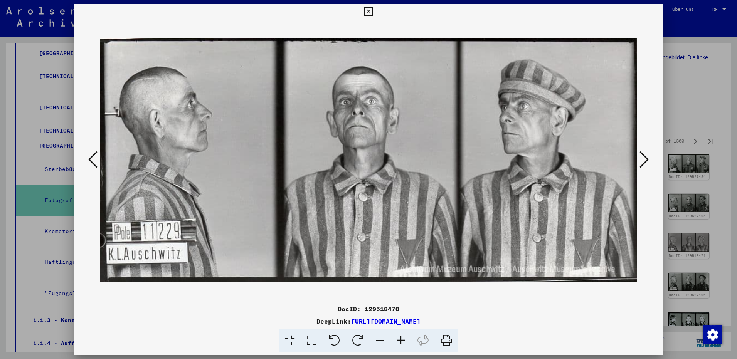
click at [642, 165] on icon at bounding box center [643, 159] width 9 height 18
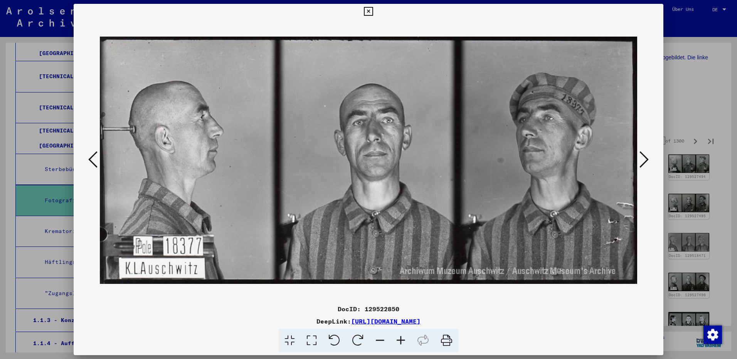
click at [642, 165] on icon at bounding box center [643, 159] width 9 height 18
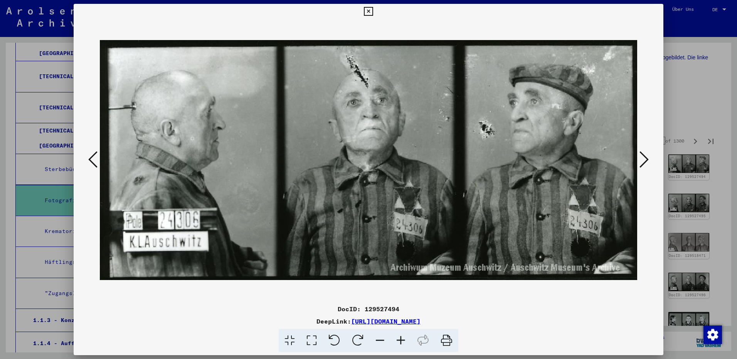
click at [642, 165] on icon at bounding box center [643, 159] width 9 height 18
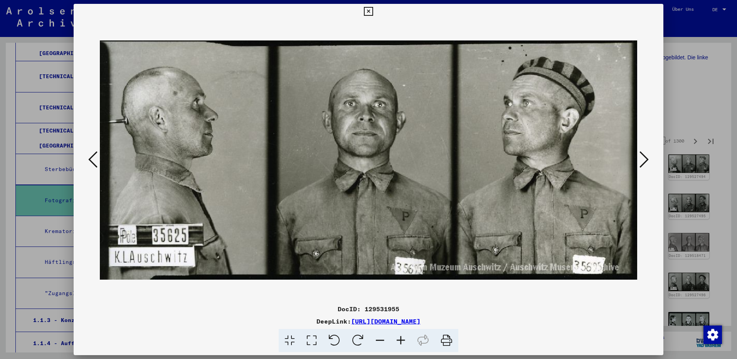
click at [642, 165] on icon at bounding box center [643, 159] width 9 height 18
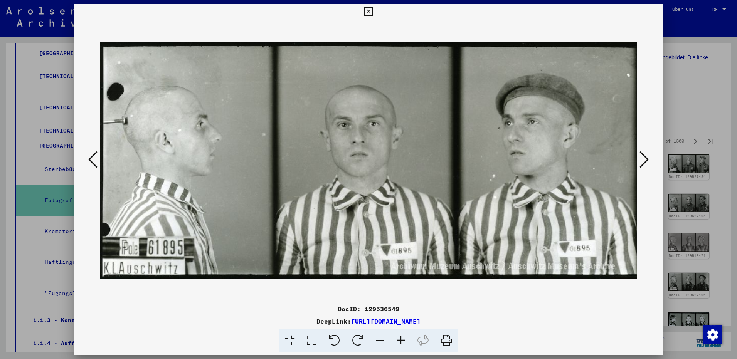
click at [642, 165] on icon at bounding box center [643, 159] width 9 height 18
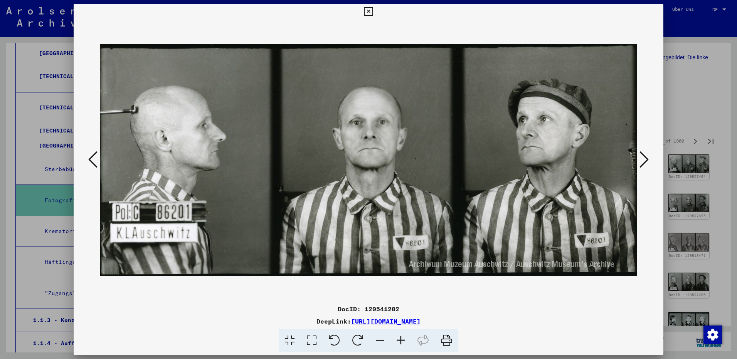
click at [642, 165] on icon at bounding box center [643, 159] width 9 height 18
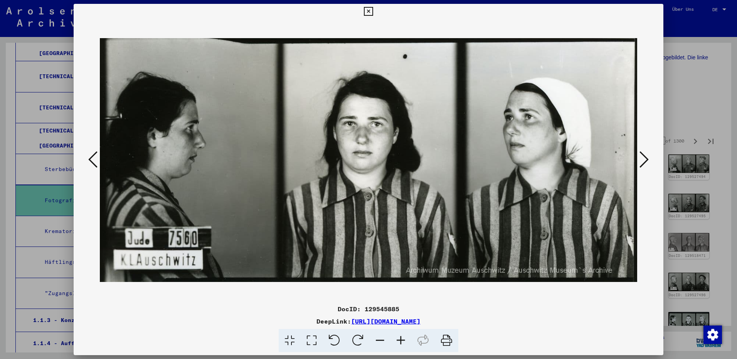
click at [642, 165] on icon at bounding box center [643, 159] width 9 height 18
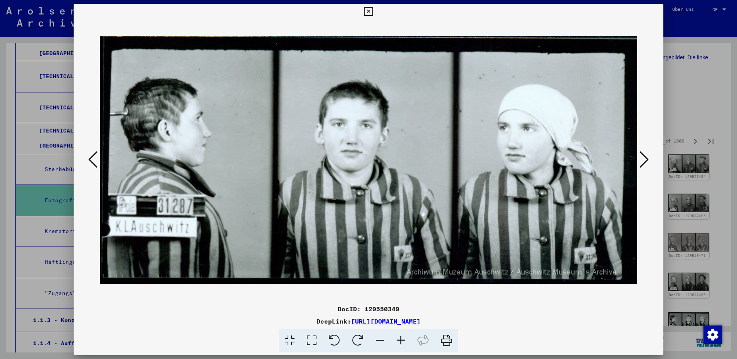
click at [95, 160] on icon at bounding box center [92, 159] width 9 height 18
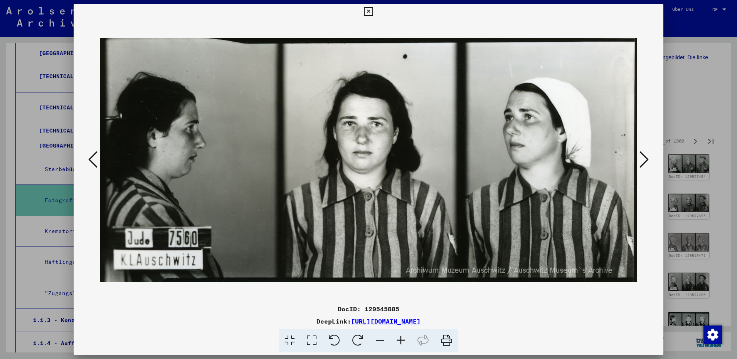
click at [643, 165] on icon at bounding box center [643, 159] width 9 height 18
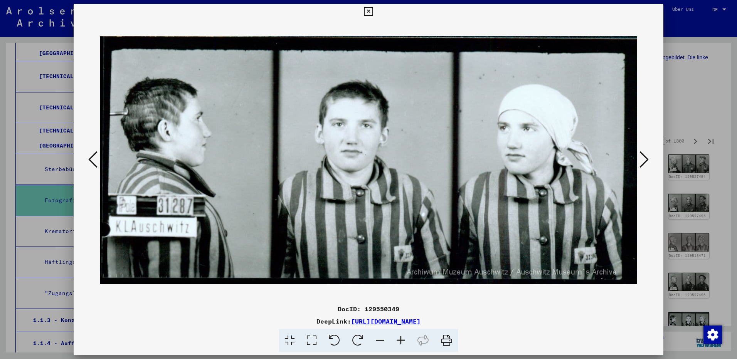
click at [643, 158] on icon at bounding box center [643, 159] width 9 height 18
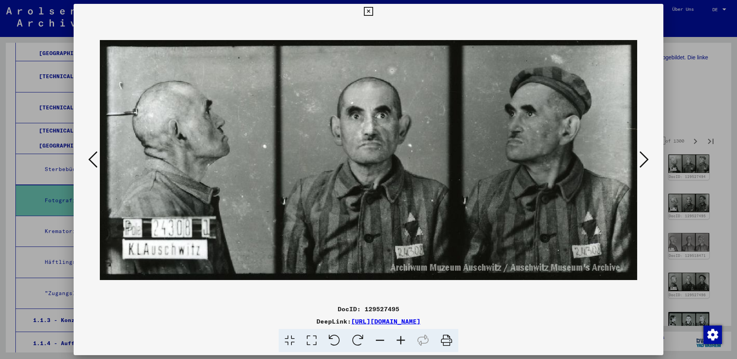
click at [643, 158] on icon at bounding box center [643, 159] width 9 height 18
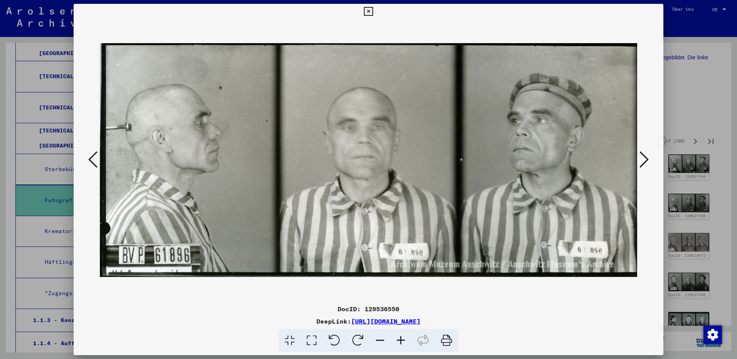
click at [643, 158] on icon at bounding box center [643, 159] width 9 height 18
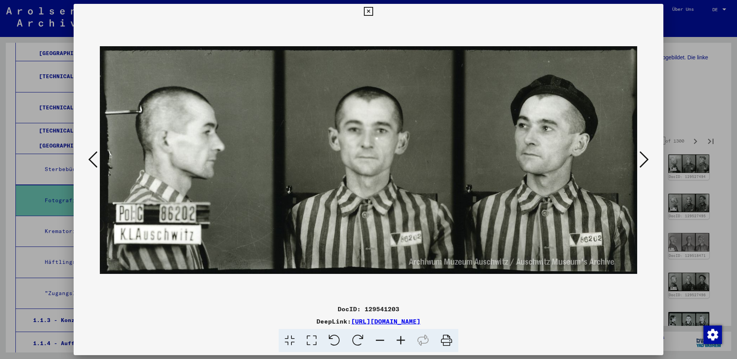
click at [643, 158] on icon at bounding box center [643, 159] width 9 height 18
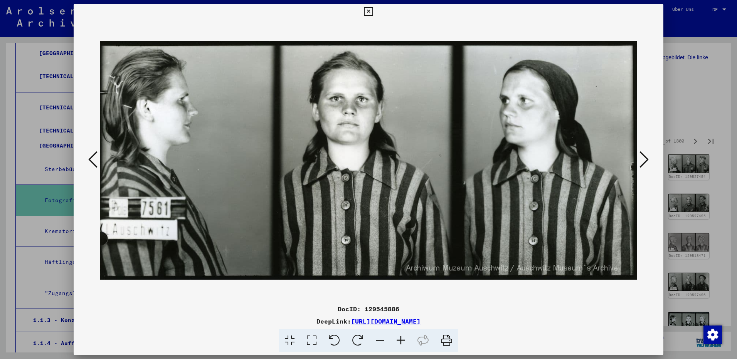
click at [643, 158] on icon at bounding box center [643, 159] width 9 height 18
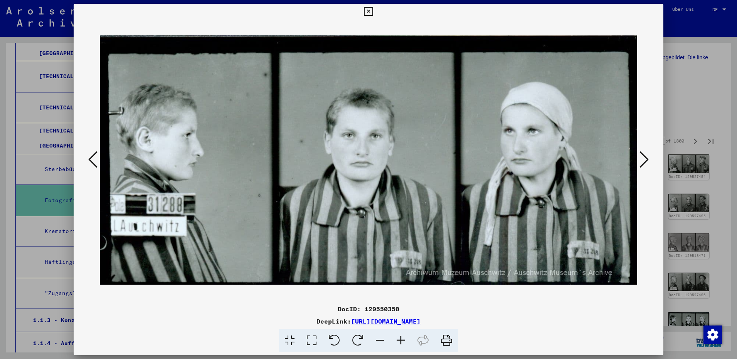
click at [643, 158] on icon at bounding box center [643, 159] width 9 height 18
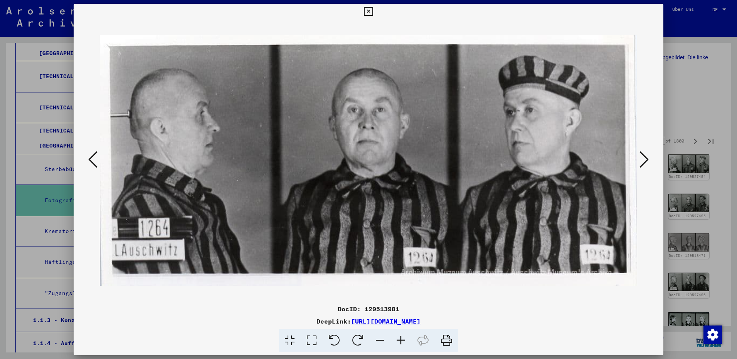
click at [643, 158] on icon at bounding box center [643, 159] width 9 height 18
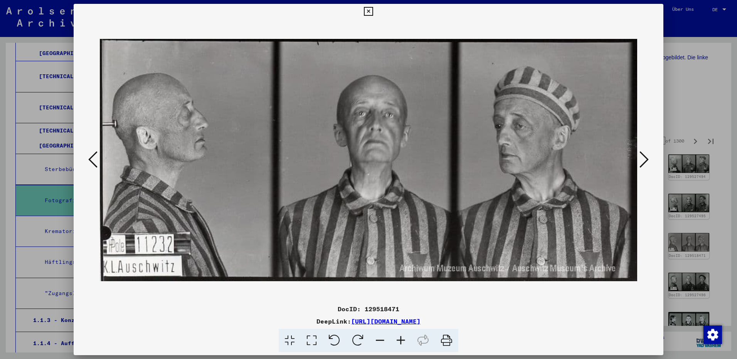
click at [643, 158] on icon at bounding box center [643, 159] width 9 height 18
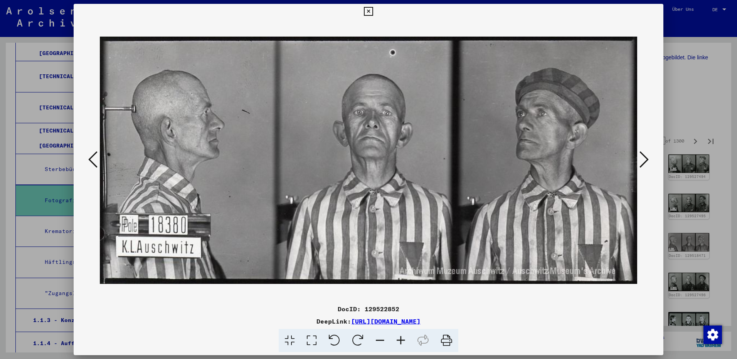
click at [643, 158] on icon at bounding box center [643, 159] width 9 height 18
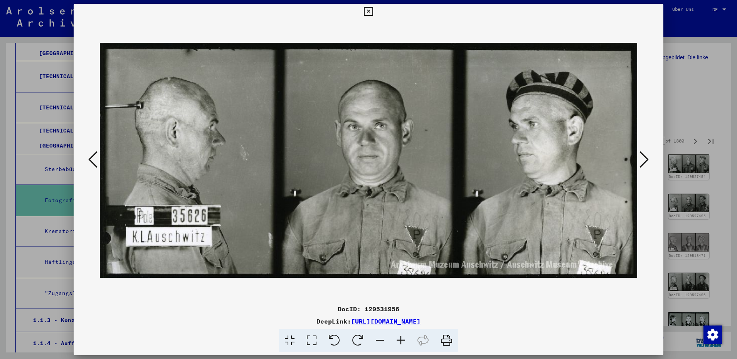
click at [643, 158] on icon at bounding box center [643, 159] width 9 height 18
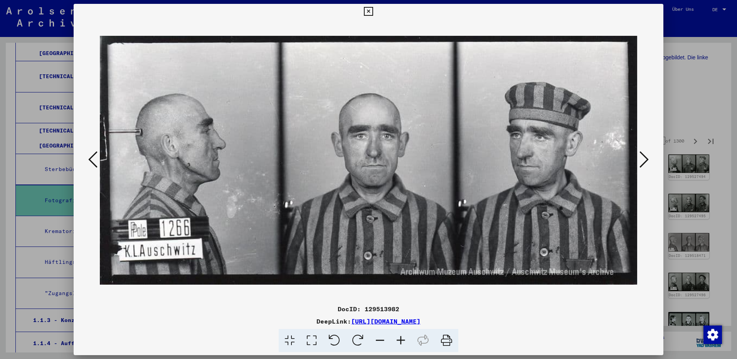
click at [643, 158] on icon at bounding box center [643, 159] width 9 height 18
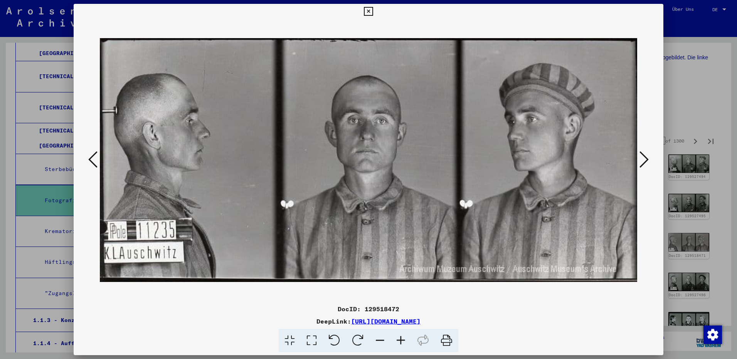
click at [643, 158] on icon at bounding box center [643, 159] width 9 height 18
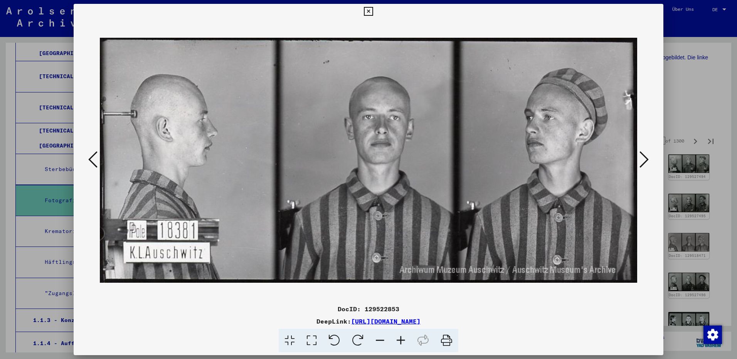
click at [643, 158] on icon at bounding box center [643, 159] width 9 height 18
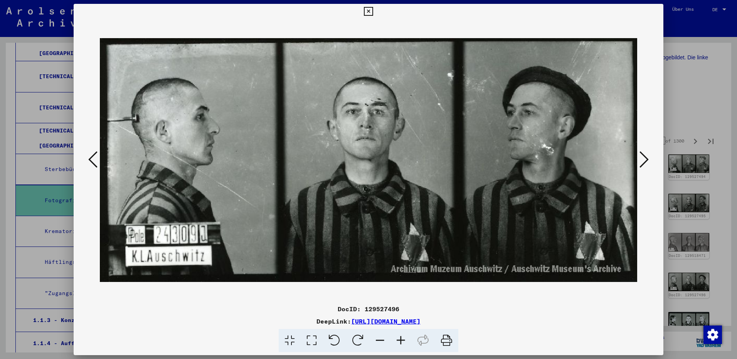
click at [643, 158] on icon at bounding box center [643, 159] width 9 height 18
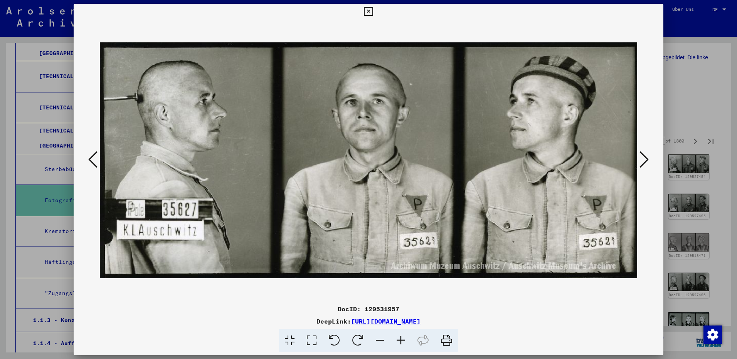
click at [643, 158] on icon at bounding box center [643, 159] width 9 height 18
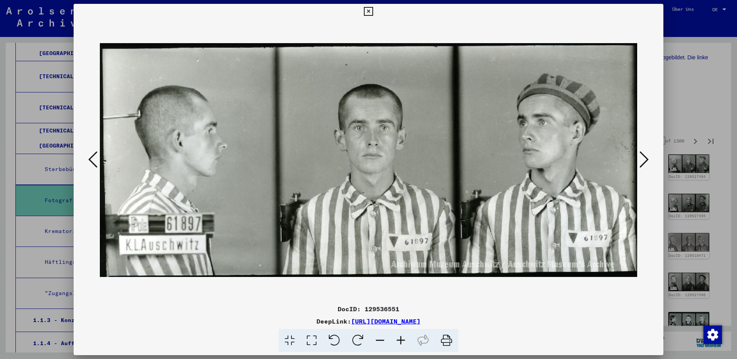
click at [643, 158] on icon at bounding box center [643, 159] width 9 height 18
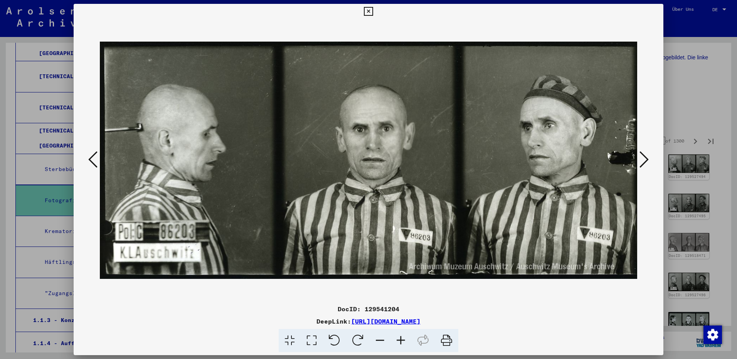
click at [643, 158] on icon at bounding box center [643, 159] width 9 height 18
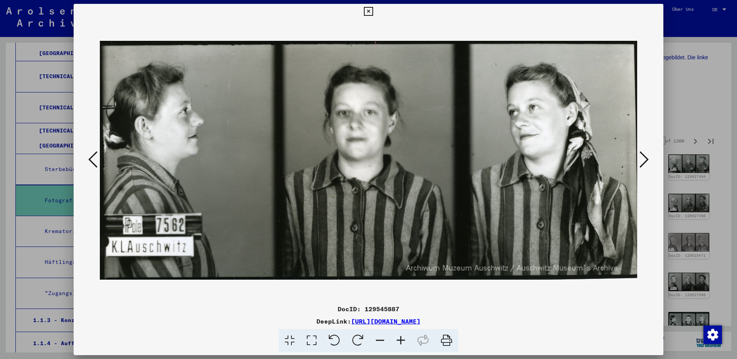
click at [643, 158] on icon at bounding box center [643, 159] width 9 height 18
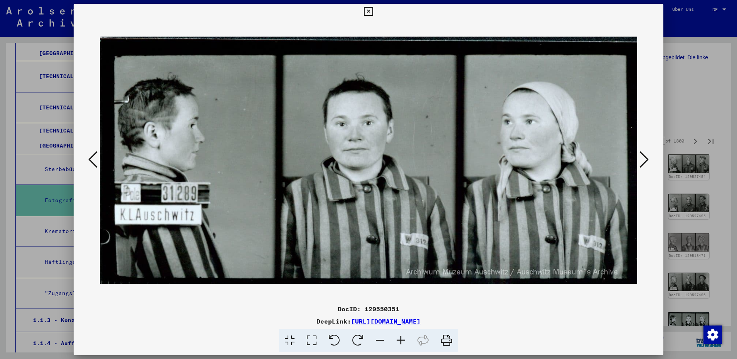
click at [643, 158] on icon at bounding box center [643, 159] width 9 height 18
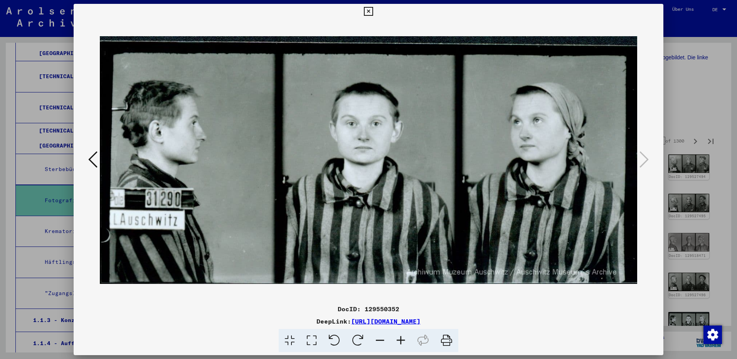
click at [370, 11] on icon at bounding box center [368, 11] width 9 height 9
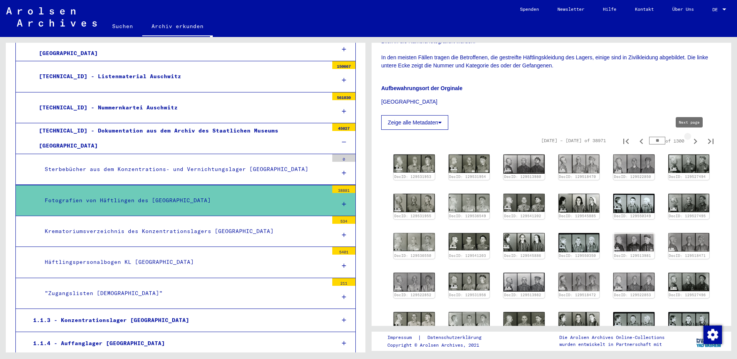
click at [690, 142] on icon "Next page" at bounding box center [695, 141] width 11 height 11
type input "**"
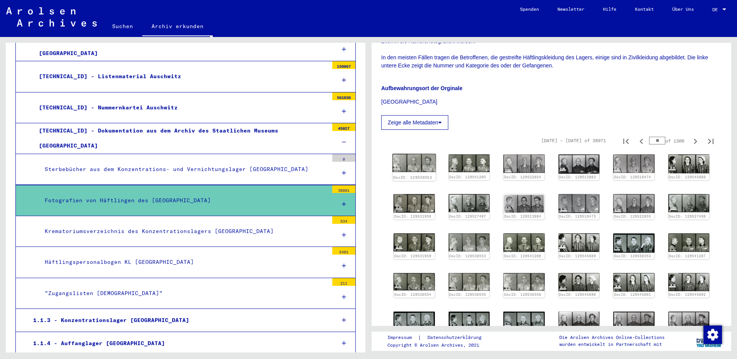
click at [423, 160] on img at bounding box center [413, 163] width 43 height 18
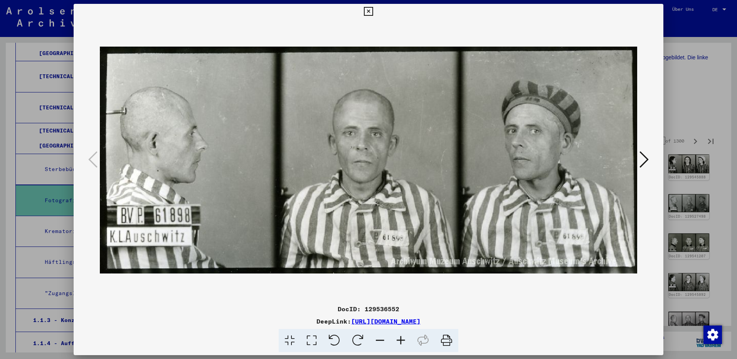
click at [644, 163] on icon at bounding box center [643, 159] width 9 height 18
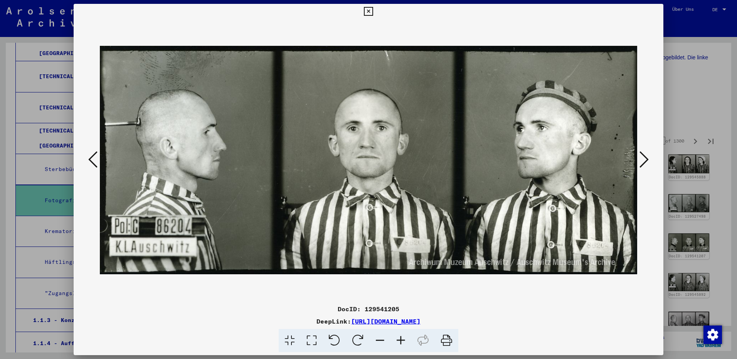
click at [644, 163] on icon at bounding box center [643, 159] width 9 height 18
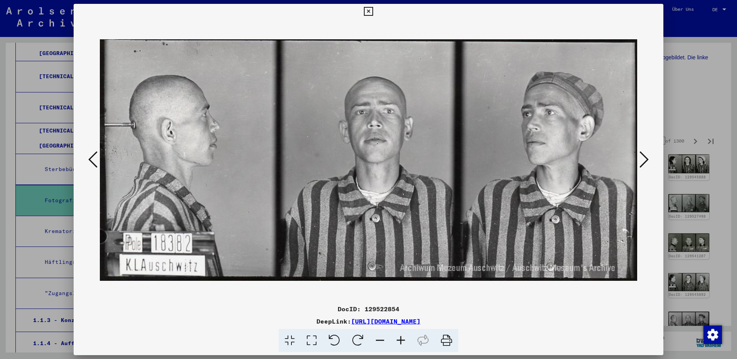
click at [644, 163] on icon at bounding box center [643, 159] width 9 height 18
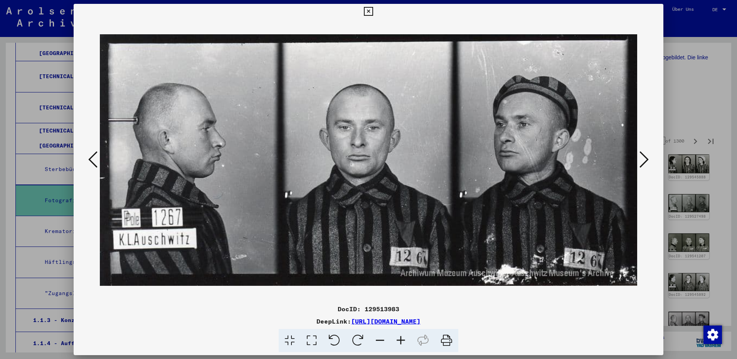
click at [644, 163] on icon at bounding box center [643, 159] width 9 height 18
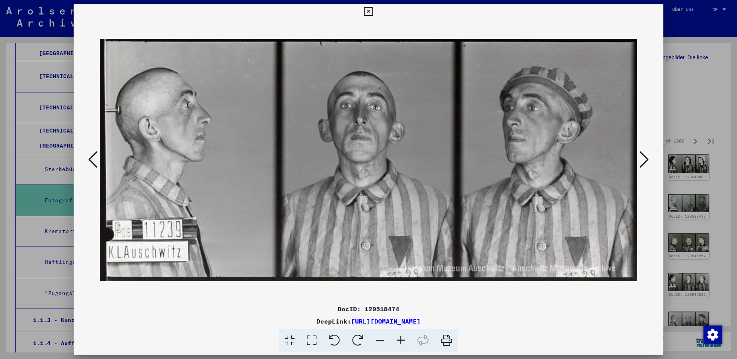
click at [644, 163] on icon at bounding box center [643, 159] width 9 height 18
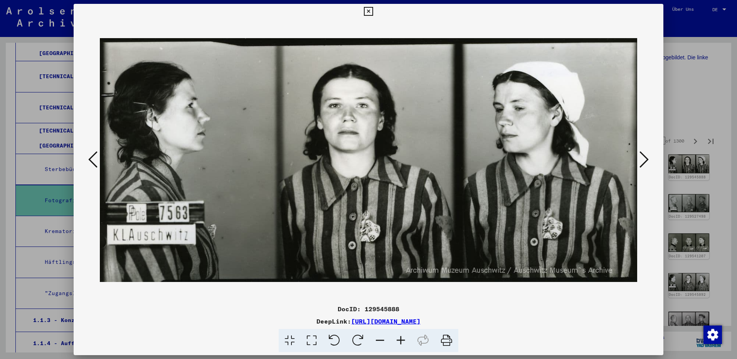
click at [644, 163] on icon at bounding box center [643, 159] width 9 height 18
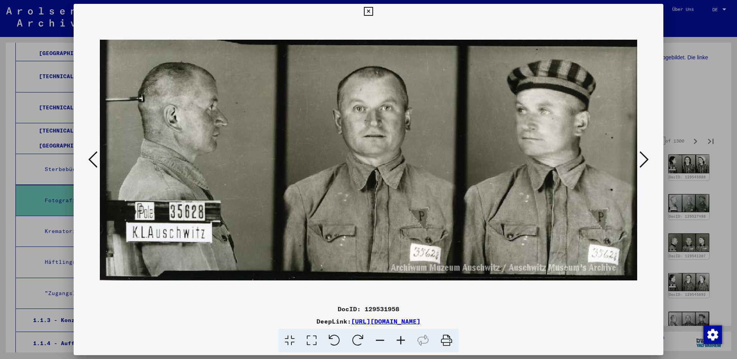
click at [644, 163] on icon at bounding box center [643, 159] width 9 height 18
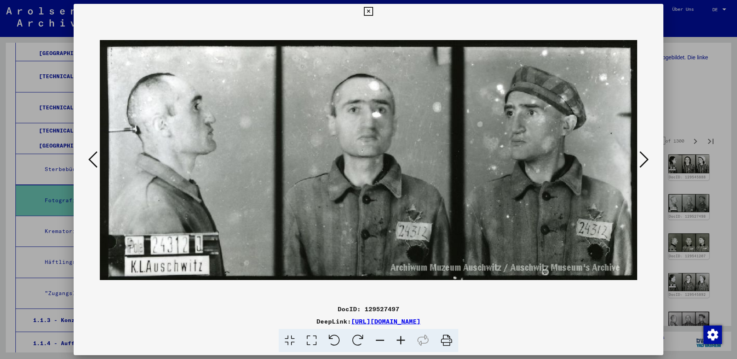
click at [644, 163] on icon at bounding box center [643, 159] width 9 height 18
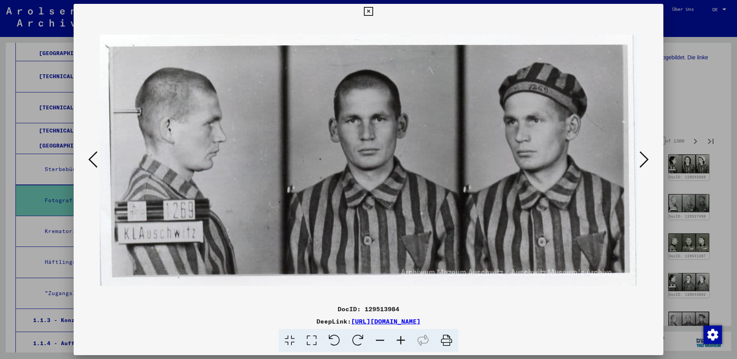
click at [644, 163] on icon at bounding box center [643, 159] width 9 height 18
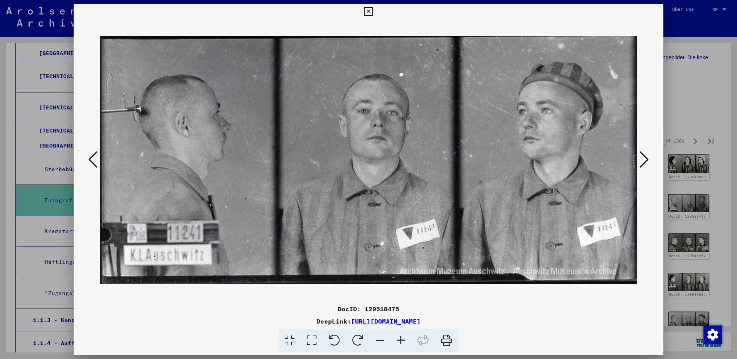
click at [644, 163] on icon at bounding box center [643, 159] width 9 height 18
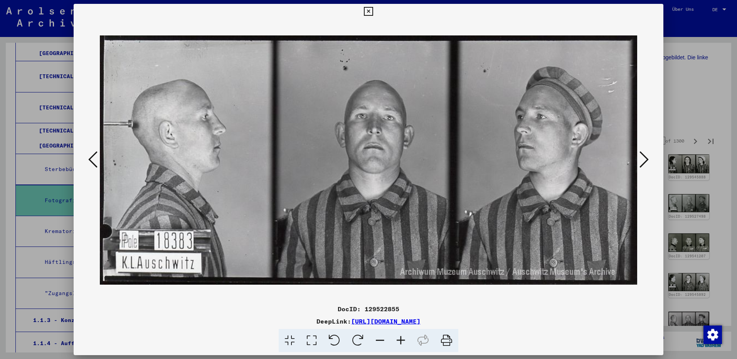
click at [644, 163] on icon at bounding box center [643, 159] width 9 height 18
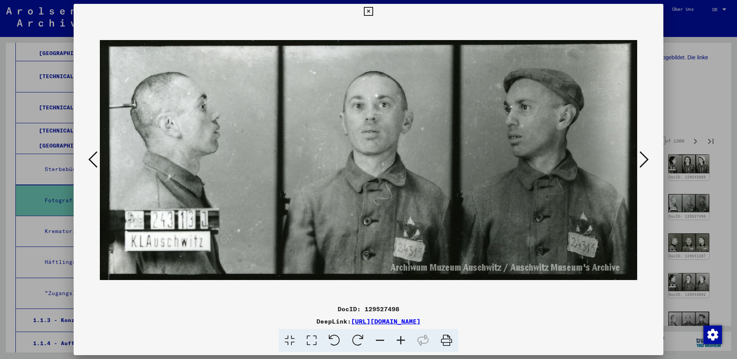
click at [644, 163] on icon at bounding box center [643, 159] width 9 height 18
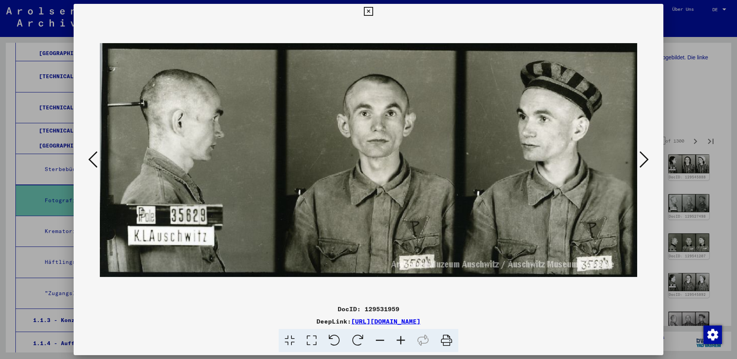
click at [644, 163] on icon at bounding box center [643, 159] width 9 height 18
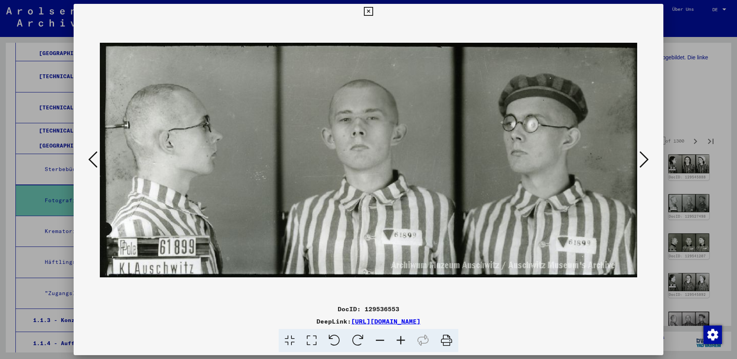
click at [644, 163] on icon at bounding box center [643, 159] width 9 height 18
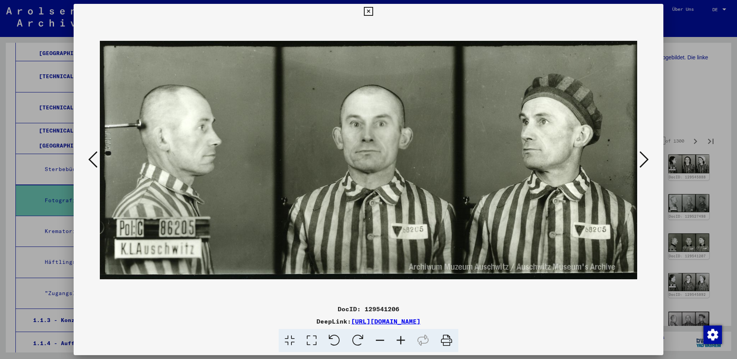
click at [644, 163] on icon at bounding box center [643, 159] width 9 height 18
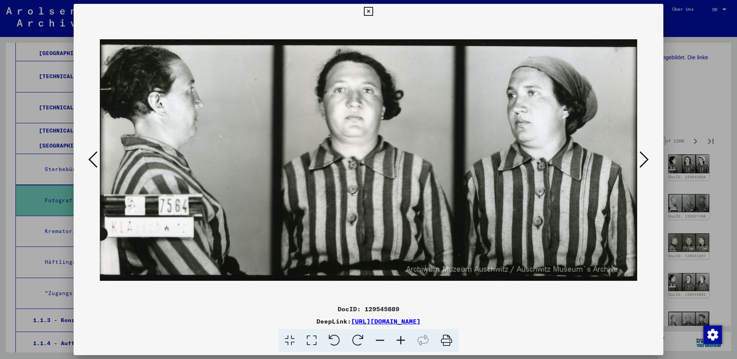
click at [644, 163] on icon at bounding box center [643, 159] width 9 height 18
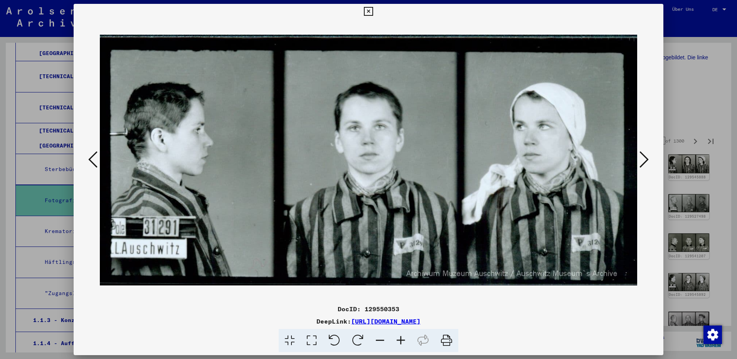
click at [644, 163] on icon at bounding box center [643, 159] width 9 height 18
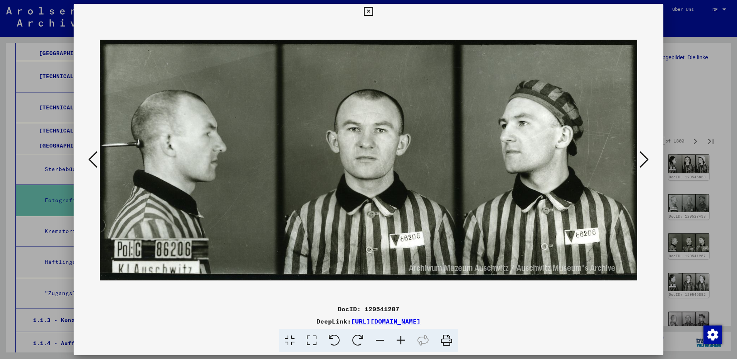
click at [644, 163] on icon at bounding box center [643, 159] width 9 height 18
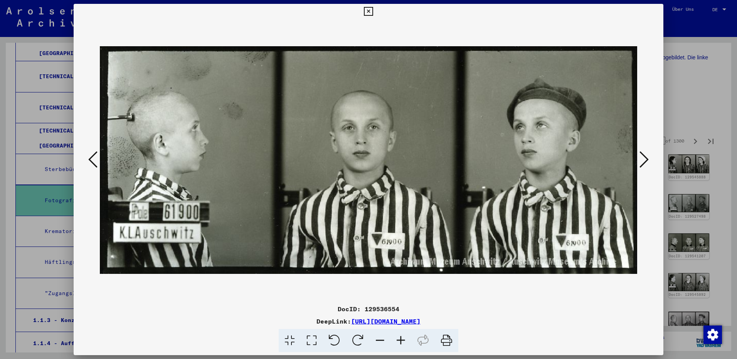
click at [644, 163] on icon at bounding box center [643, 159] width 9 height 18
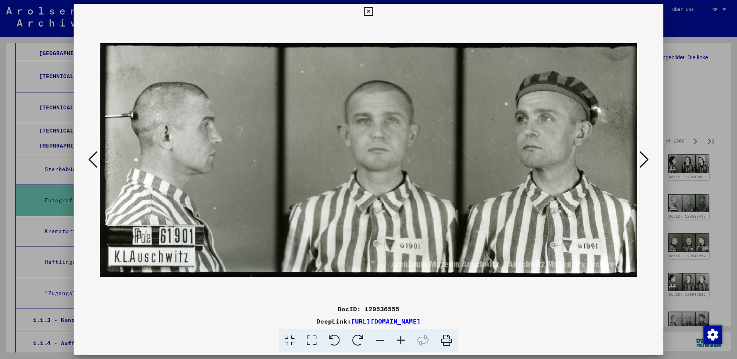
click at [644, 163] on icon at bounding box center [643, 159] width 9 height 18
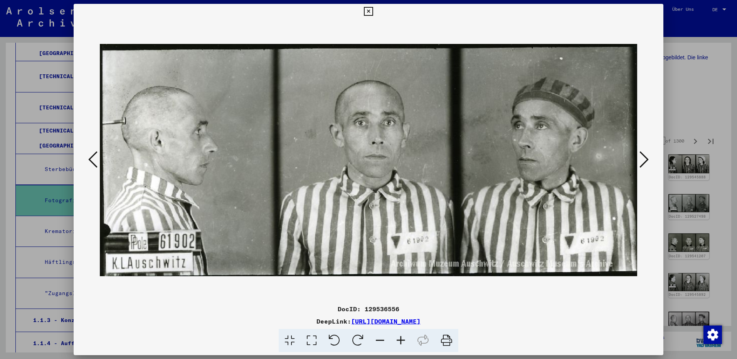
click at [644, 163] on icon at bounding box center [643, 159] width 9 height 18
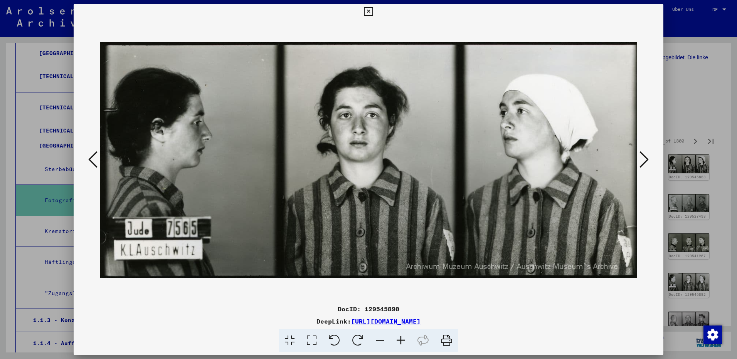
click at [644, 163] on icon at bounding box center [643, 159] width 9 height 18
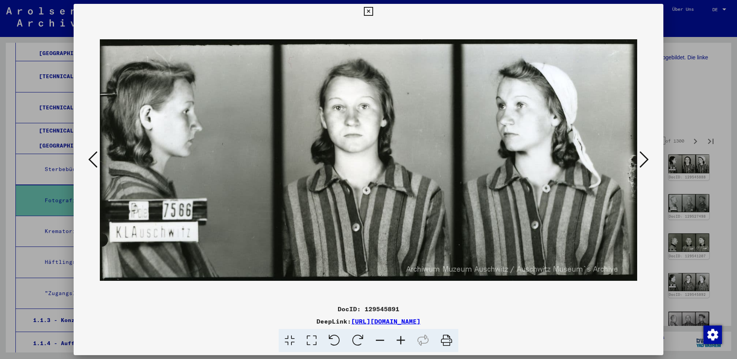
click at [644, 163] on icon at bounding box center [643, 159] width 9 height 18
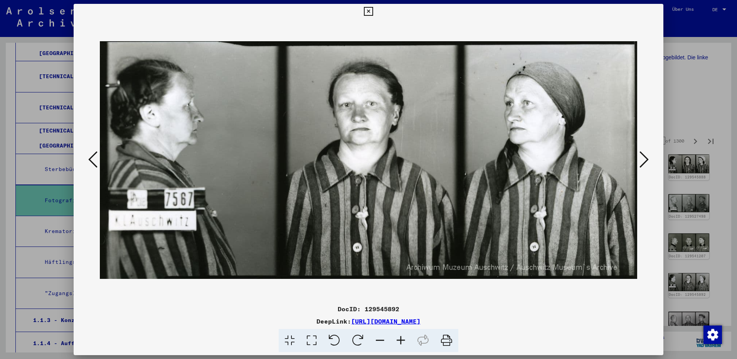
click at [644, 163] on icon at bounding box center [643, 159] width 9 height 18
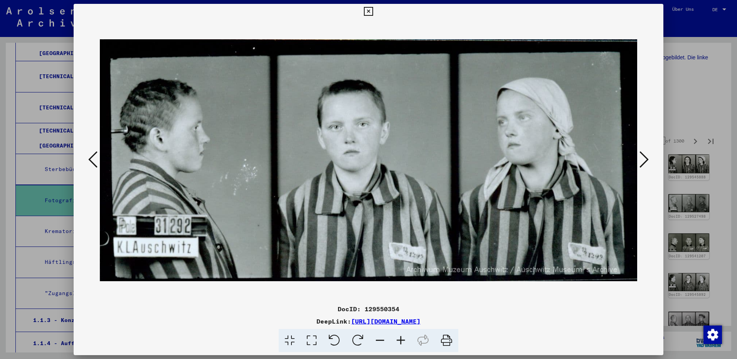
click at [644, 163] on icon at bounding box center [643, 159] width 9 height 18
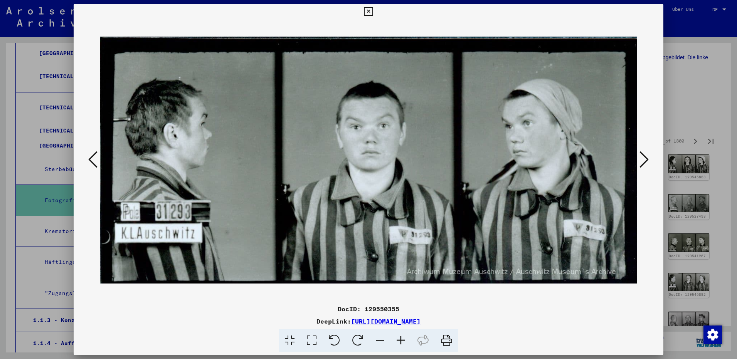
click at [644, 163] on icon at bounding box center [643, 159] width 9 height 18
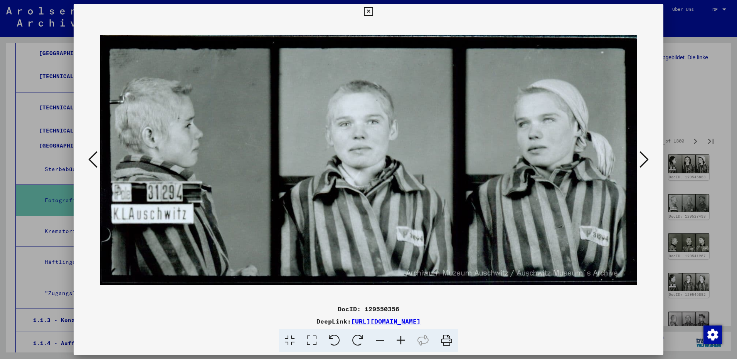
click at [644, 163] on icon at bounding box center [643, 159] width 9 height 18
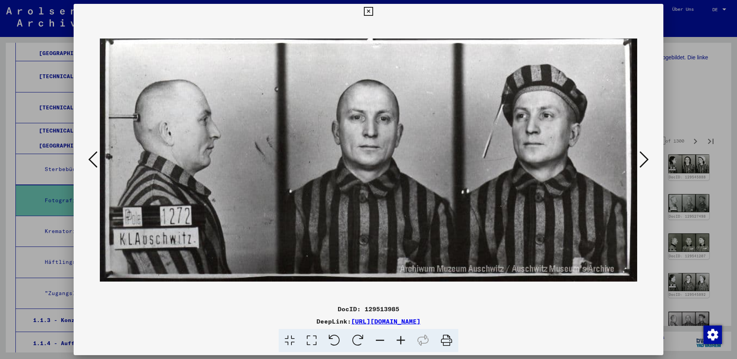
click at [644, 163] on icon at bounding box center [643, 159] width 9 height 18
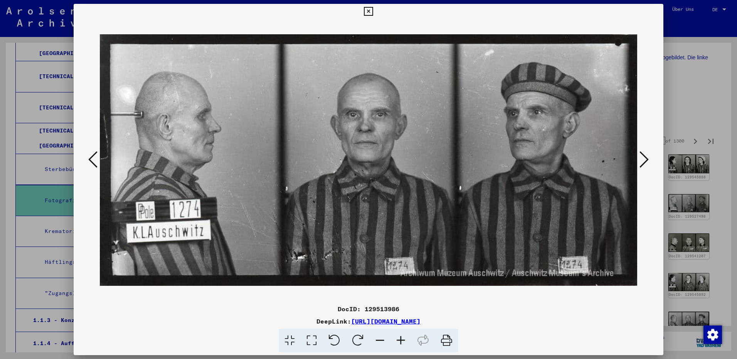
click at [644, 163] on icon at bounding box center [643, 159] width 9 height 18
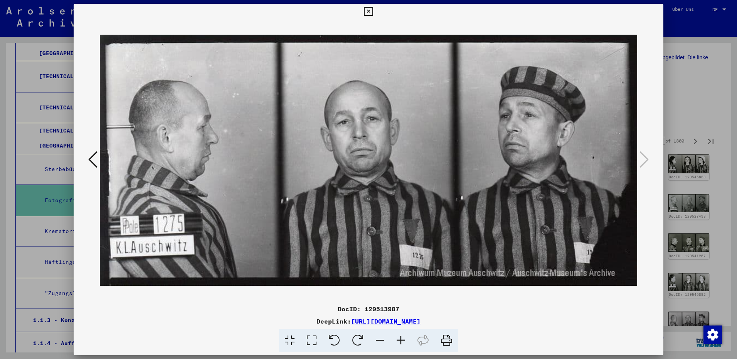
click at [369, 11] on icon at bounding box center [368, 11] width 9 height 9
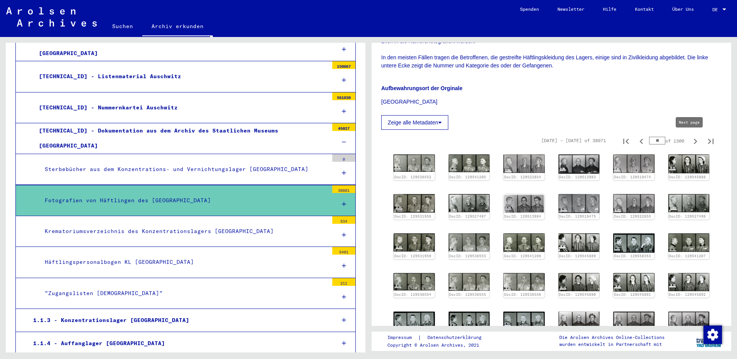
click at [691, 139] on icon "Next page" at bounding box center [695, 141] width 11 height 11
type input "**"
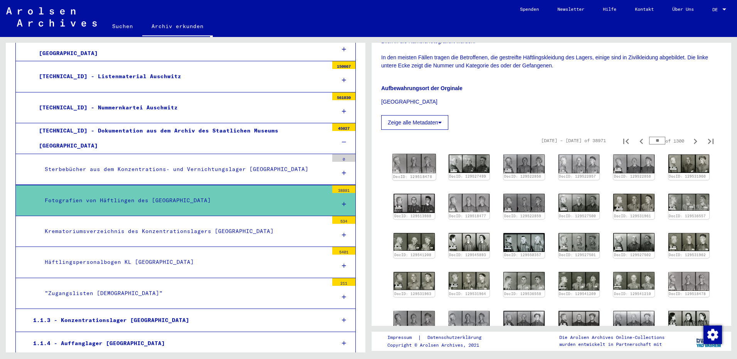
click at [405, 160] on img at bounding box center [413, 163] width 43 height 19
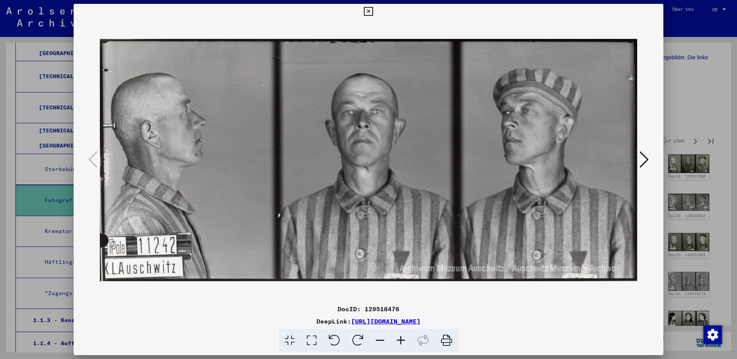
click at [644, 163] on icon at bounding box center [643, 159] width 9 height 18
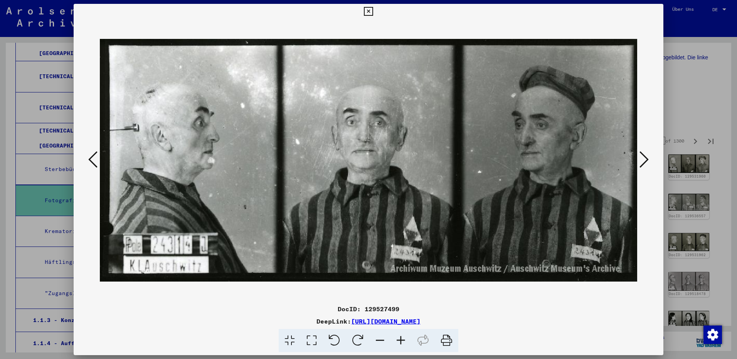
click at [644, 163] on icon at bounding box center [643, 159] width 9 height 18
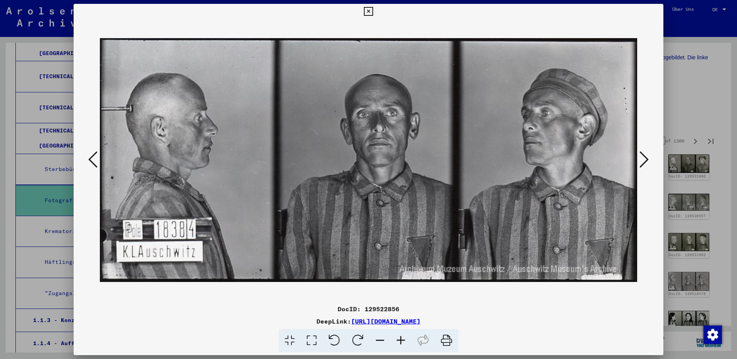
click at [96, 154] on icon at bounding box center [92, 159] width 9 height 18
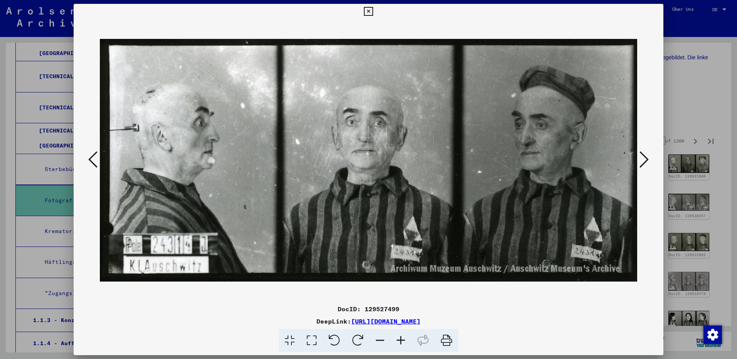
click at [646, 160] on icon at bounding box center [643, 159] width 9 height 18
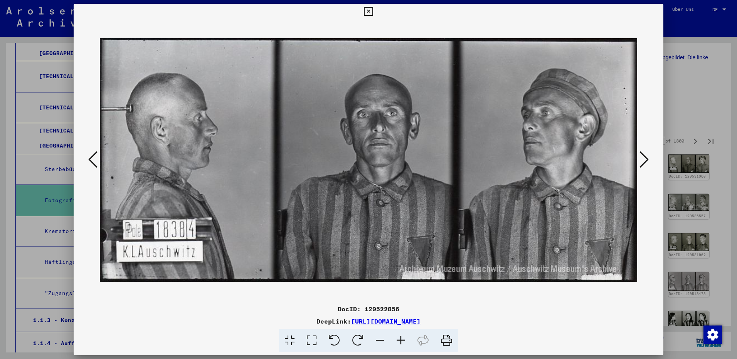
click at [646, 160] on icon at bounding box center [643, 159] width 9 height 18
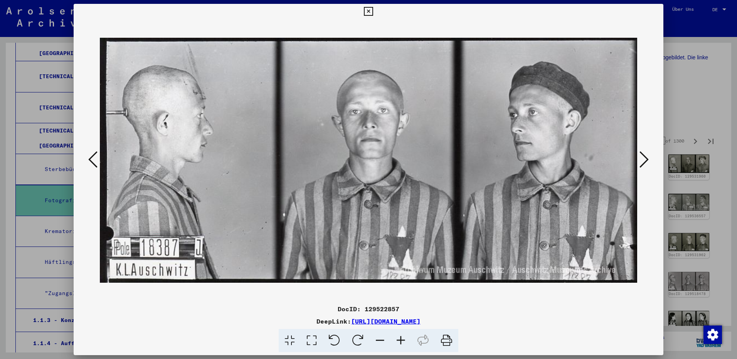
click at [646, 160] on icon at bounding box center [643, 159] width 9 height 18
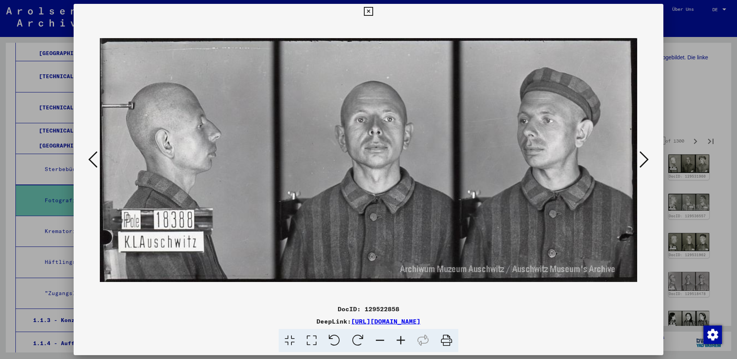
click at [646, 160] on icon at bounding box center [643, 159] width 9 height 18
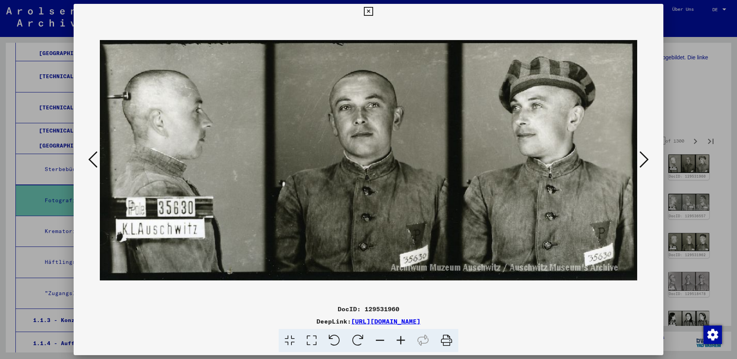
click at [646, 160] on icon at bounding box center [643, 159] width 9 height 18
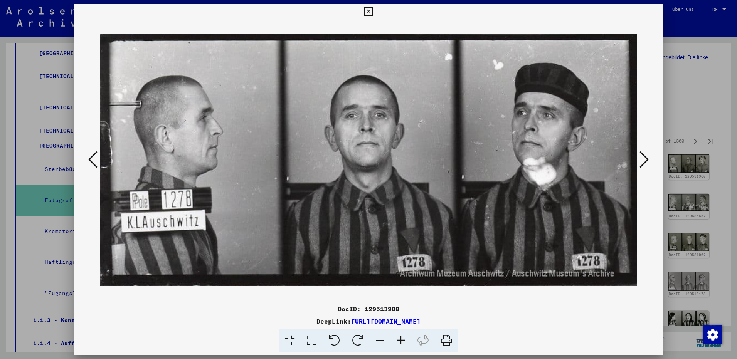
click at [646, 160] on icon at bounding box center [643, 159] width 9 height 18
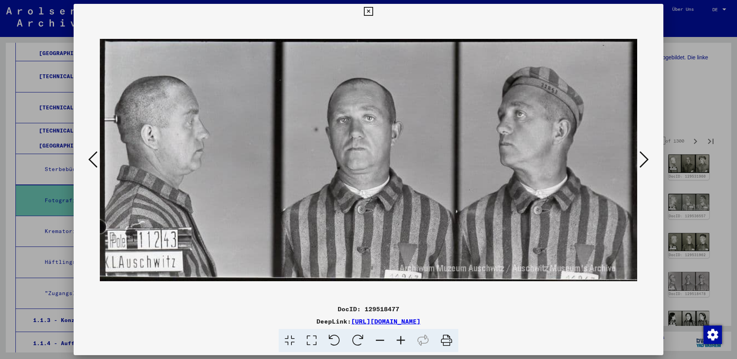
click at [646, 160] on icon at bounding box center [643, 159] width 9 height 18
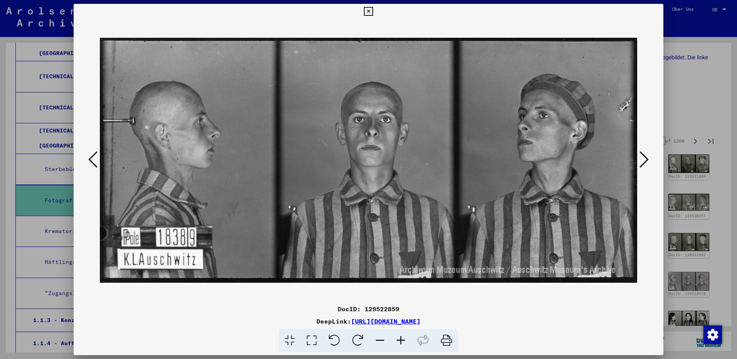
click at [646, 160] on icon at bounding box center [643, 159] width 9 height 18
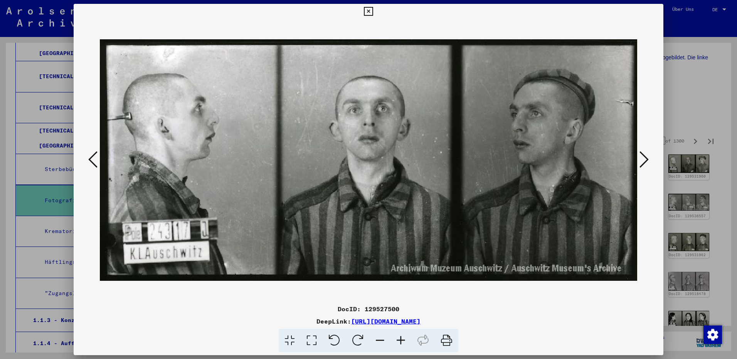
click at [646, 160] on icon at bounding box center [643, 159] width 9 height 18
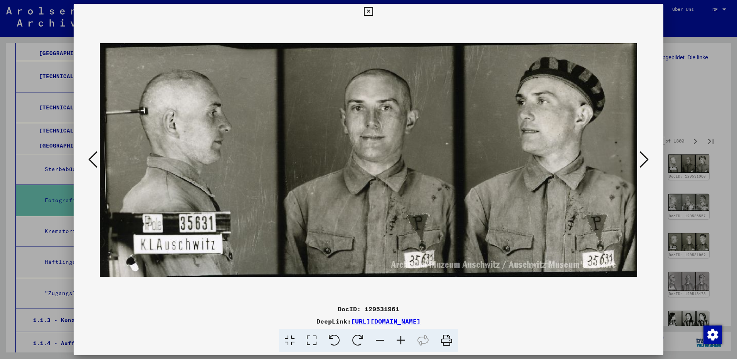
click at [646, 160] on icon at bounding box center [643, 159] width 9 height 18
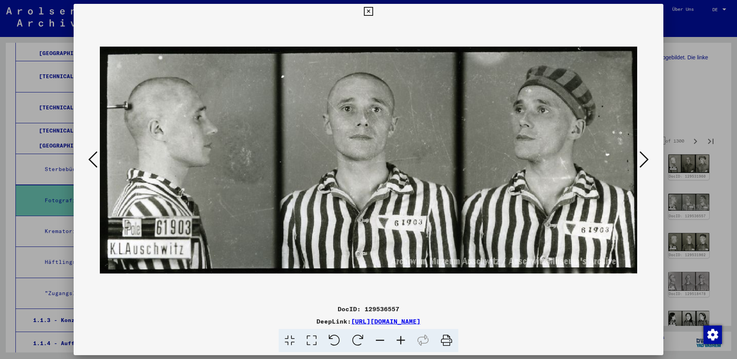
click at [646, 160] on icon at bounding box center [643, 159] width 9 height 18
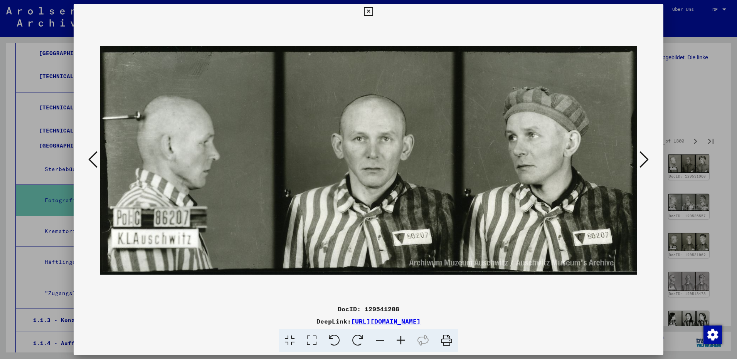
click at [646, 160] on icon at bounding box center [643, 159] width 9 height 18
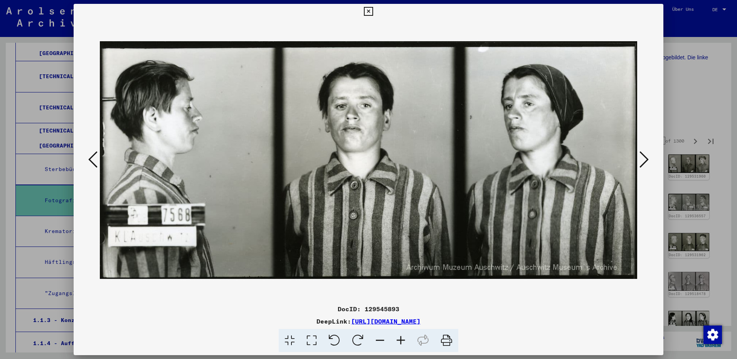
click at [646, 160] on icon at bounding box center [643, 159] width 9 height 18
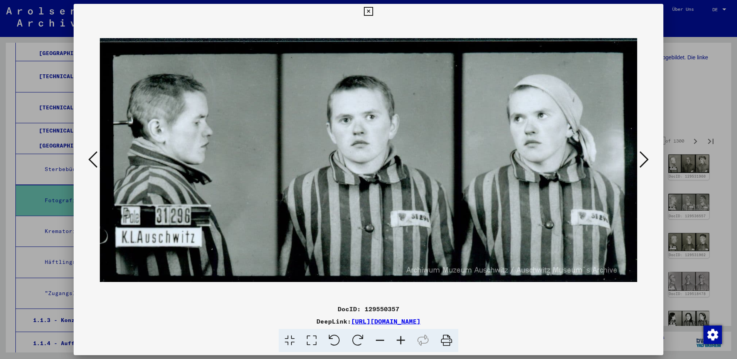
click at [646, 160] on icon at bounding box center [643, 159] width 9 height 18
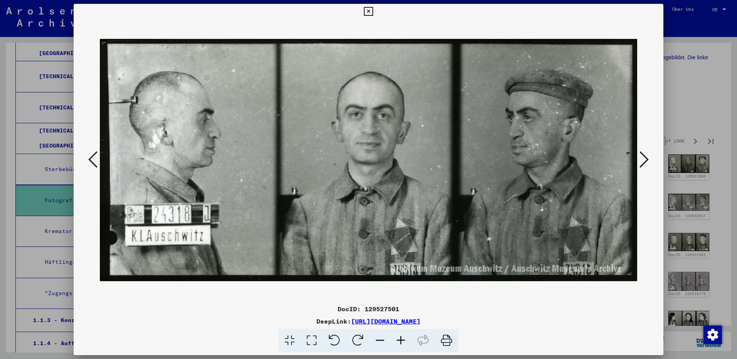
click at [646, 160] on icon at bounding box center [643, 159] width 9 height 18
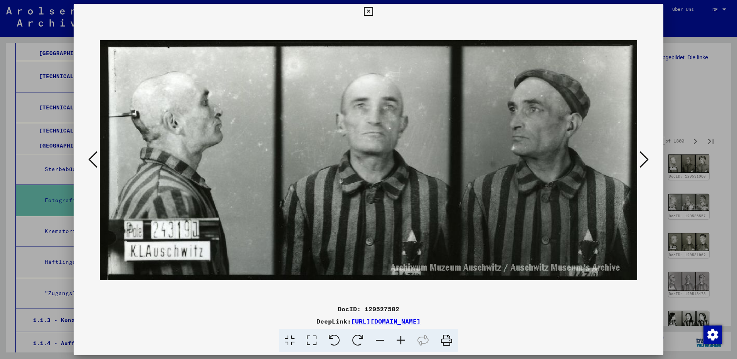
click at [646, 160] on icon at bounding box center [643, 159] width 9 height 18
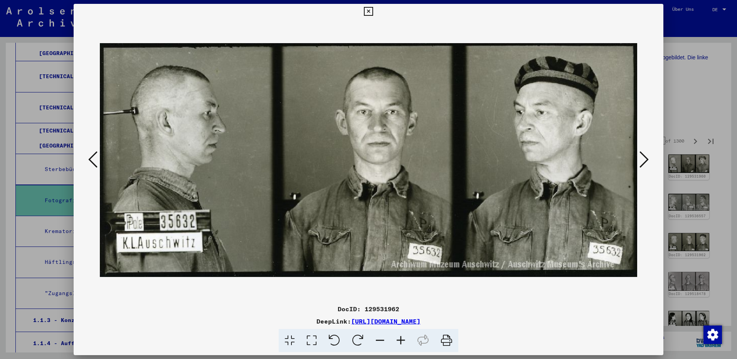
click at [646, 160] on icon at bounding box center [643, 159] width 9 height 18
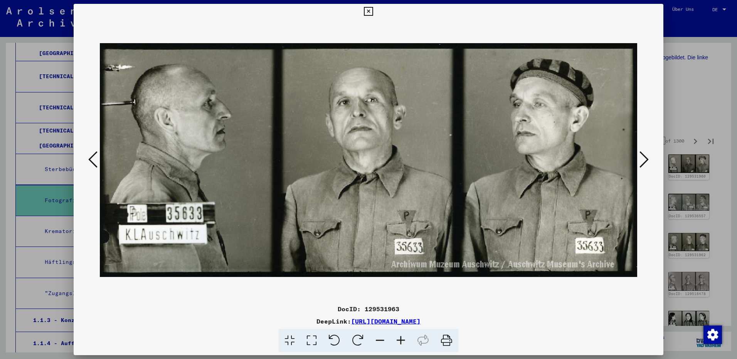
click at [646, 160] on icon at bounding box center [643, 159] width 9 height 18
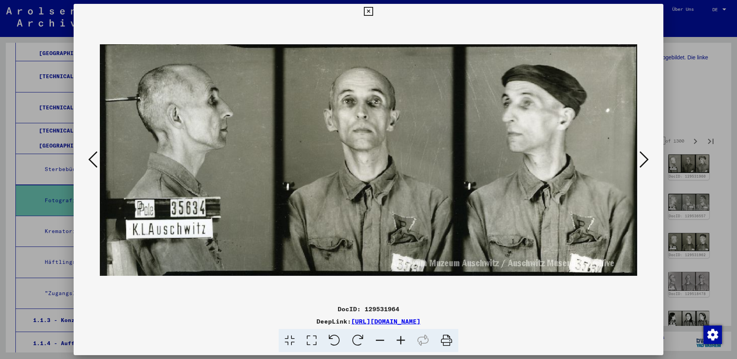
click at [646, 160] on icon at bounding box center [643, 159] width 9 height 18
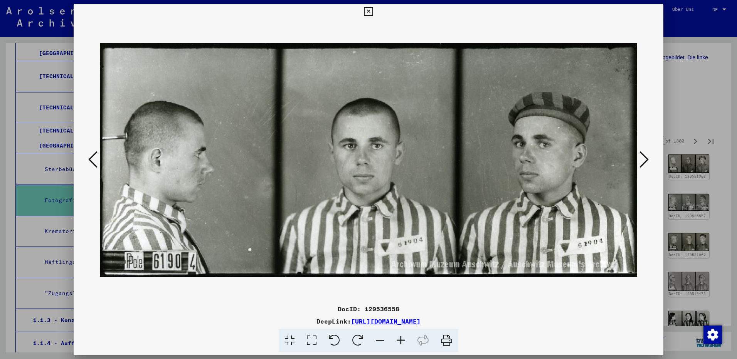
click at [646, 160] on icon at bounding box center [643, 159] width 9 height 18
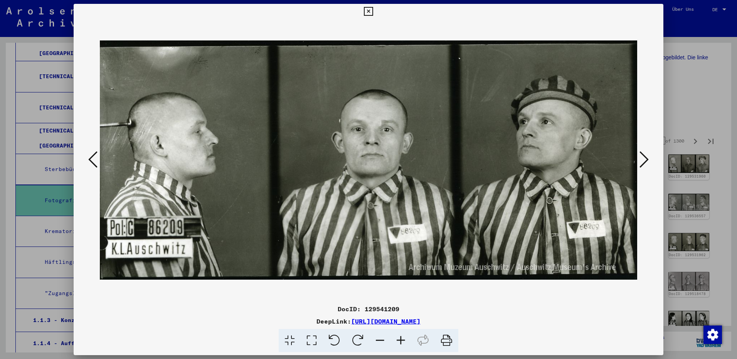
click at [646, 160] on icon at bounding box center [643, 159] width 9 height 18
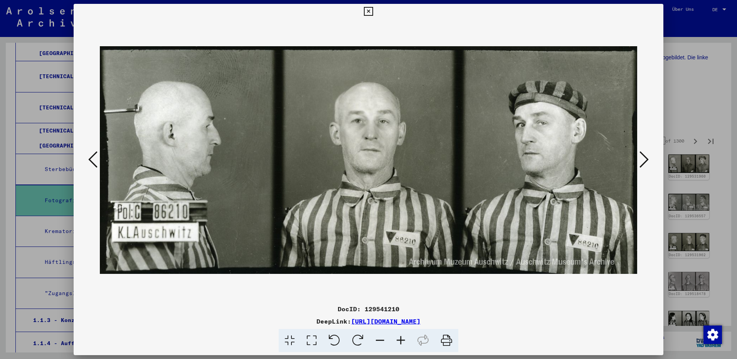
click at [646, 160] on icon at bounding box center [643, 159] width 9 height 18
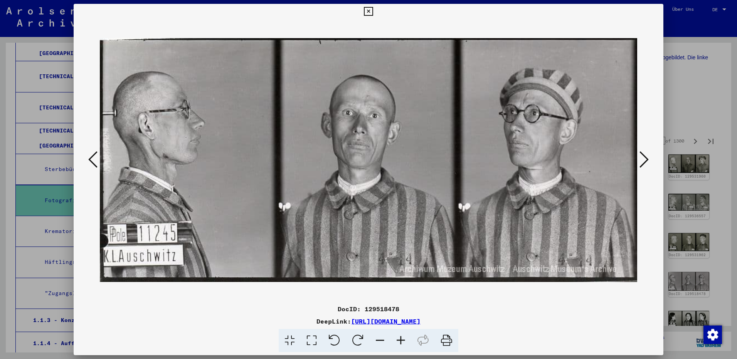
click at [646, 160] on icon at bounding box center [643, 159] width 9 height 18
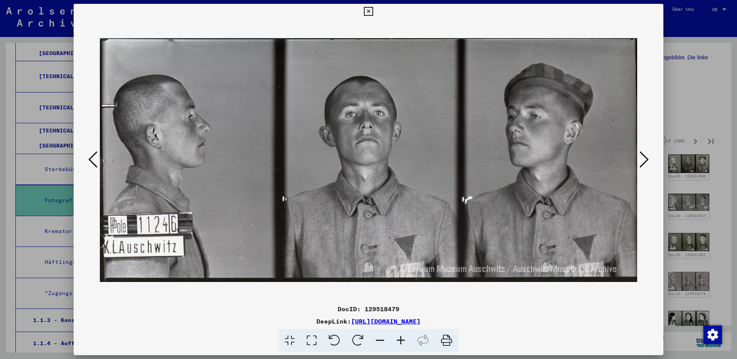
click at [646, 160] on icon at bounding box center [643, 159] width 9 height 18
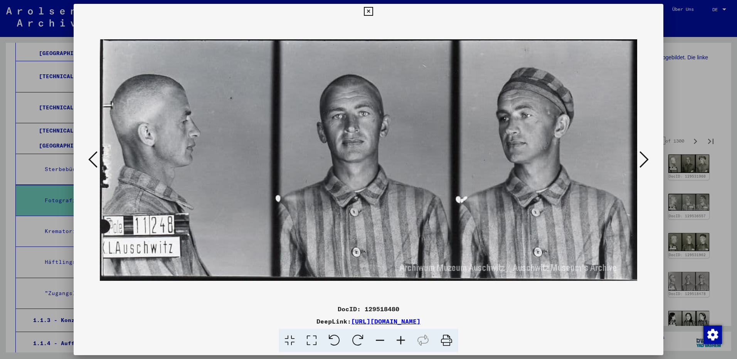
click at [646, 160] on icon at bounding box center [643, 159] width 9 height 18
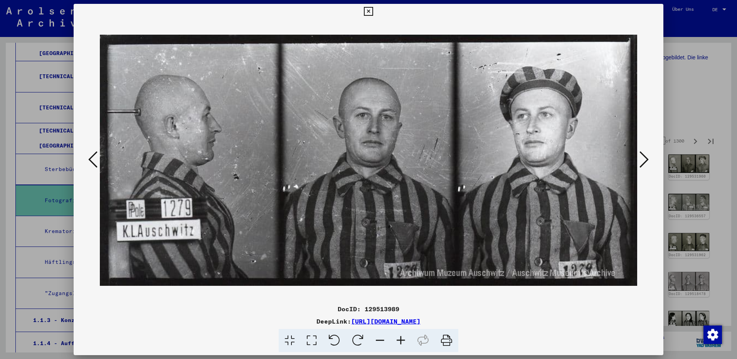
click at [646, 160] on icon at bounding box center [643, 159] width 9 height 18
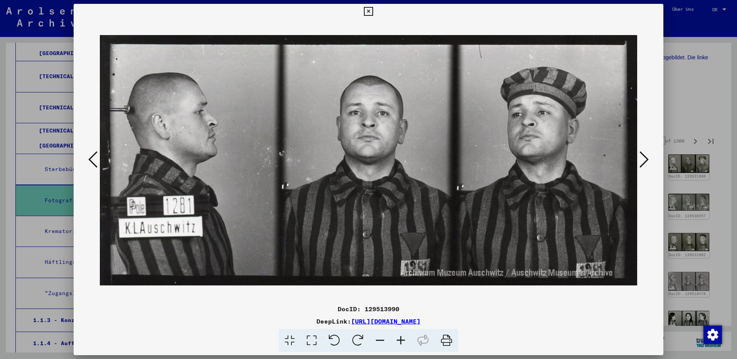
click at [646, 160] on icon at bounding box center [643, 159] width 9 height 18
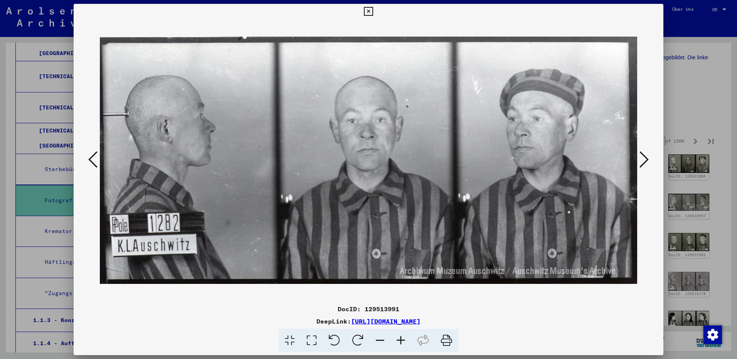
click at [646, 160] on icon at bounding box center [643, 159] width 9 height 18
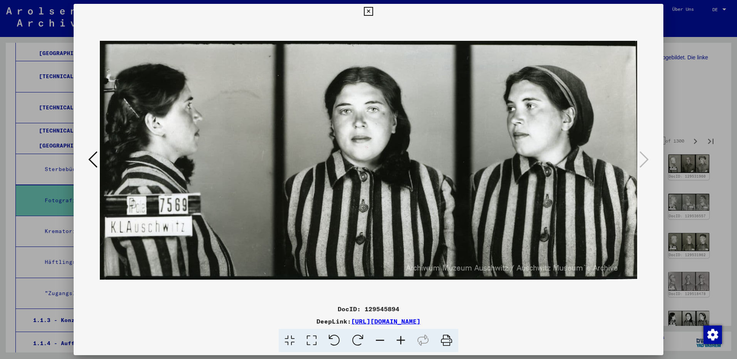
click at [368, 13] on icon at bounding box center [368, 11] width 9 height 9
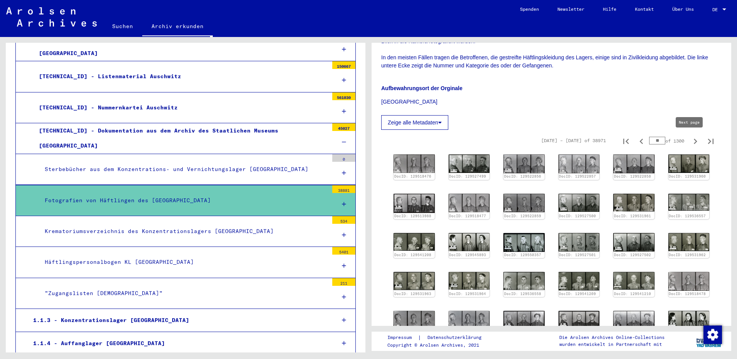
click at [694, 142] on icon "Next page" at bounding box center [695, 141] width 3 height 5
type input "**"
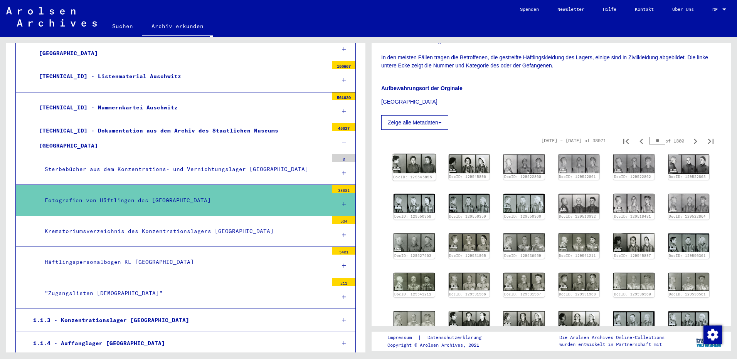
click at [412, 157] on img at bounding box center [413, 163] width 43 height 19
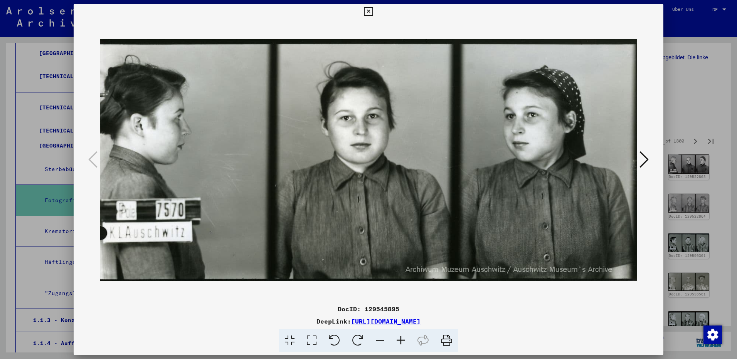
click at [642, 163] on icon at bounding box center [643, 159] width 9 height 18
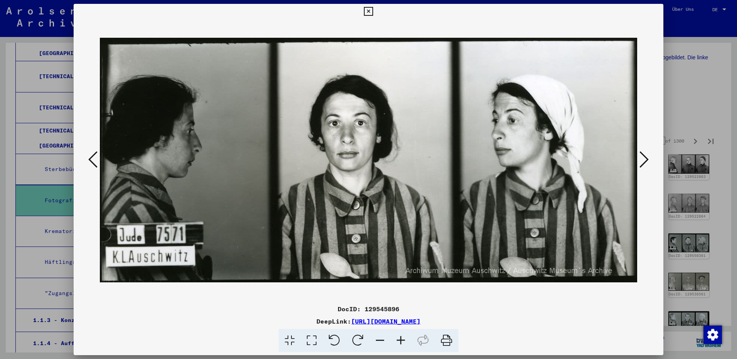
click at [642, 163] on icon at bounding box center [643, 159] width 9 height 18
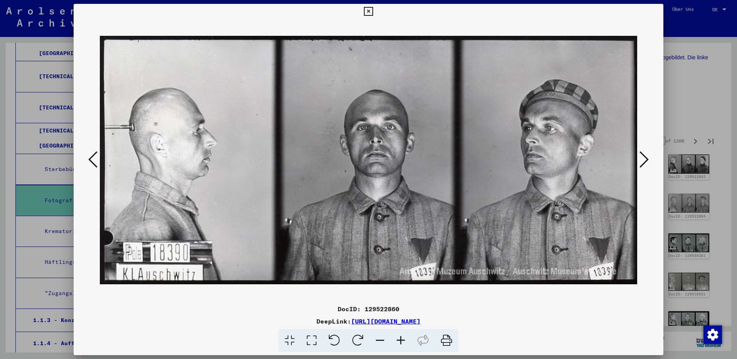
click at [642, 163] on icon at bounding box center [643, 159] width 9 height 18
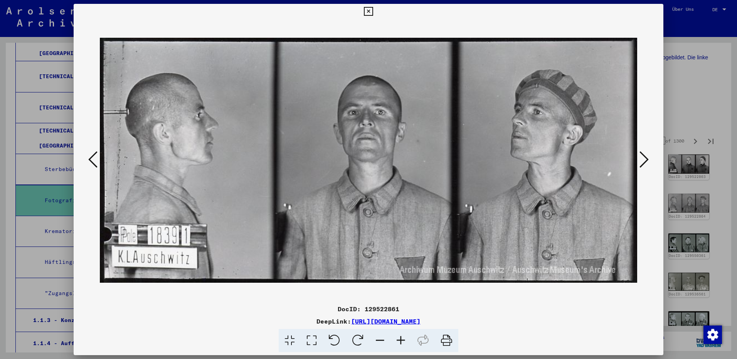
click at [642, 163] on icon at bounding box center [643, 159] width 9 height 18
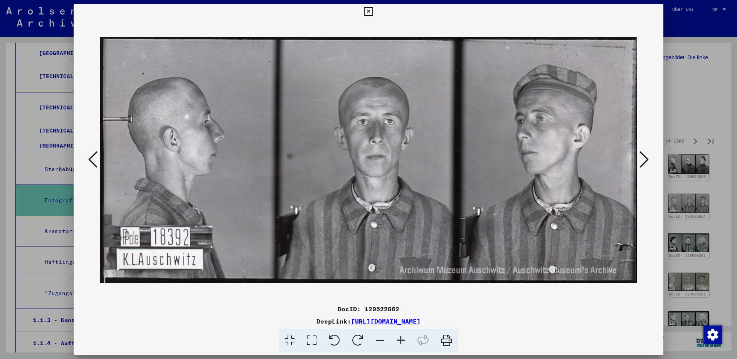
click at [642, 163] on icon at bounding box center [643, 159] width 9 height 18
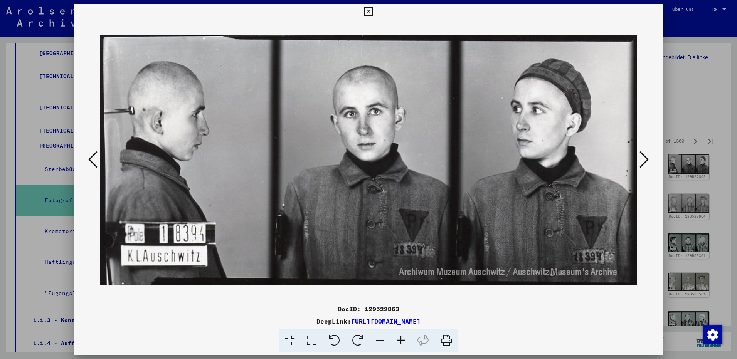
click at [642, 163] on icon at bounding box center [643, 159] width 9 height 18
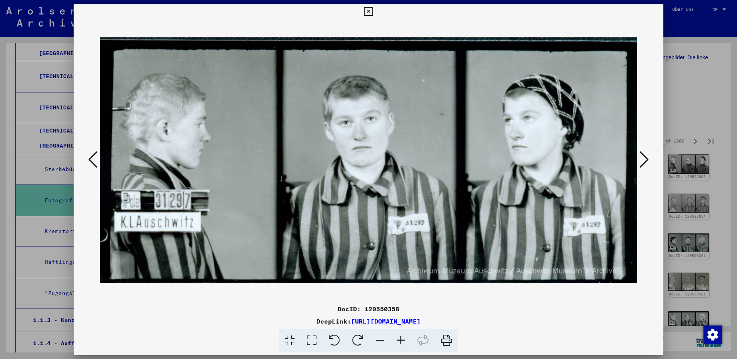
click at [642, 163] on icon at bounding box center [643, 159] width 9 height 18
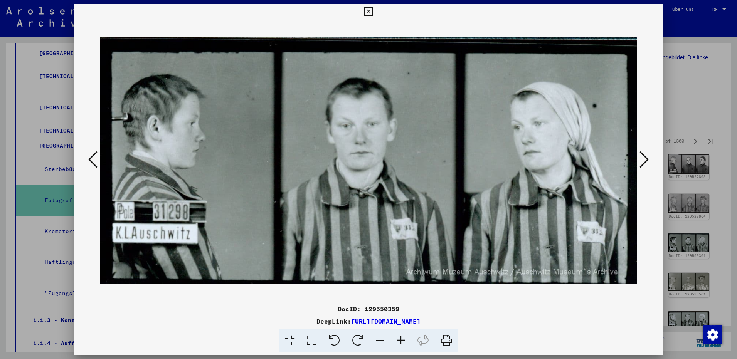
click at [642, 163] on icon at bounding box center [643, 159] width 9 height 18
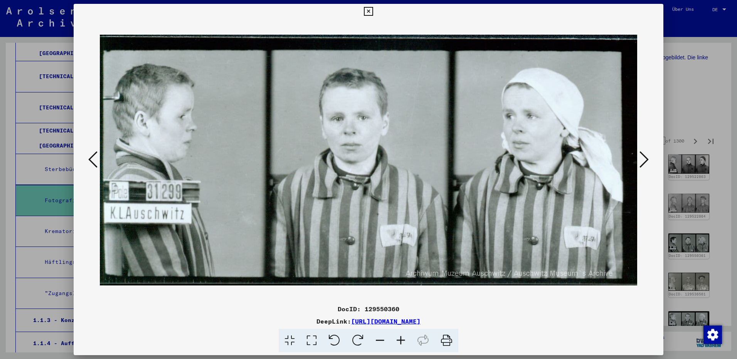
click at [642, 163] on icon at bounding box center [643, 159] width 9 height 18
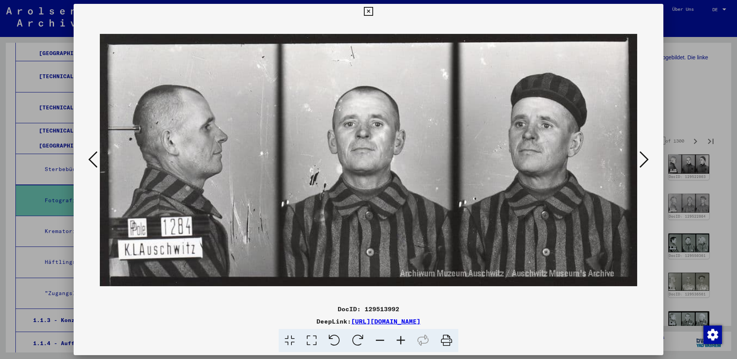
click at [642, 163] on icon at bounding box center [643, 159] width 9 height 18
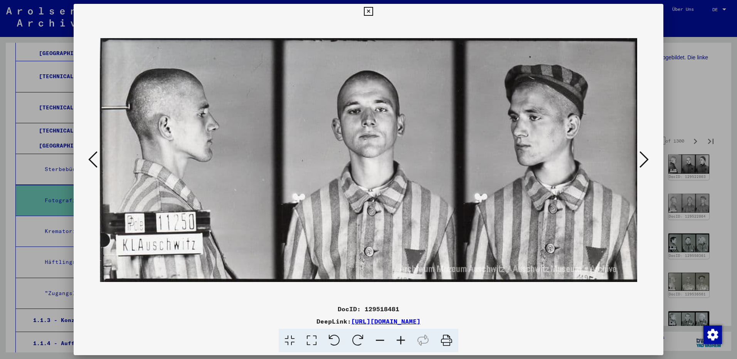
click at [642, 163] on icon at bounding box center [643, 159] width 9 height 18
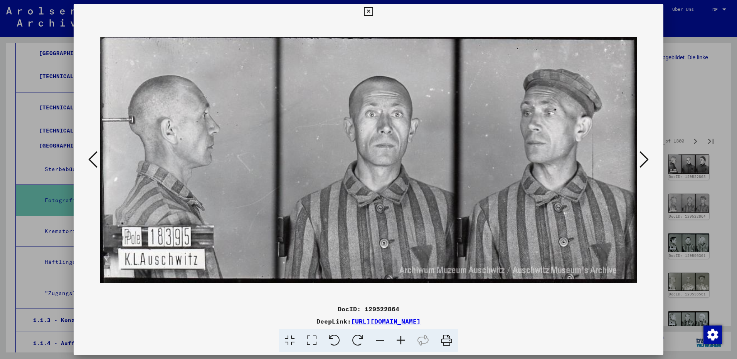
click at [642, 163] on icon at bounding box center [643, 159] width 9 height 18
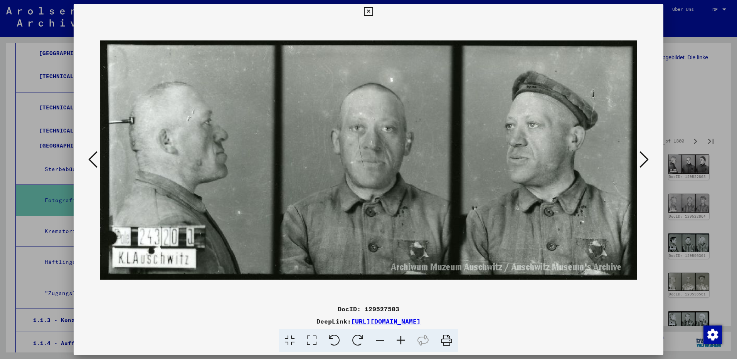
click at [642, 163] on icon at bounding box center [643, 159] width 9 height 18
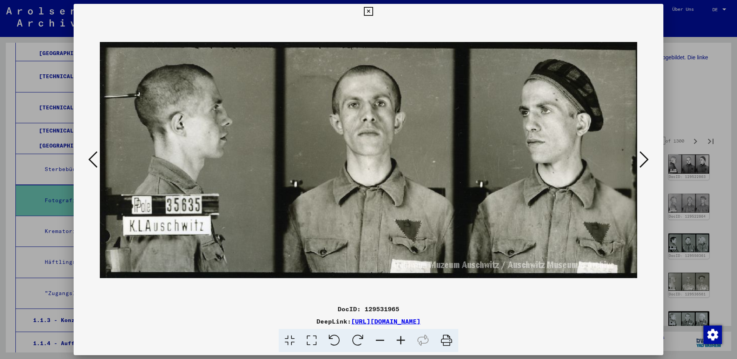
click at [96, 157] on icon at bounding box center [92, 159] width 9 height 18
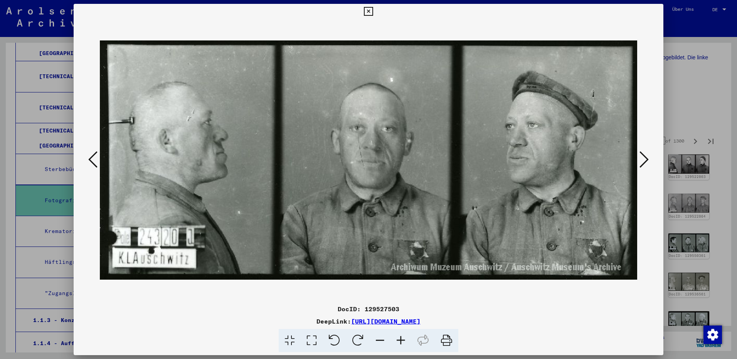
click at [646, 160] on icon at bounding box center [643, 159] width 9 height 18
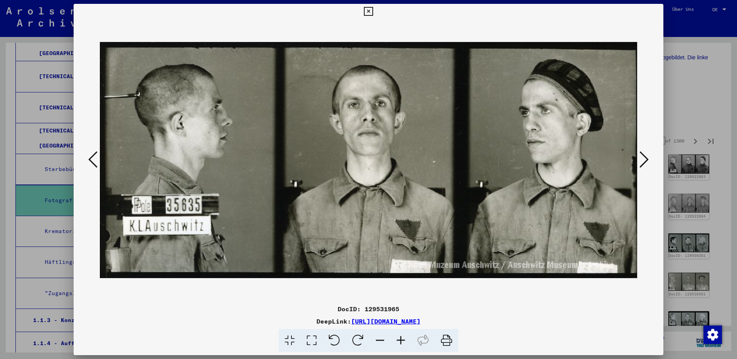
click at [646, 160] on icon at bounding box center [643, 159] width 9 height 18
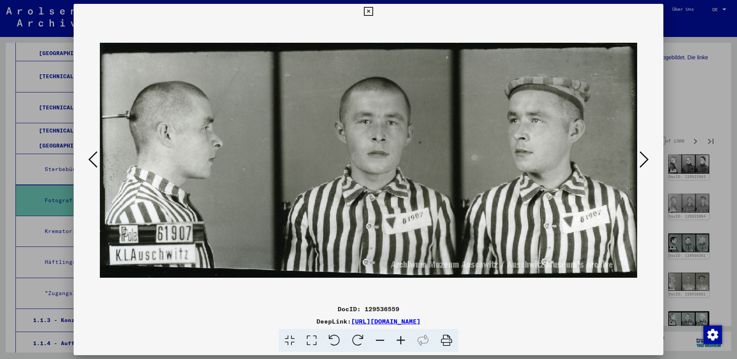
click at [646, 160] on icon at bounding box center [643, 159] width 9 height 18
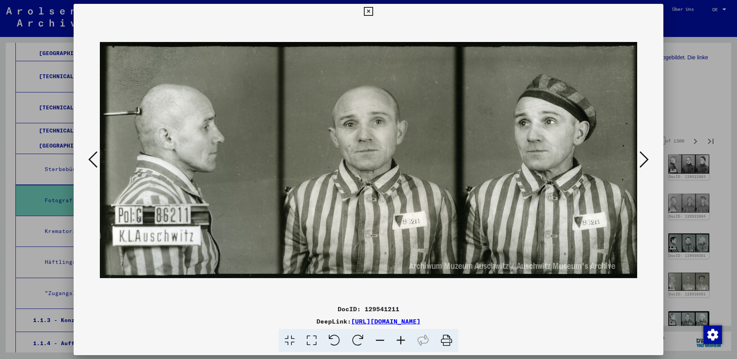
click at [646, 160] on icon at bounding box center [643, 159] width 9 height 18
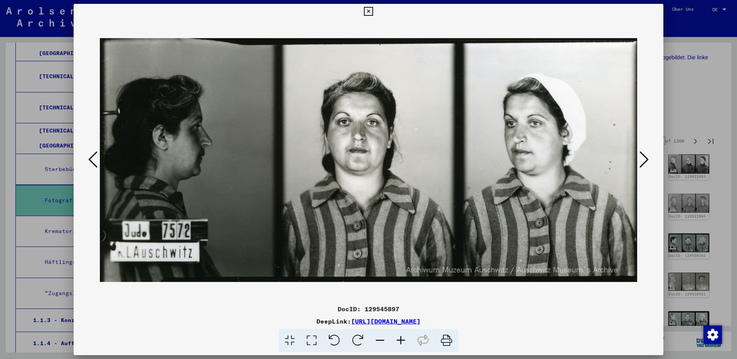
click at [646, 160] on icon at bounding box center [643, 159] width 9 height 18
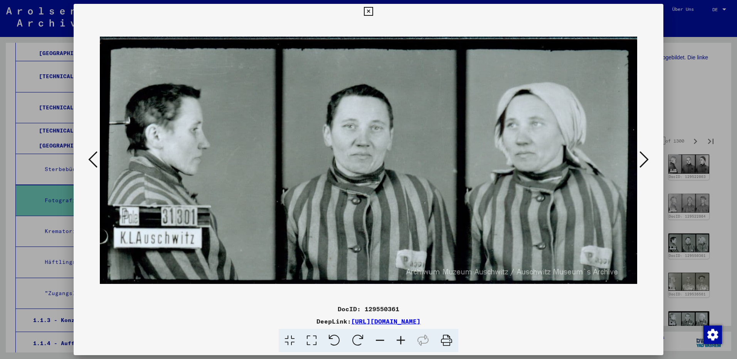
click at [646, 160] on icon at bounding box center [643, 159] width 9 height 18
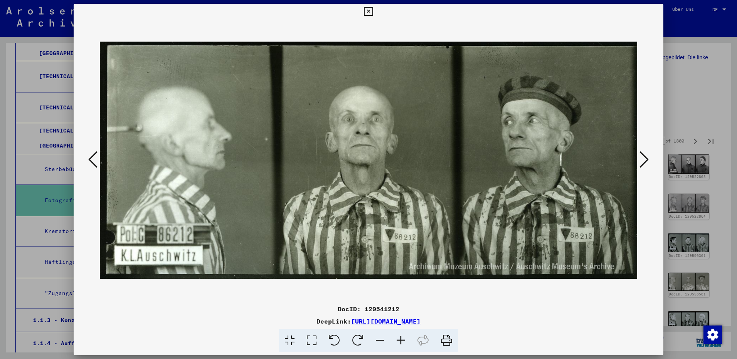
click at [646, 160] on icon at bounding box center [643, 159] width 9 height 18
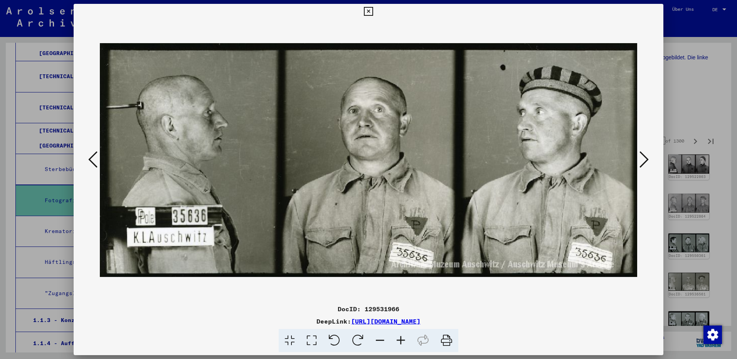
click at [646, 160] on icon at bounding box center [643, 159] width 9 height 18
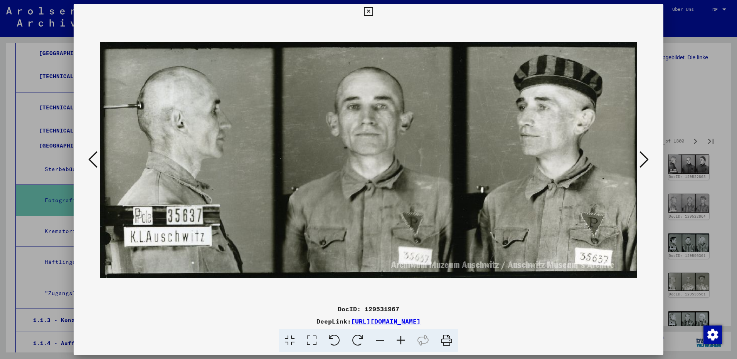
click at [646, 160] on icon at bounding box center [643, 159] width 9 height 18
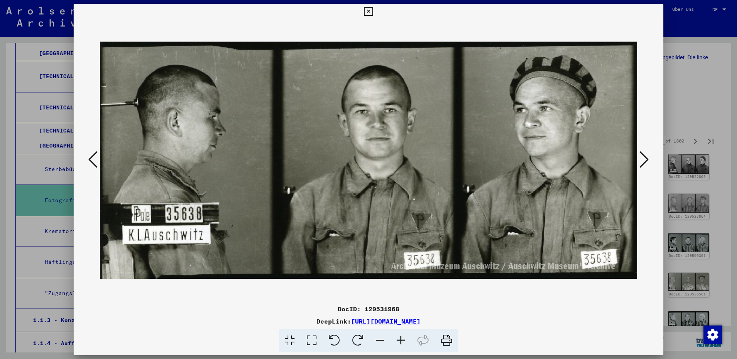
click at [646, 160] on icon at bounding box center [643, 159] width 9 height 18
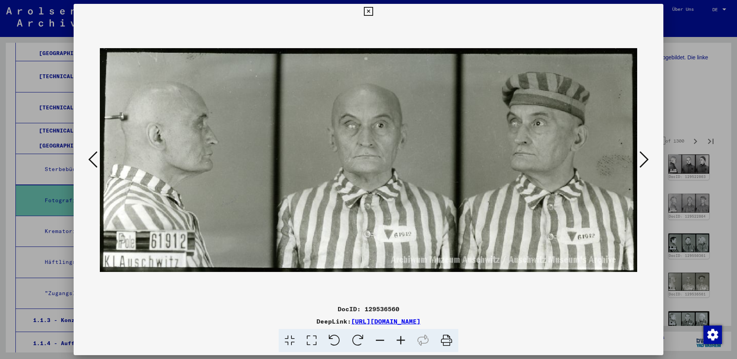
click at [646, 160] on icon at bounding box center [643, 159] width 9 height 18
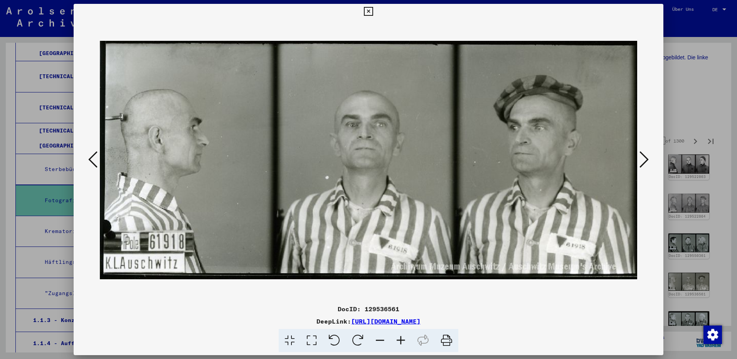
click at [646, 160] on icon at bounding box center [643, 159] width 9 height 18
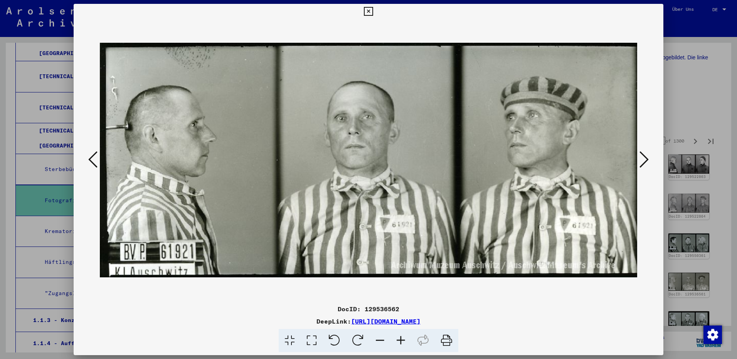
click at [646, 160] on icon at bounding box center [643, 159] width 9 height 18
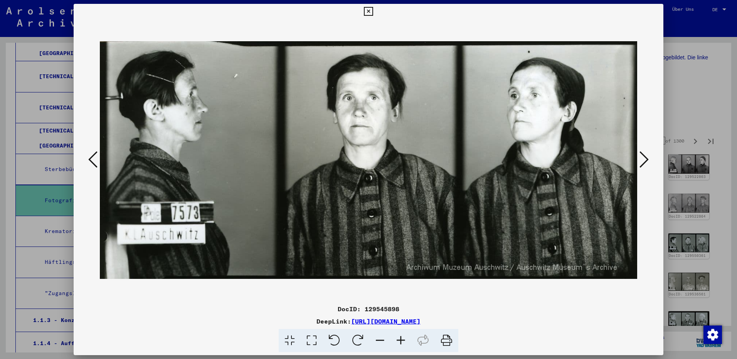
click at [646, 160] on icon at bounding box center [643, 159] width 9 height 18
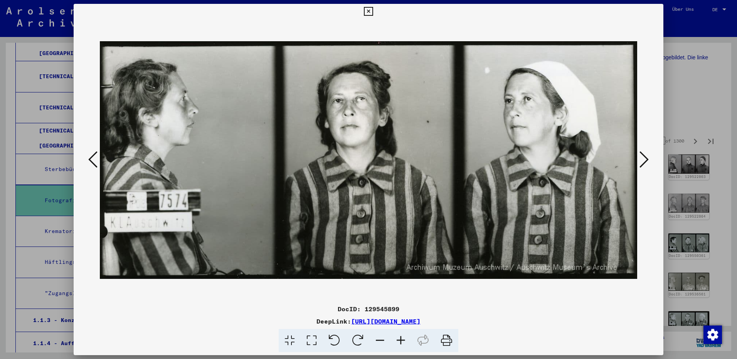
click at [646, 160] on icon at bounding box center [643, 159] width 9 height 18
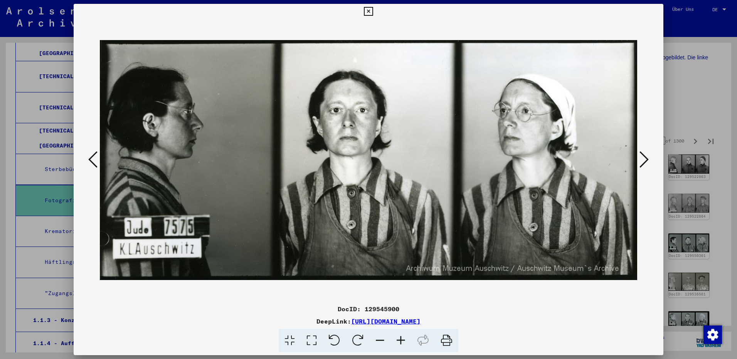
click at [646, 160] on icon at bounding box center [643, 159] width 9 height 18
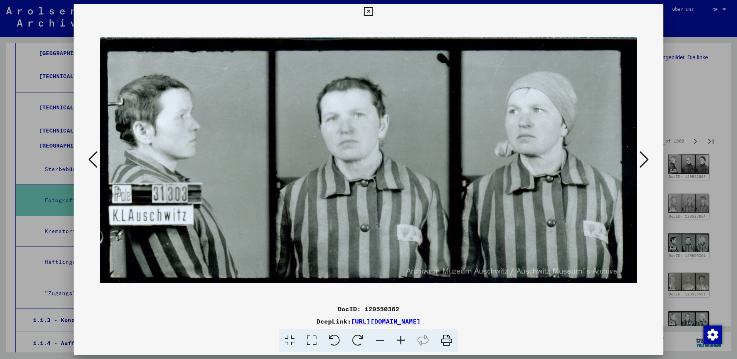
click at [646, 160] on icon at bounding box center [643, 159] width 9 height 18
